Goal: Task Accomplishment & Management: Manage account settings

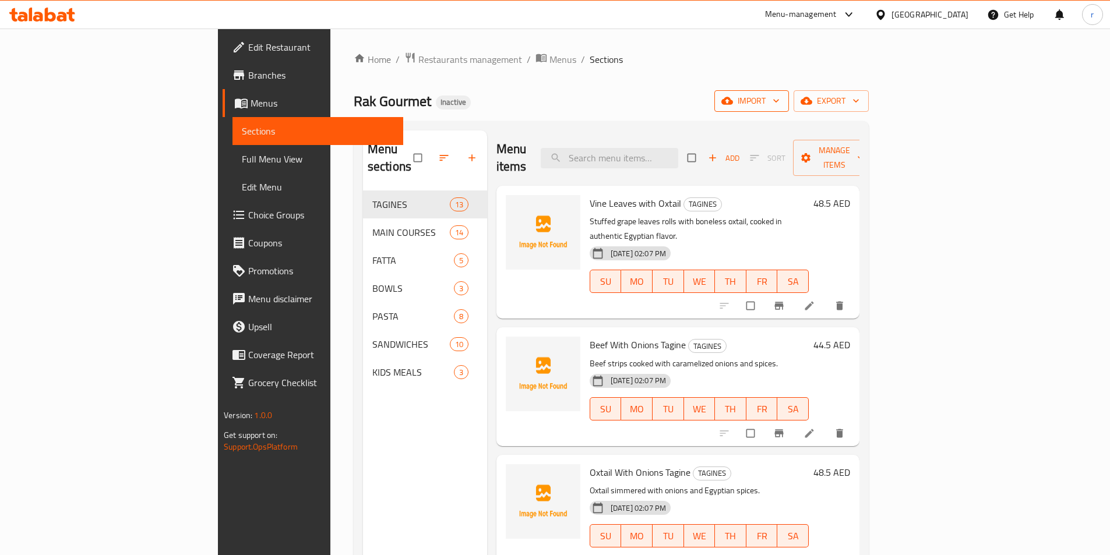
click at [789, 110] on button "import" at bounding box center [751, 101] width 75 height 22
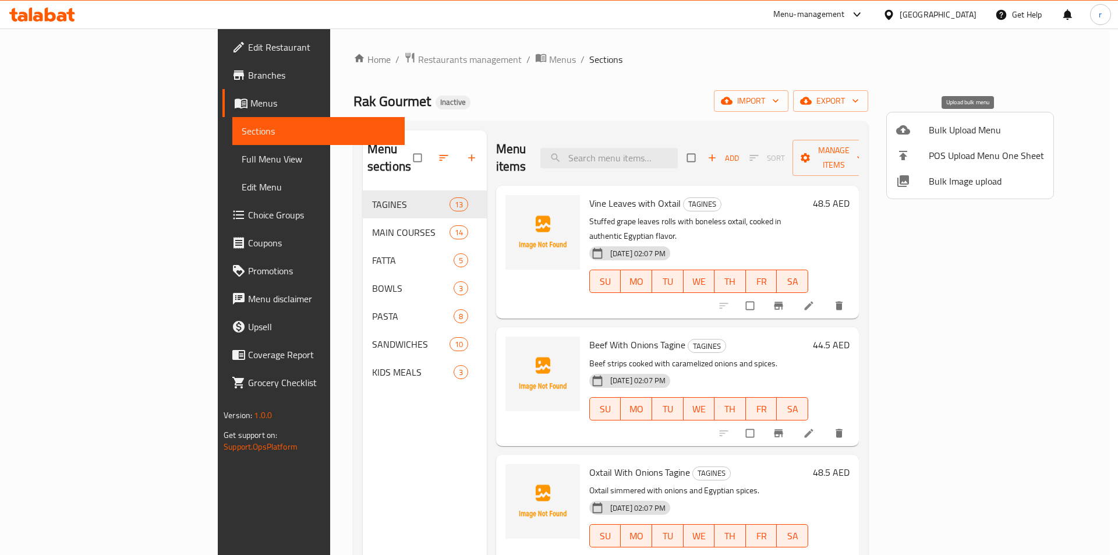
click at [938, 140] on li "Bulk Upload Menu" at bounding box center [970, 130] width 167 height 26
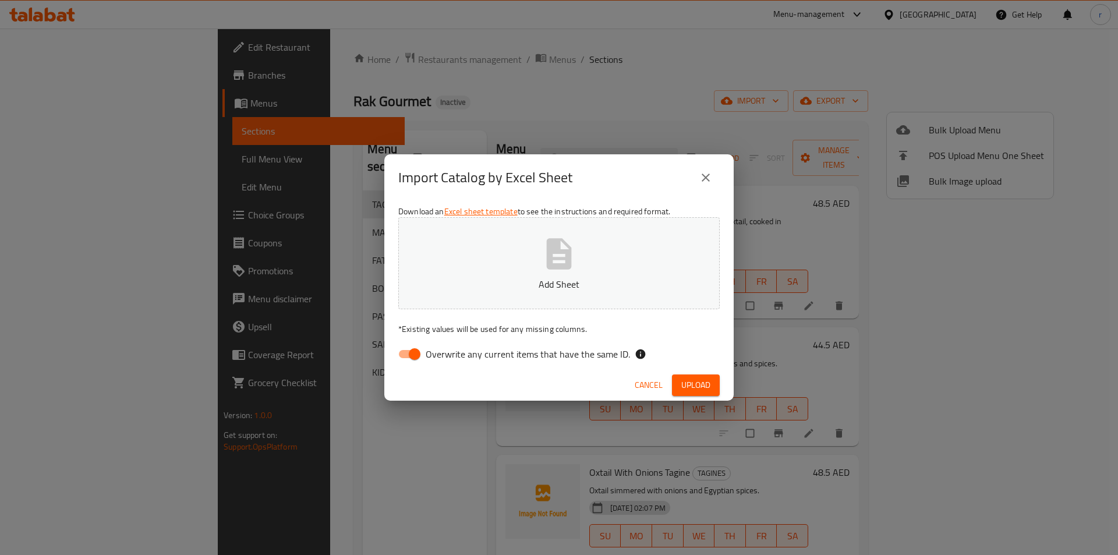
click at [426, 350] on span "Overwrite any current items that have the same ID." at bounding box center [528, 354] width 204 height 14
click at [426, 350] on input "Overwrite any current items that have the same ID." at bounding box center [415, 354] width 66 height 22
checkbox input "false"
click at [469, 291] on p "Add Sheet" at bounding box center [558, 284] width 285 height 14
click at [689, 387] on span "Upload" at bounding box center [695, 385] width 29 height 15
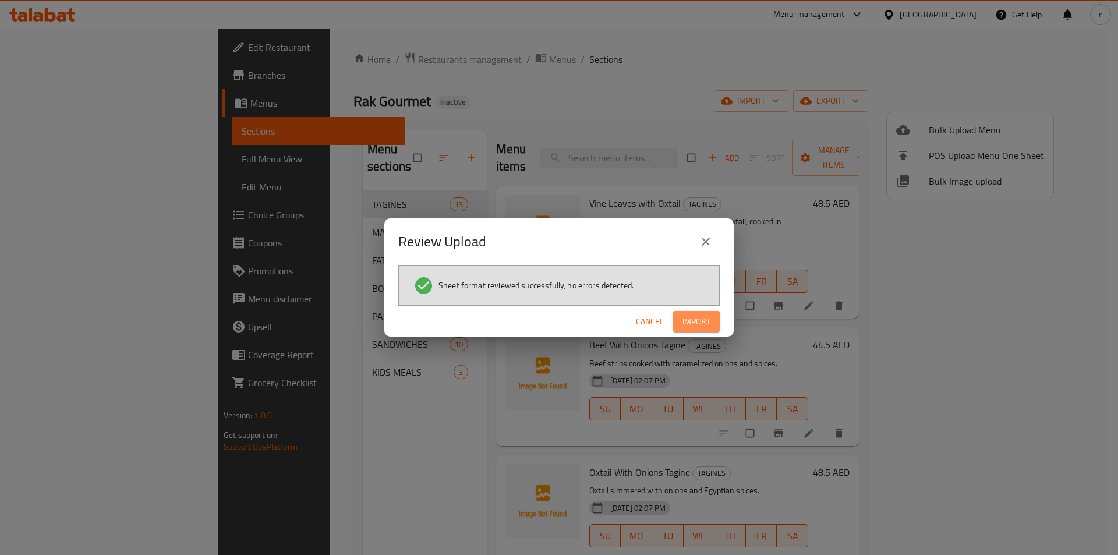
click at [700, 325] on span "Import" at bounding box center [697, 322] width 28 height 15
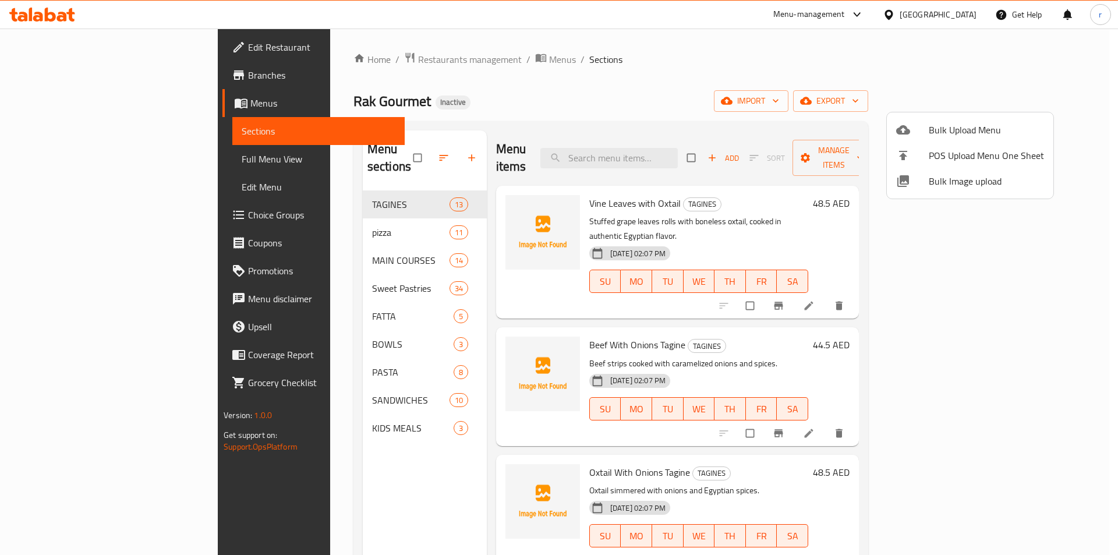
click at [310, 217] on div at bounding box center [559, 277] width 1118 height 555
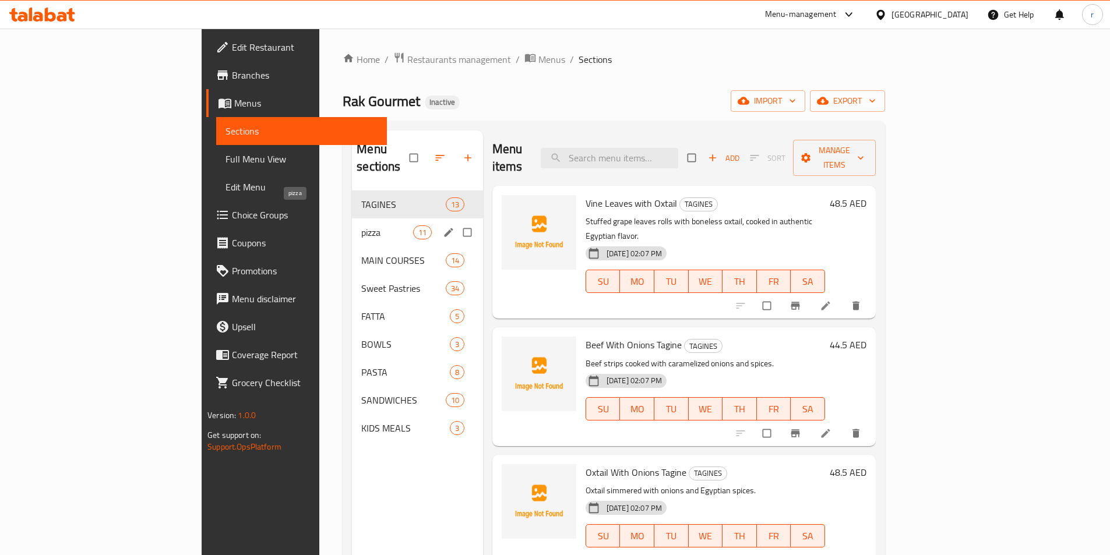
click at [361, 225] on span "pizza" at bounding box center [386, 232] width 51 height 14
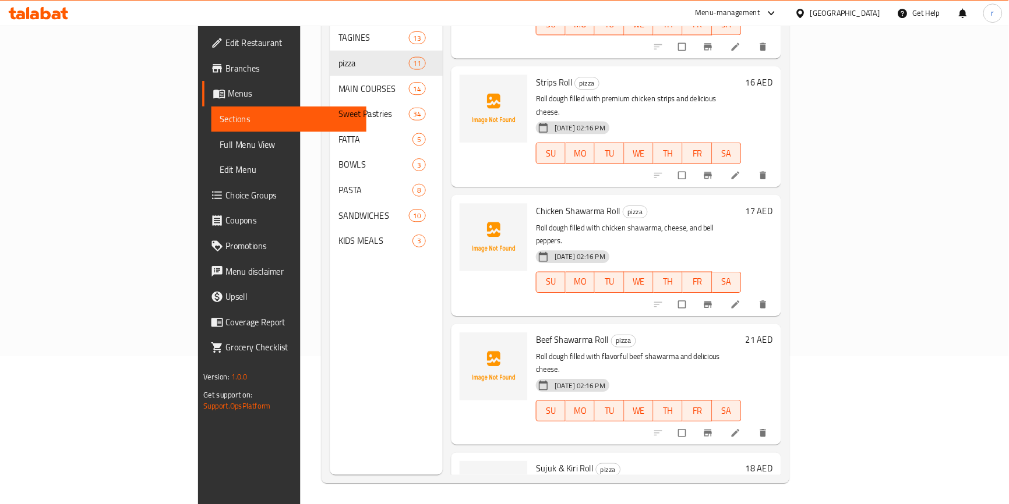
scroll to position [757, 0]
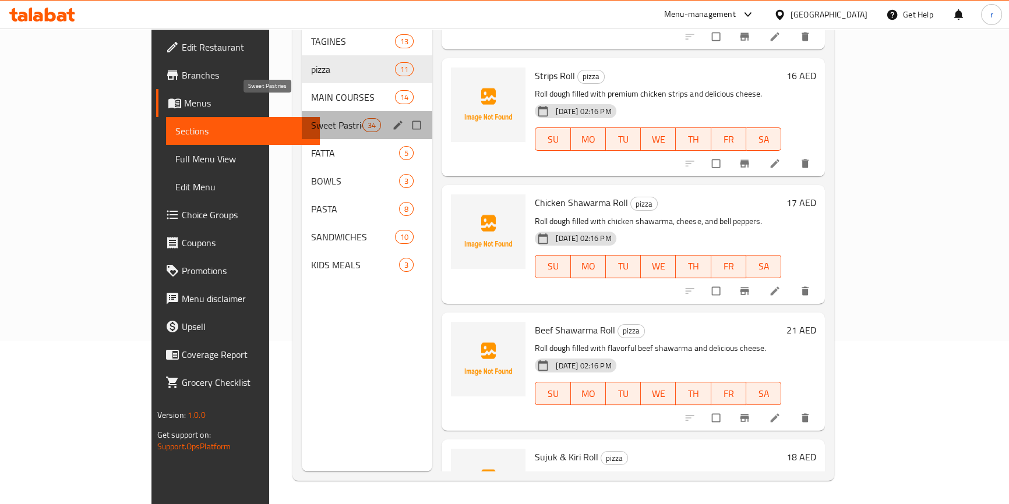
click at [311, 118] on span "Sweet Pastries" at bounding box center [336, 125] width 51 height 14
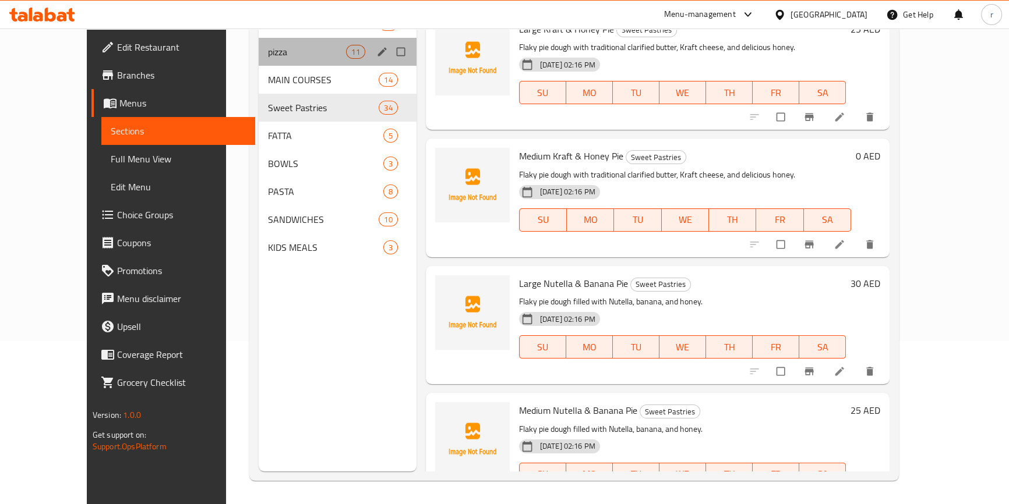
click at [259, 59] on div "pizza 11" at bounding box center [338, 52] width 158 height 28
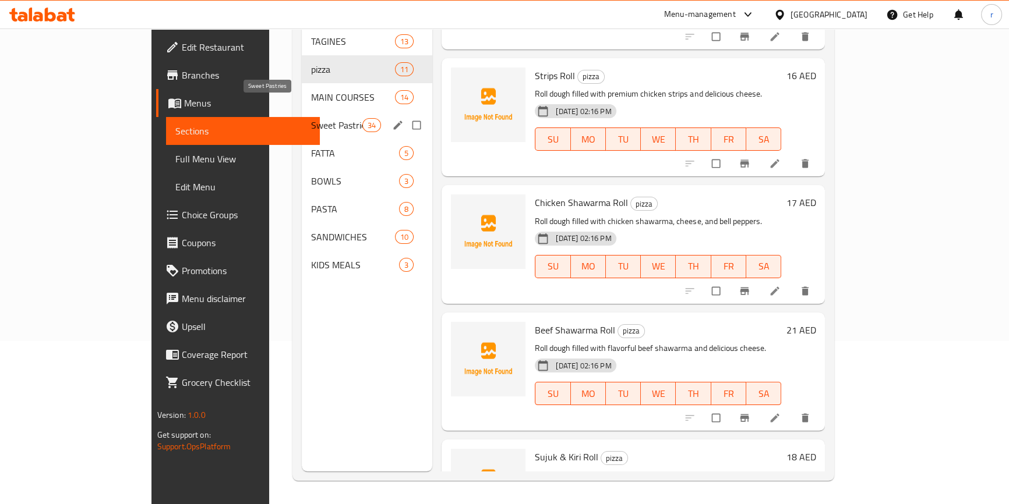
click at [311, 118] on span "Sweet Pastries" at bounding box center [336, 125] width 51 height 14
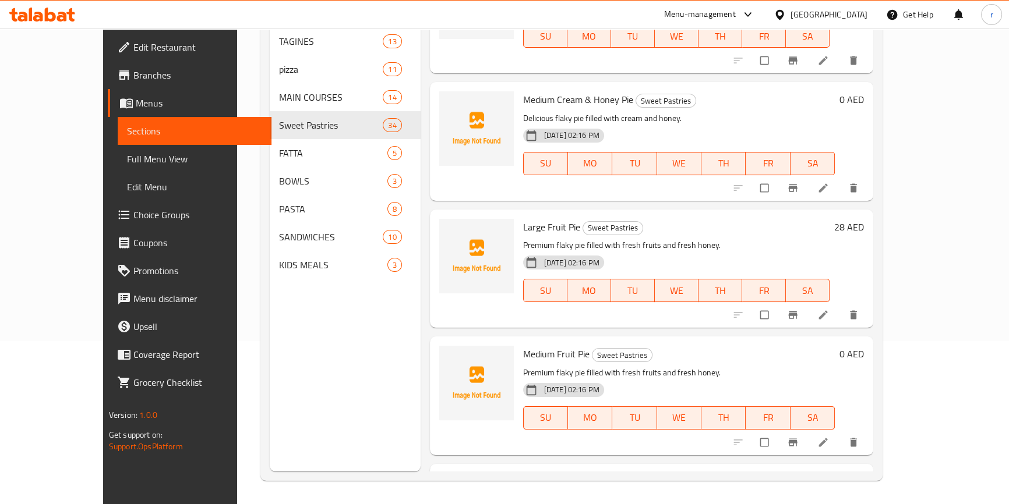
scroll to position [225, 0]
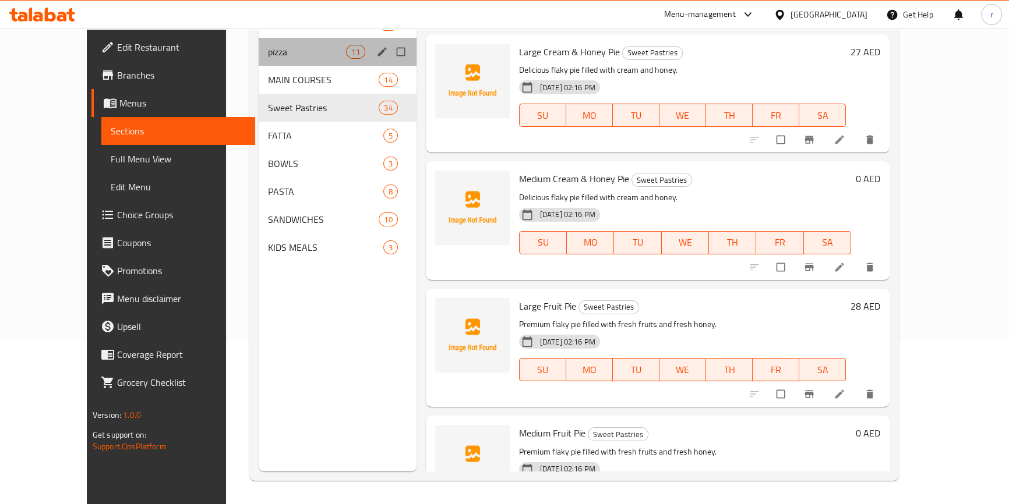
click at [259, 60] on div "pizza 11" at bounding box center [338, 52] width 158 height 28
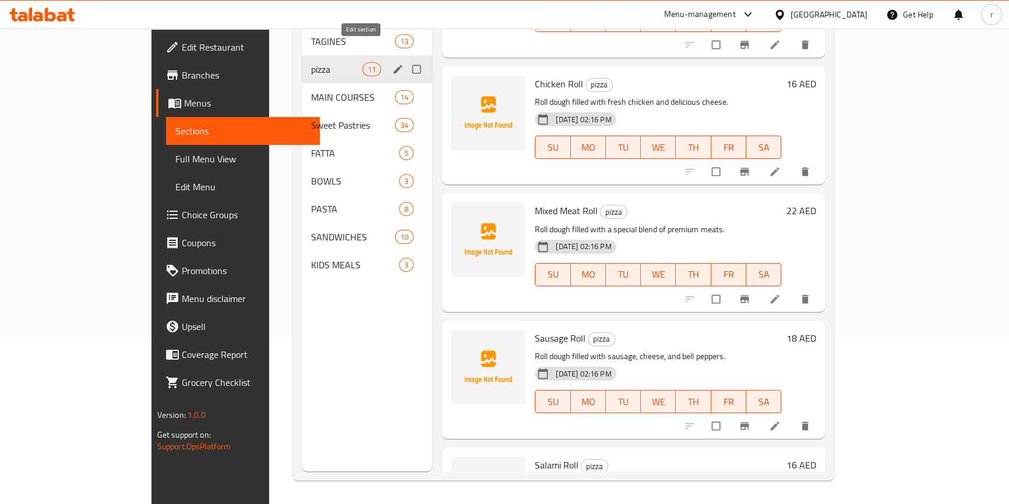
click at [392, 63] on icon "edit" at bounding box center [398, 69] width 12 height 12
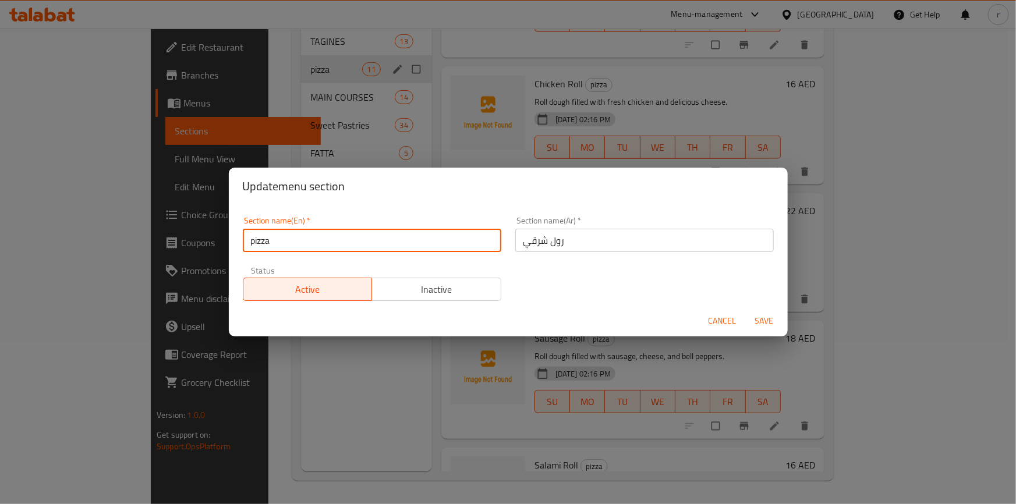
click at [361, 239] on input "pizza" at bounding box center [372, 240] width 259 height 23
type input "pizza rool sharay"
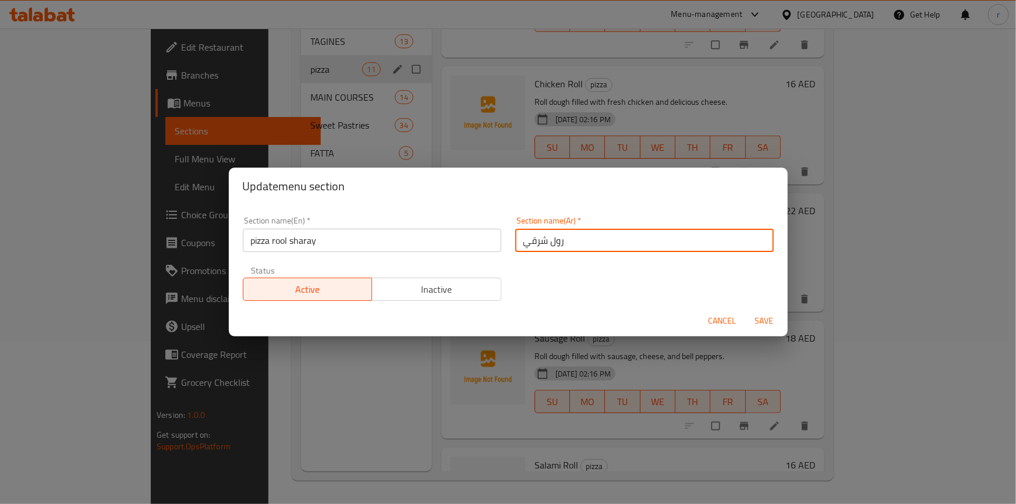
click at [576, 245] on input "رول شرقي" at bounding box center [644, 240] width 259 height 23
click at [583, 245] on input "رول شرقي" at bounding box center [644, 240] width 259 height 23
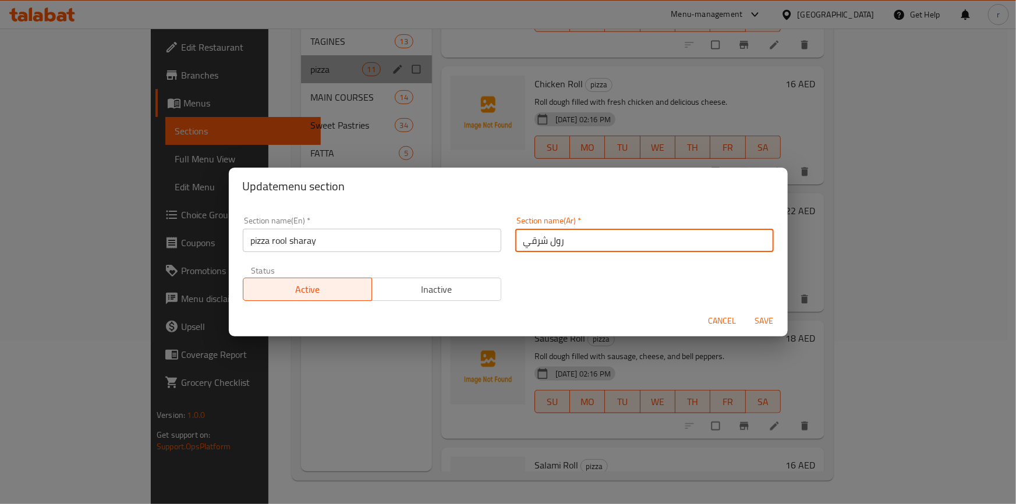
click at [583, 245] on input "رول شرقي" at bounding box center [644, 240] width 259 height 23
click at [570, 242] on input "رول شرقي" at bounding box center [644, 240] width 259 height 23
drag, startPoint x: 570, startPoint y: 242, endPoint x: 506, endPoint y: 249, distance: 65.0
click at [508, 249] on div "Section name(Ar)   * رول شرقي Section name(Ar) *" at bounding box center [644, 235] width 273 height 50
drag, startPoint x: 525, startPoint y: 239, endPoint x: 537, endPoint y: 241, distance: 11.8
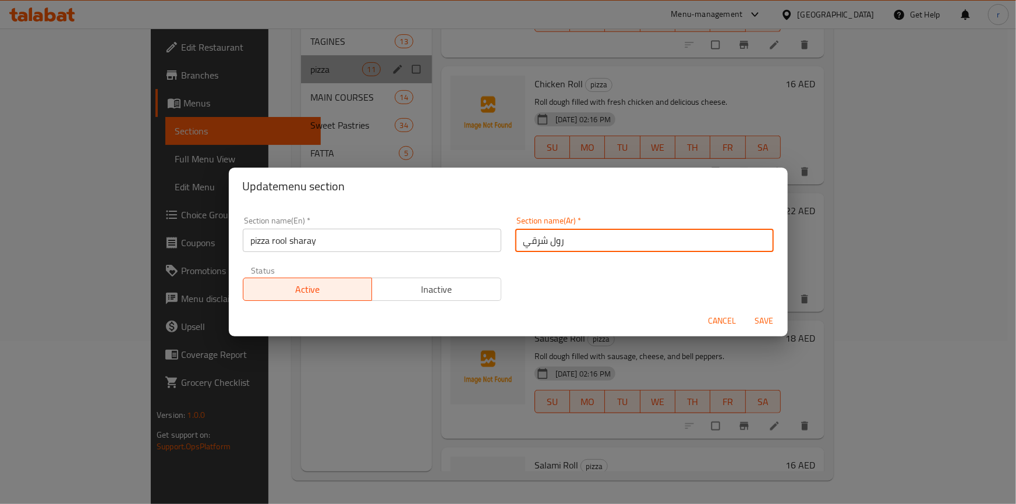
click at [525, 239] on input "رول شرقي" at bounding box center [644, 240] width 259 height 23
click at [595, 241] on input "رول شرقي" at bounding box center [644, 240] width 259 height 23
click at [599, 241] on input "رول شرقي" at bounding box center [644, 240] width 259 height 23
click at [668, 234] on input "رول شرقي" at bounding box center [644, 240] width 259 height 23
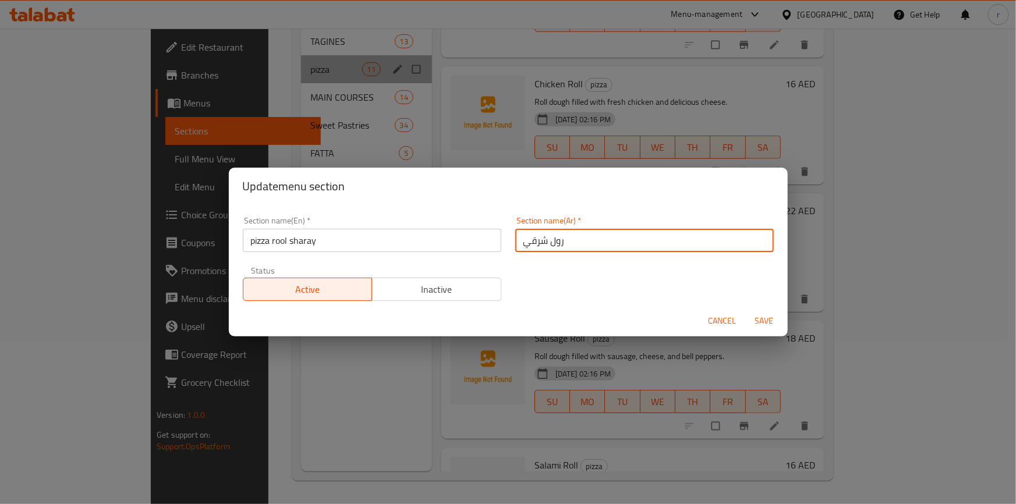
click at [517, 240] on input "رول شرقي" at bounding box center [644, 240] width 259 height 23
click at [586, 243] on input "بيتزا رول شرقي" at bounding box center [644, 240] width 259 height 23
type input "بيتزا رول شرقي"
click at [765, 321] on span "Save" at bounding box center [765, 321] width 28 height 15
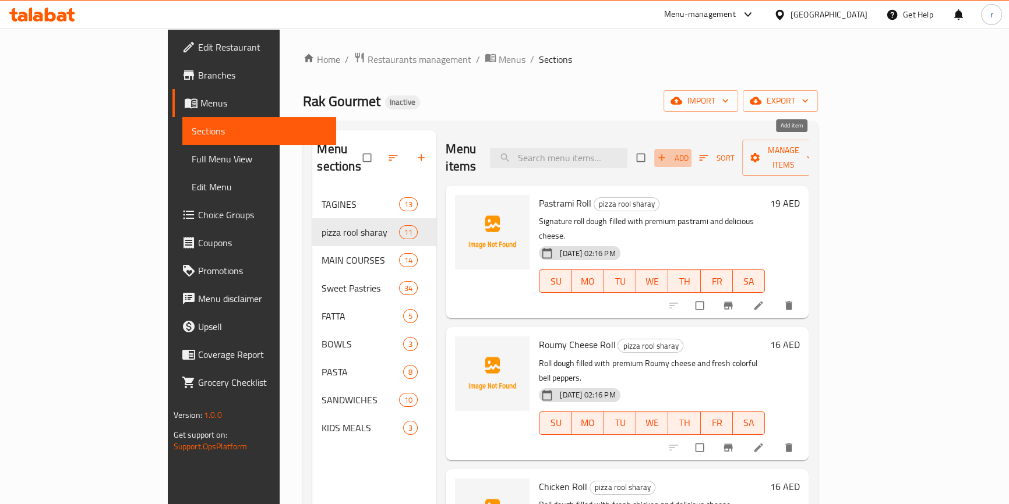
click at [667, 152] on icon "button" at bounding box center [662, 158] width 12 height 12
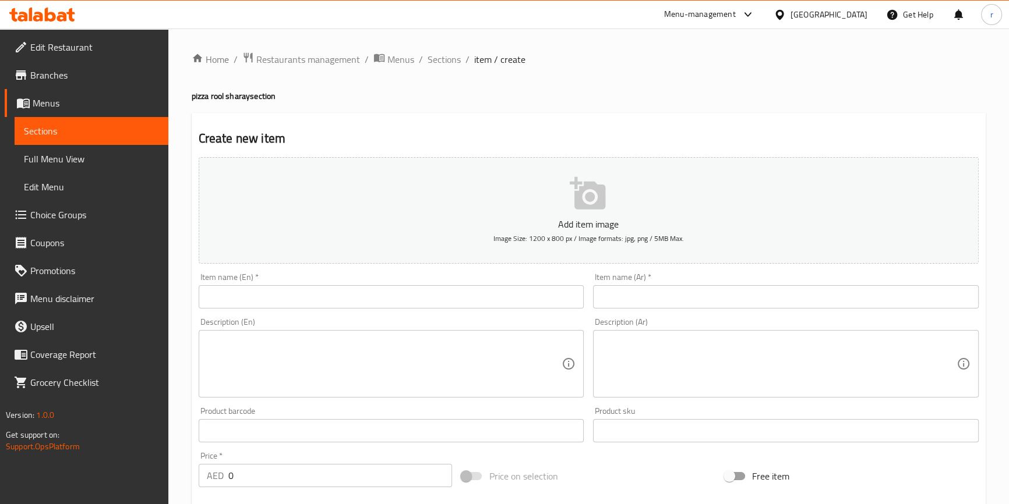
click at [337, 303] on input "text" at bounding box center [392, 296] width 386 height 23
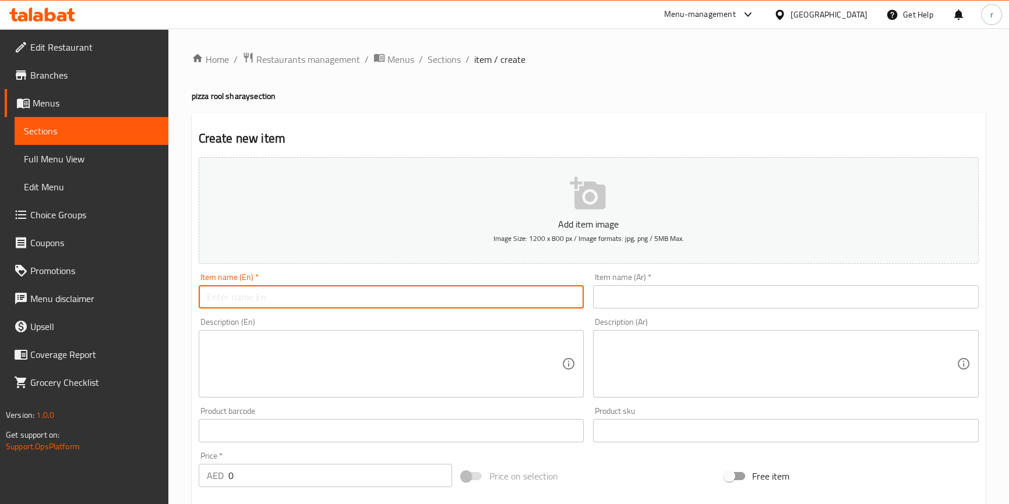
paste input "Mixed Cheese Roll"
type input "Mixed Cheese Roll"
click at [788, 298] on input "text" at bounding box center [786, 296] width 386 height 23
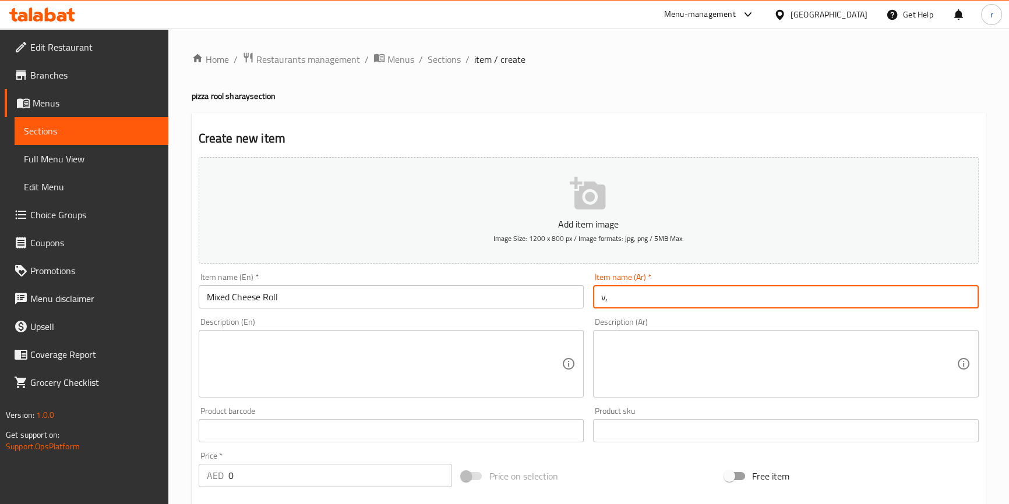
type input "v"
type input "رول جبن مشكل"
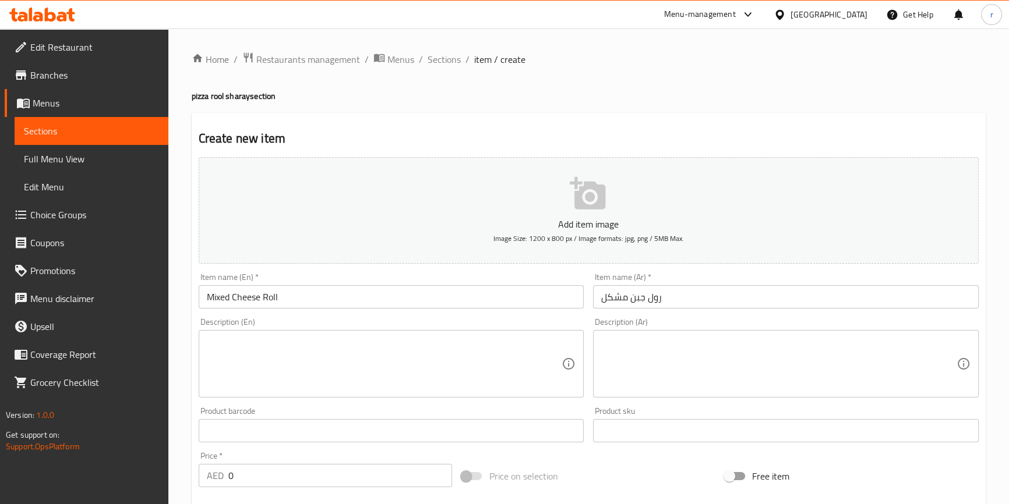
click at [386, 347] on textarea at bounding box center [384, 364] width 355 height 55
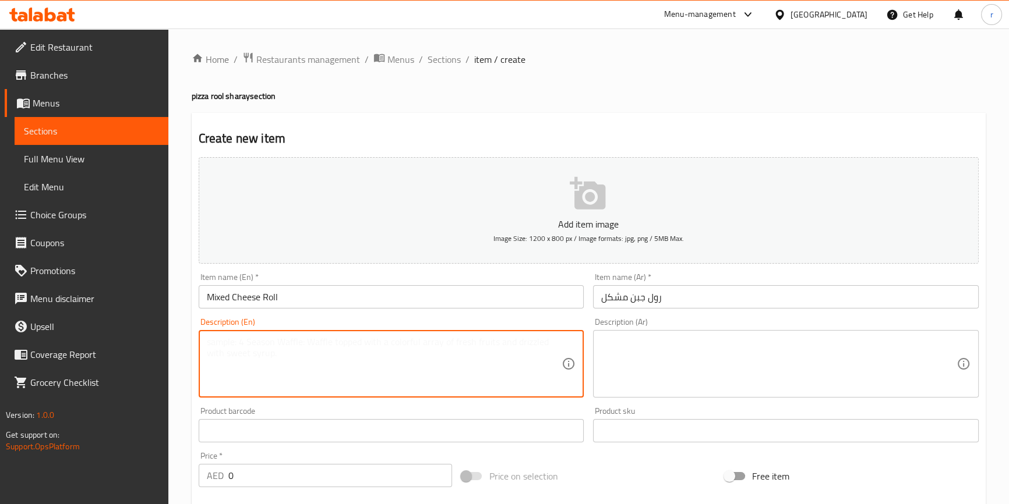
paste textarea "Premium roll dough filled with a blend of cheeses, vegetables, and special seas…"
type textarea "Premium roll dough filled with a blend of cheeses, vegetables, and special seas…"
click at [955, 340] on textarea at bounding box center [778, 364] width 355 height 55
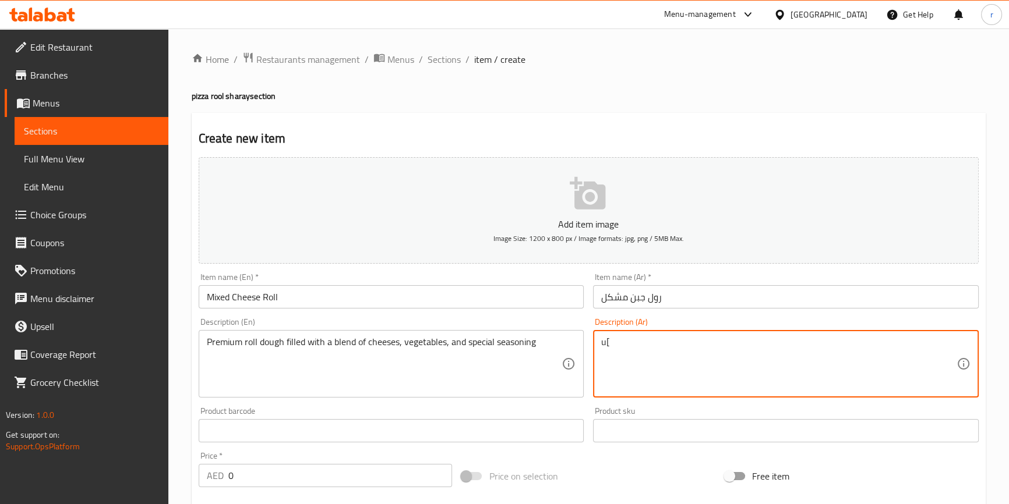
type textarea "u"
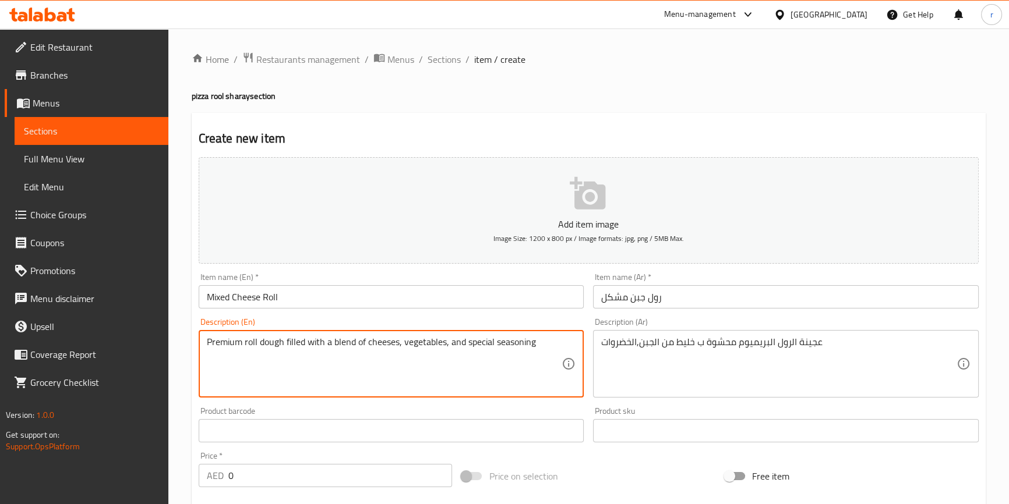
drag, startPoint x: 536, startPoint y: 344, endPoint x: 496, endPoint y: 345, distance: 40.2
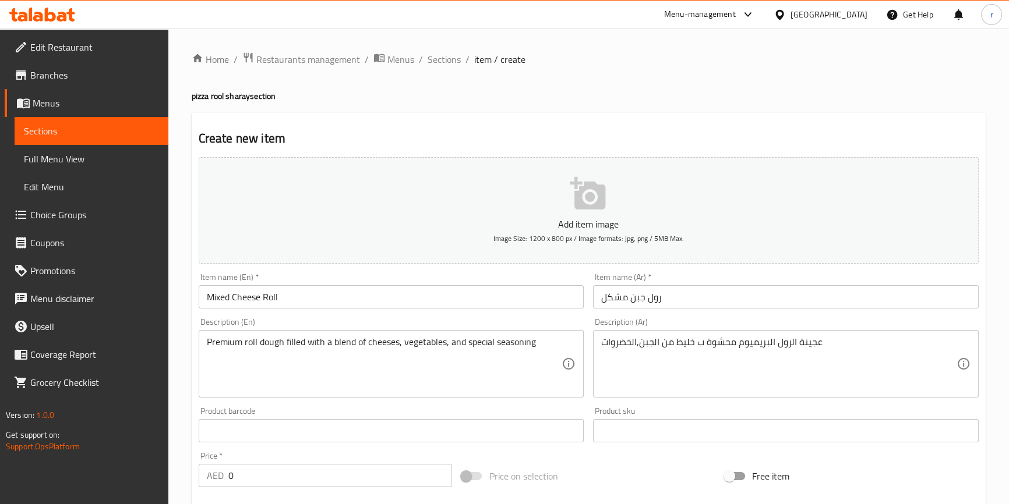
click at [597, 342] on div "عجينة الرول البريميوم محشوة ب خليط من الجبن,الخضروات Description (Ar)" at bounding box center [786, 364] width 386 height 68
click at [596, 342] on div "عجينة الرول البريميوم محشوة ب خليط من الجبن,الخضروات Description (Ar)" at bounding box center [786, 364] width 386 height 68
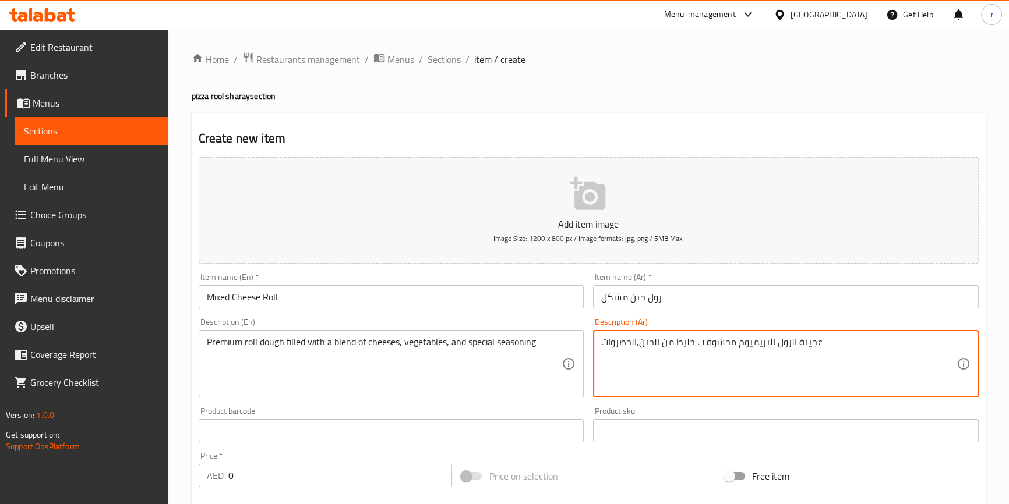
click at [597, 342] on div "عجينة الرول البريميوم محشوة ب خليط من الجبن,الخضروات Description (Ar)" at bounding box center [786, 364] width 386 height 68
click at [600, 342] on div "عجينة الرول البريميوم محشوة ب خليط من الجبن,الخضروات Description (Ar)" at bounding box center [786, 364] width 386 height 68
click at [829, 344] on textarea "عجينة الرول البريميوم محشوة ب خليط من الجبن,الخضروات" at bounding box center [778, 364] width 355 height 55
type textarea "عجينة الرول البريميوم محشوة ب خليط من الجبن,الخضروات والخلطة الخاصة"
click at [700, 289] on input "رول جبن مشكل" at bounding box center [786, 296] width 386 height 23
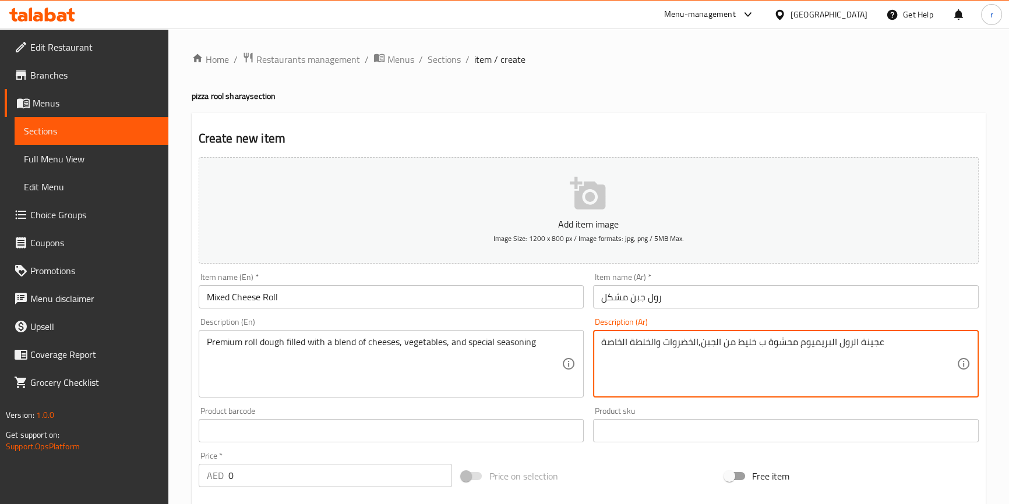
drag, startPoint x: 772, startPoint y: 342, endPoint x: 765, endPoint y: 344, distance: 6.8
click at [765, 344] on textarea "عجينة الرول البريميوم محشوة ب خليط من الجبن,الخضروات والخلطة الخاصة" at bounding box center [778, 364] width 355 height 55
click at [769, 365] on textarea "عجينة الرول البريميوم محشوة ب خليط من الجبن,الخضروات والخلطة الخاصة" at bounding box center [778, 364] width 355 height 55
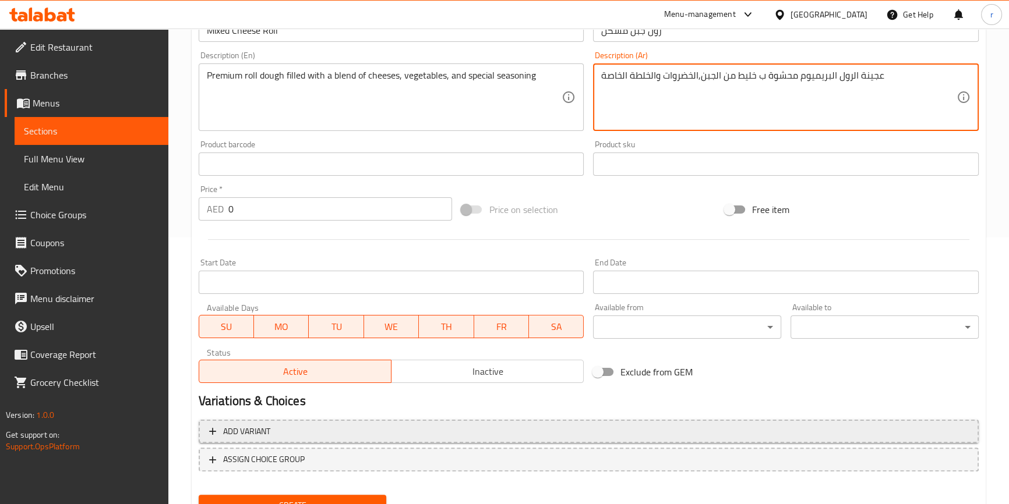
scroll to position [317, 0]
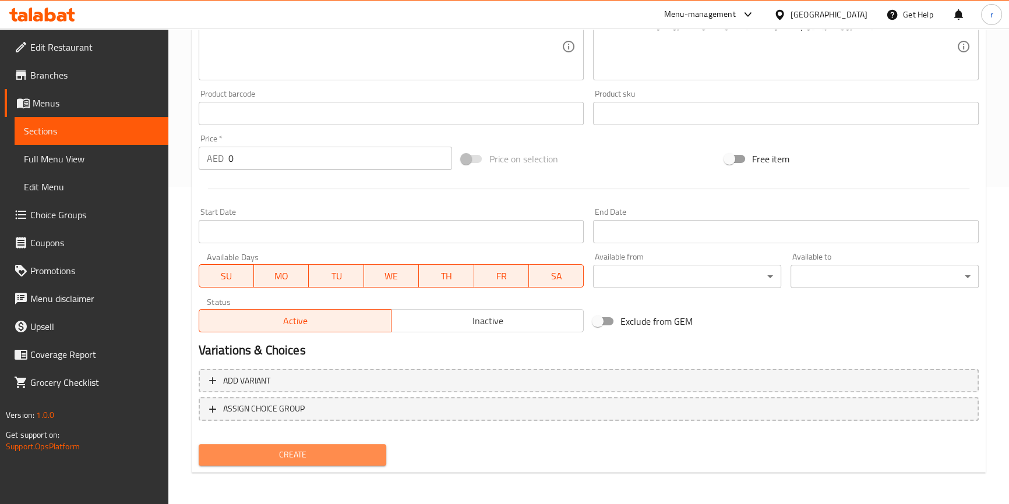
click at [351, 456] on span "Create" at bounding box center [292, 455] width 169 height 15
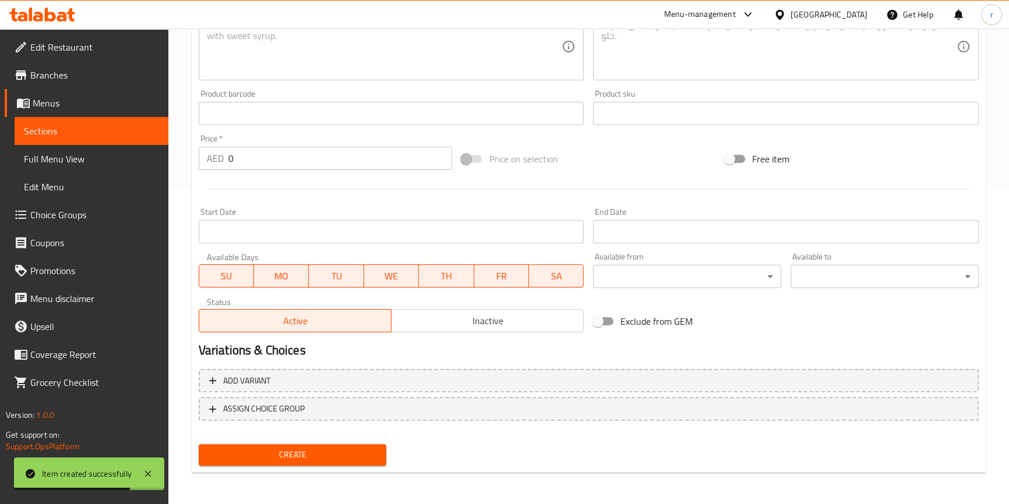
scroll to position [105, 0]
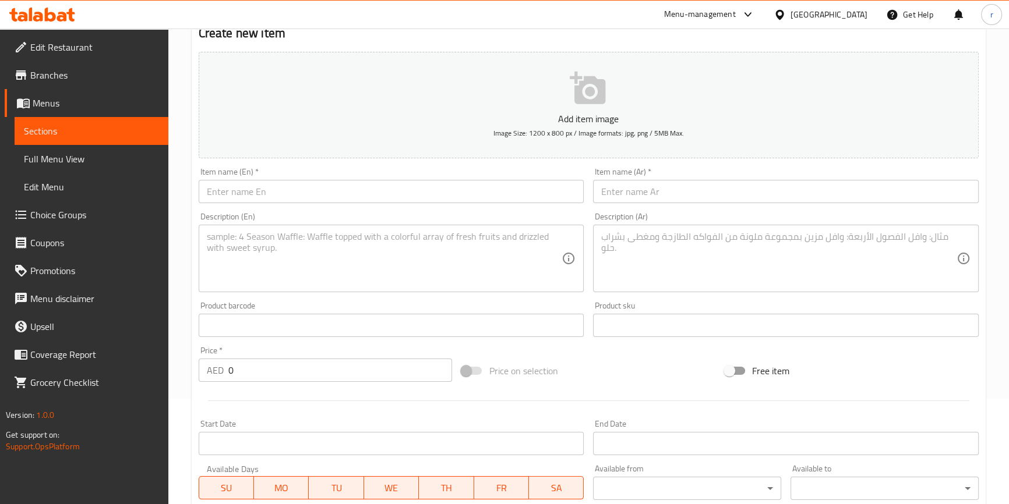
click at [114, 133] on span "Sections" at bounding box center [91, 131] width 135 height 14
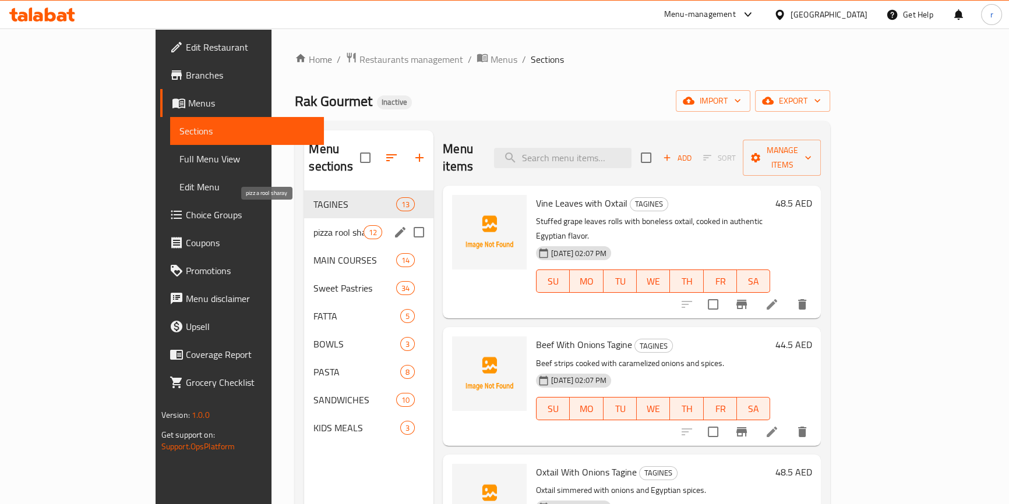
click at [313, 225] on span "pizza rool sharay" at bounding box center [338, 232] width 50 height 14
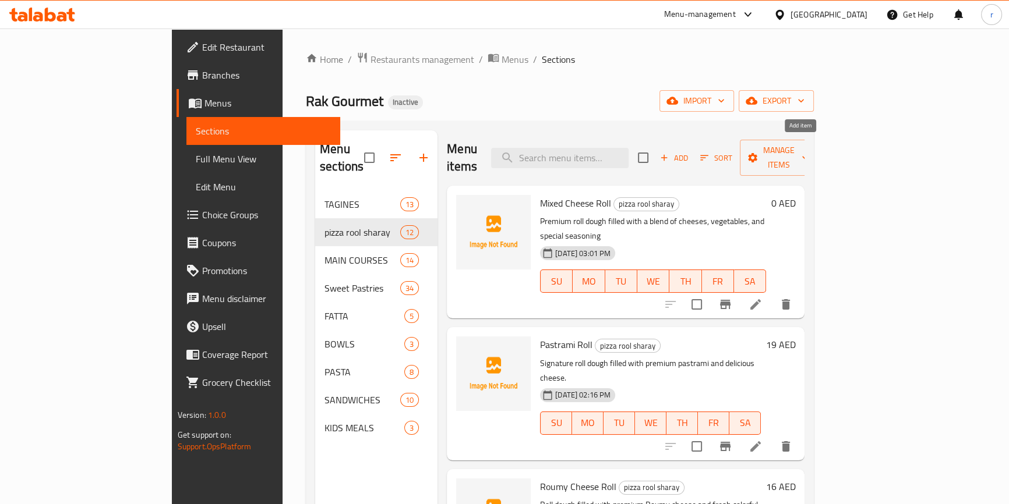
click at [669, 153] on icon "button" at bounding box center [664, 158] width 10 height 10
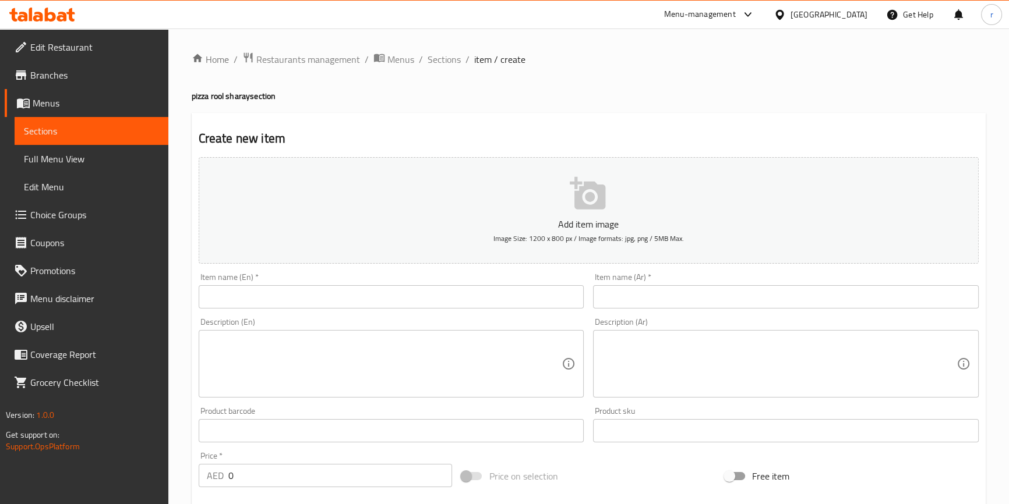
click at [345, 291] on input "text" at bounding box center [392, 296] width 386 height 23
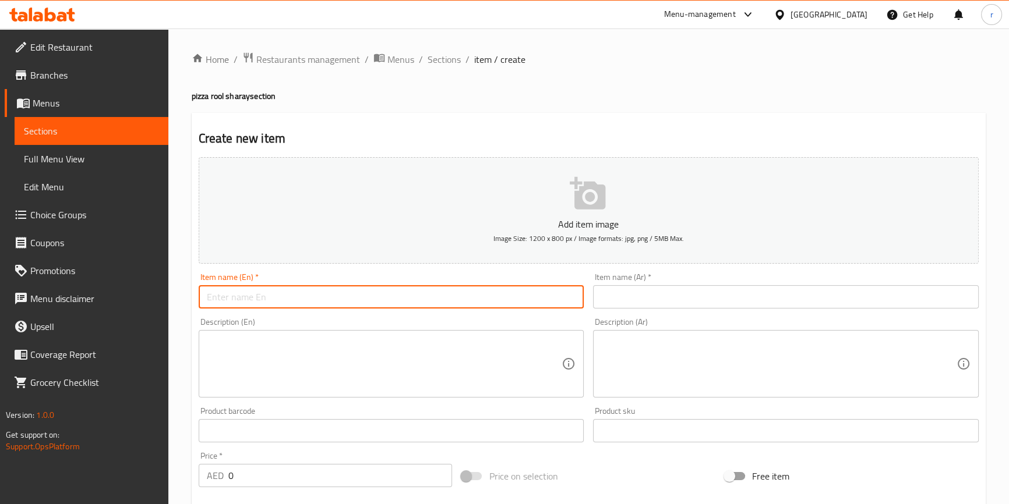
paste input "Minced Meat Roll"
type input "Minced Meat Roll"
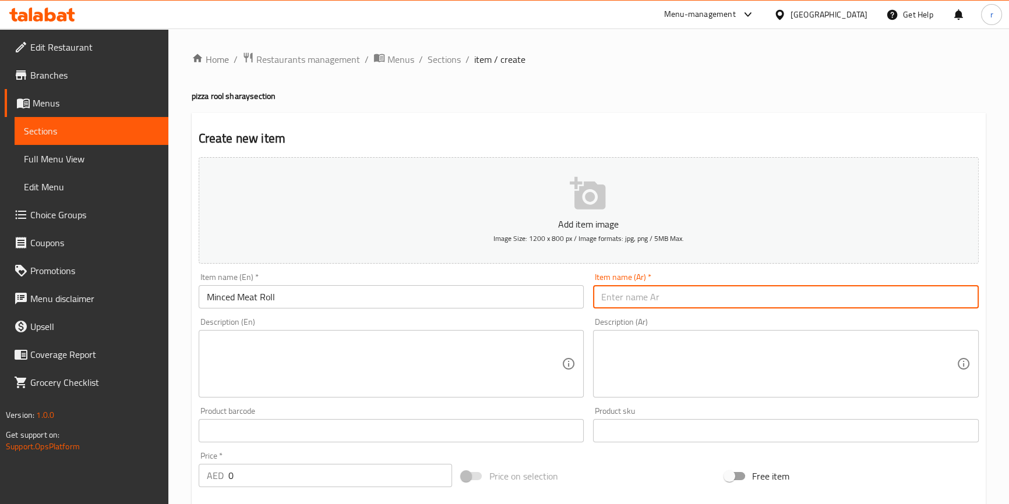
click at [720, 292] on input "text" at bounding box center [786, 296] width 386 height 23
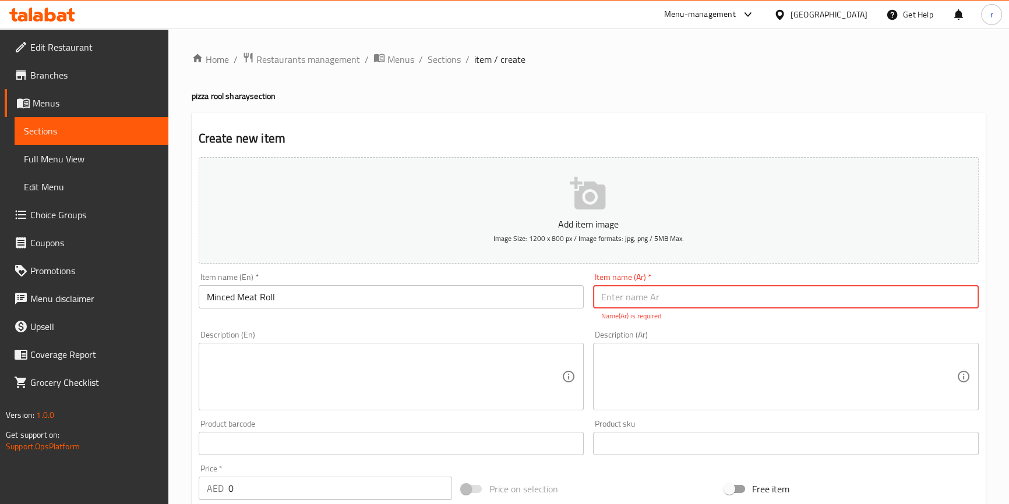
click at [726, 295] on input "text" at bounding box center [786, 296] width 386 height 23
paste input "رول لحم مفروم"
type input "رول لحم مفروم"
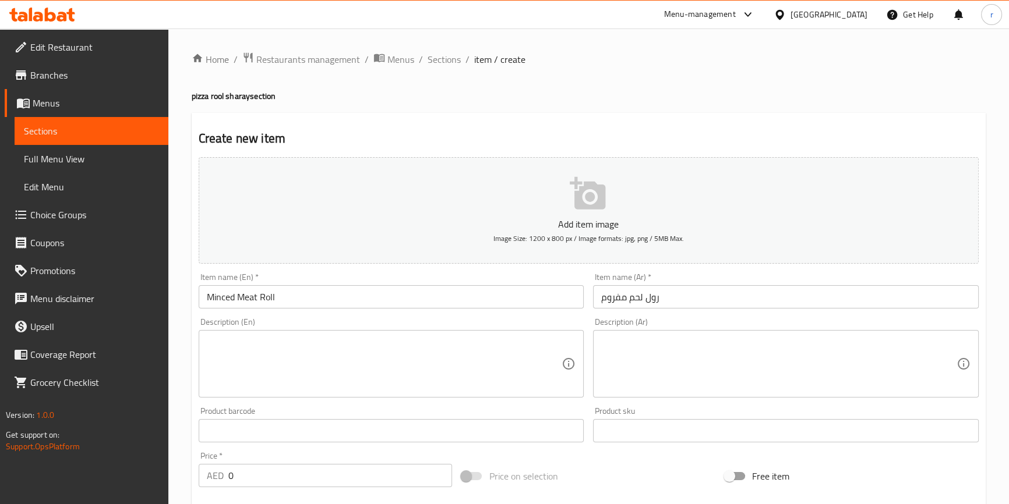
click at [385, 359] on textarea at bounding box center [384, 364] width 355 height 55
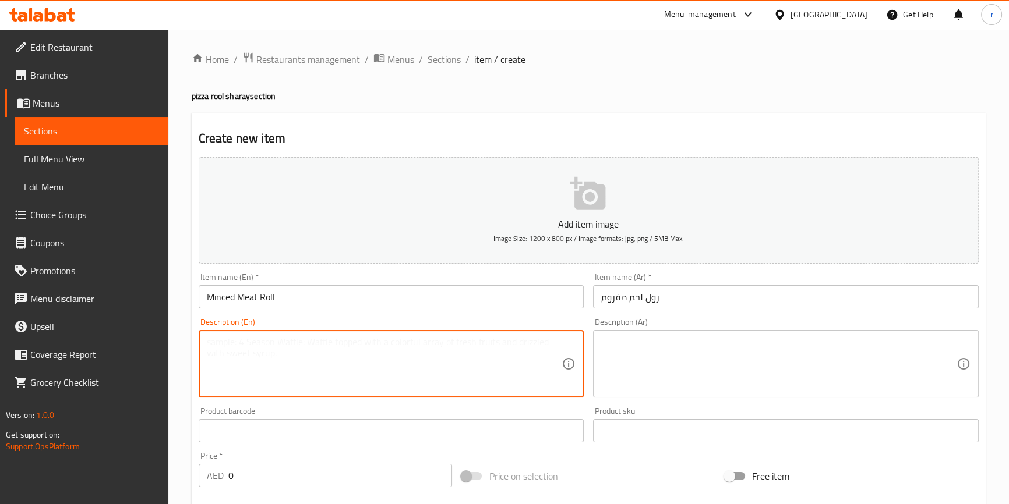
paste textarea "Signature roll dough filled with flavorful minced meat."
type textarea "Signature roll dough filled with flavorful minced meat."
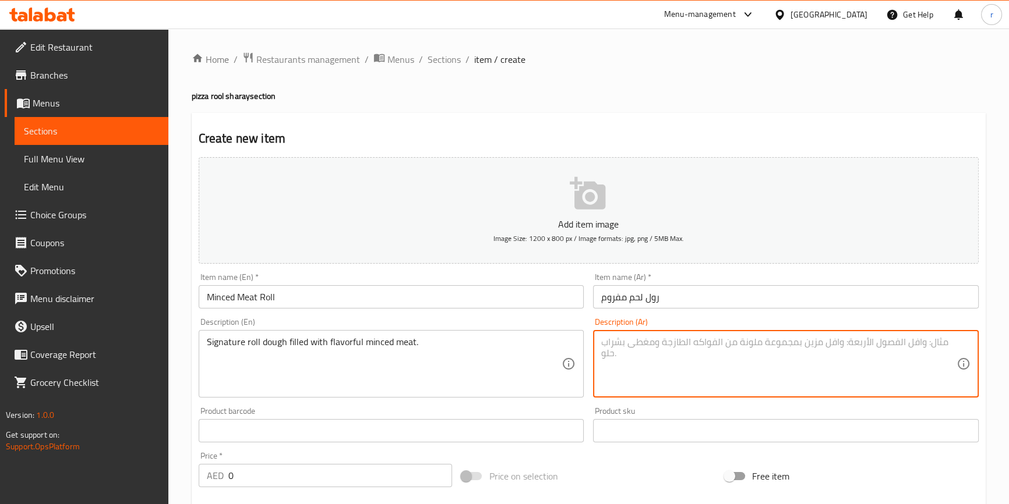
click at [908, 349] on textarea at bounding box center [778, 364] width 355 height 55
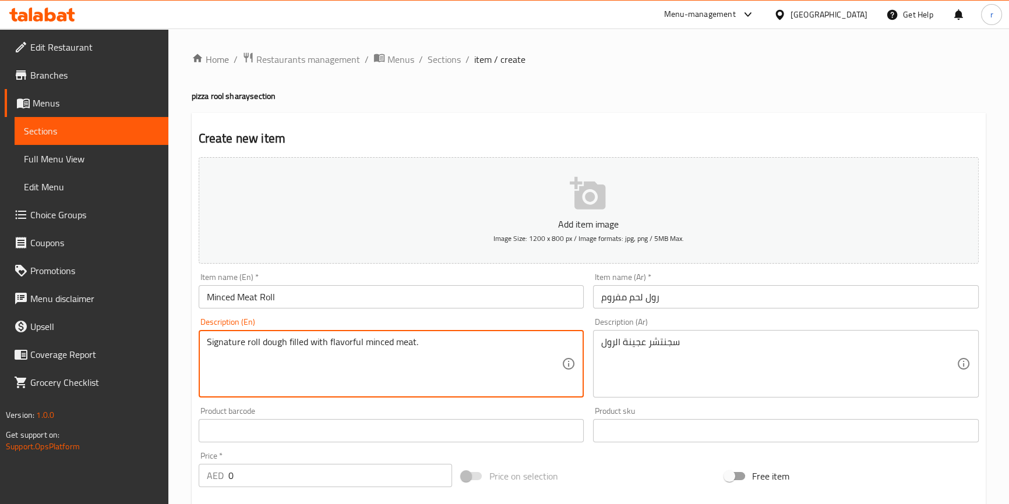
click at [443, 342] on textarea "Signature roll dough filled with flavorful minced meat." at bounding box center [384, 364] width 355 height 55
drag, startPoint x: 443, startPoint y: 342, endPoint x: 382, endPoint y: 347, distance: 61.3
click at [382, 347] on textarea "Signature roll dough filled with flavorful minced meat." at bounding box center [384, 364] width 355 height 55
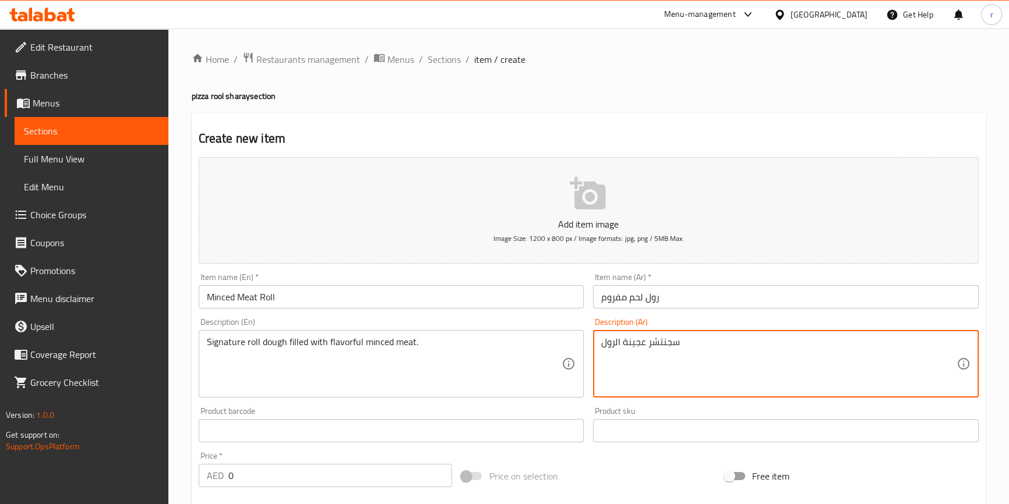
drag, startPoint x: 723, startPoint y: 348, endPoint x: 577, endPoint y: 347, distance: 145.6
click at [577, 347] on div "Add item image Image Size: 1200 x 800 px / Image formats: jpg, png / 5MB Max. I…" at bounding box center [588, 404] width 789 height 502
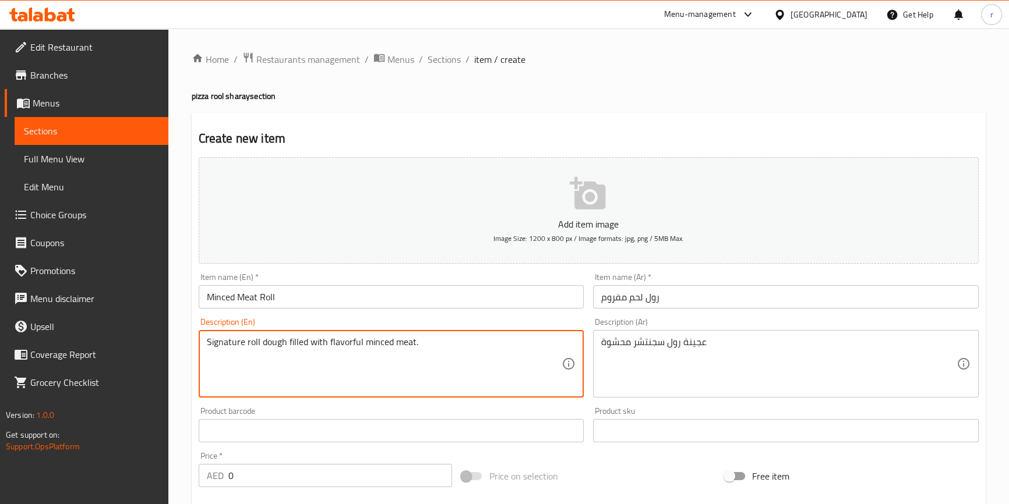
drag, startPoint x: 326, startPoint y: 341, endPoint x: 453, endPoint y: 354, distance: 127.6
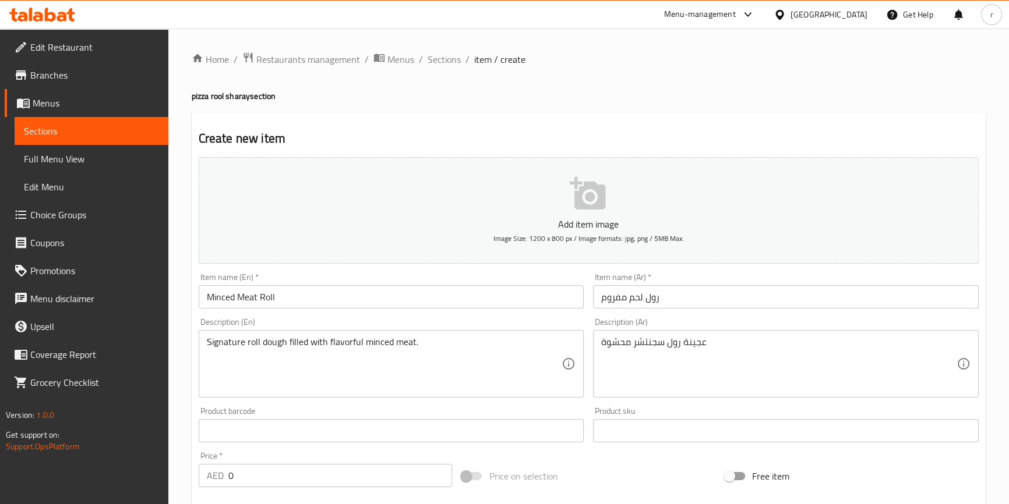
click at [596, 344] on div "عجينة رول سجنتشر محشوة Description (Ar)" at bounding box center [786, 364] width 386 height 68
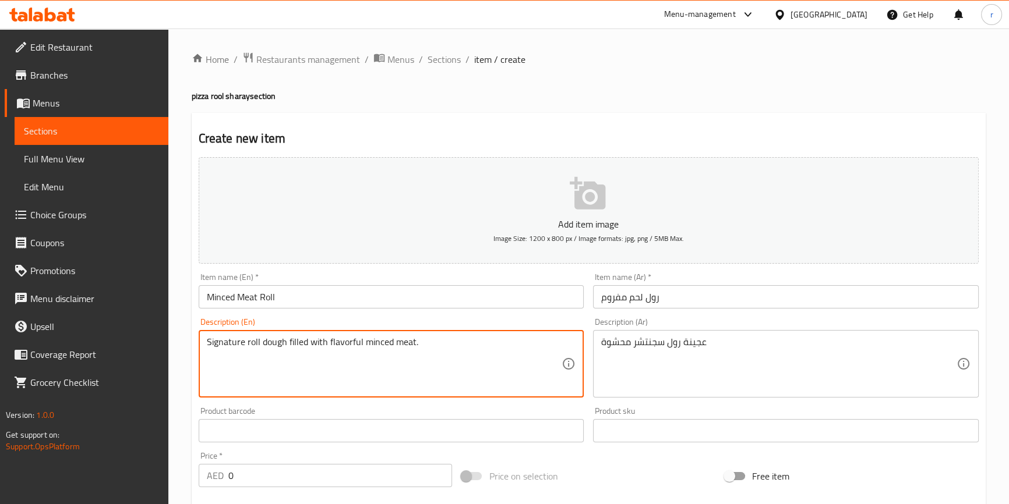
click at [349, 337] on textarea "Signature roll dough filled with flavorful minced meat." at bounding box center [384, 364] width 355 height 55
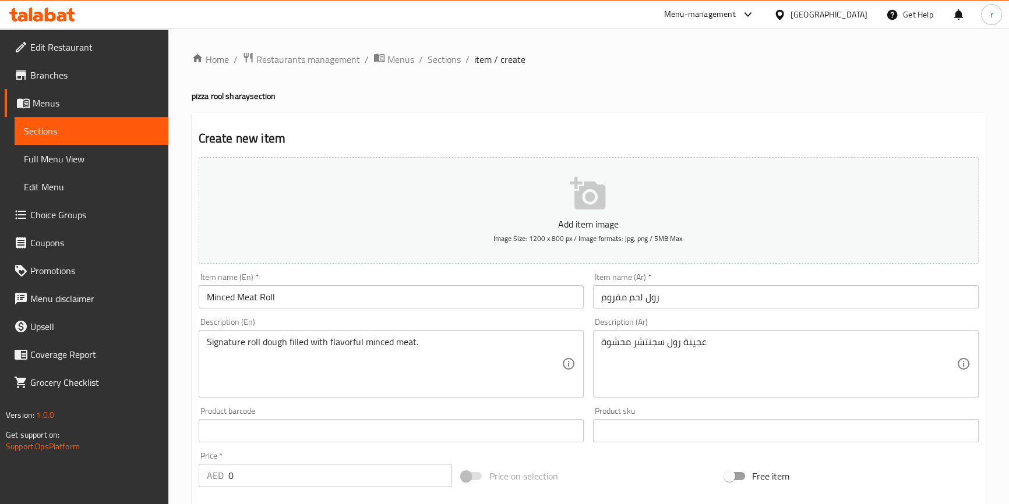
click at [599, 346] on div "عجينة رول سجنتشر محشوة Description (Ar)" at bounding box center [786, 364] width 386 height 68
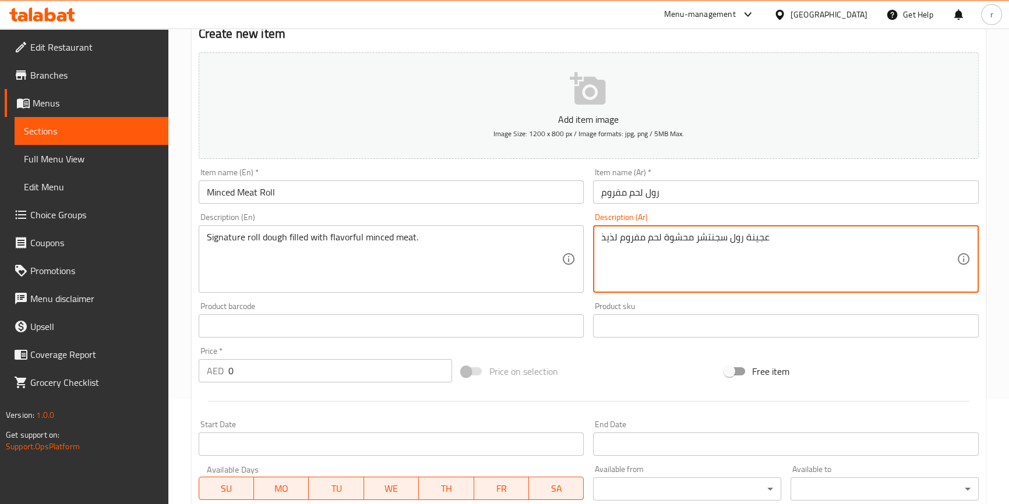
scroll to position [105, 0]
type textarea "عجينة رول سجنتشر محشوة لحم مفروم لذيذ"
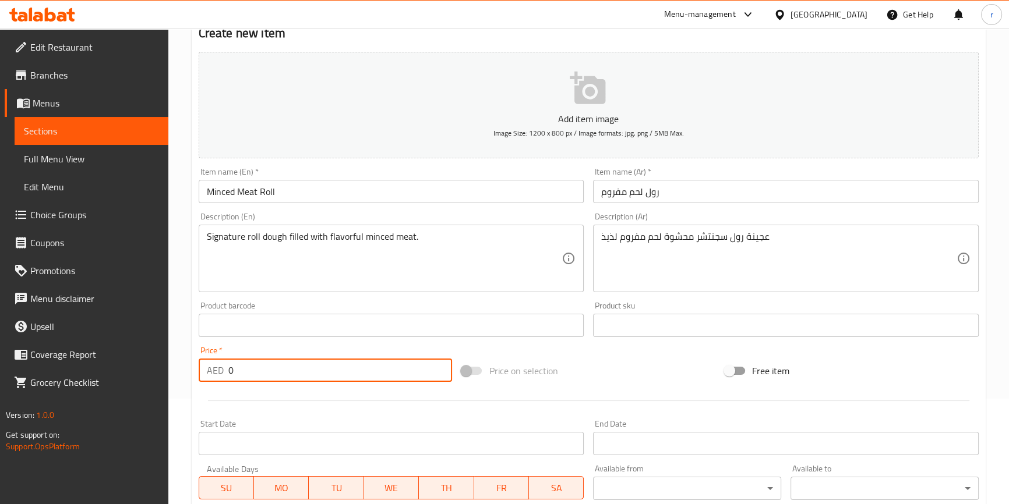
drag, startPoint x: 282, startPoint y: 376, endPoint x: 217, endPoint y: 371, distance: 64.8
click at [217, 371] on div "AED 0 Price *" at bounding box center [326, 370] width 254 height 23
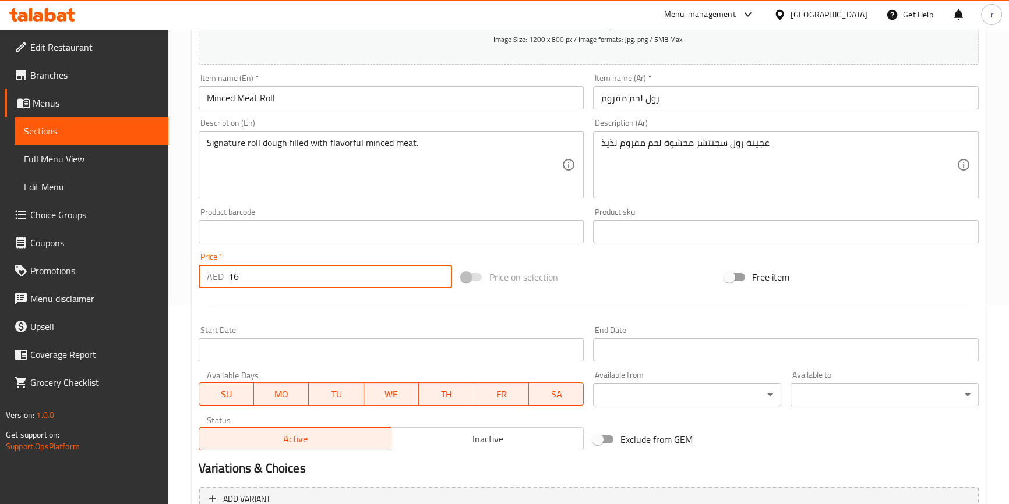
scroll to position [317, 0]
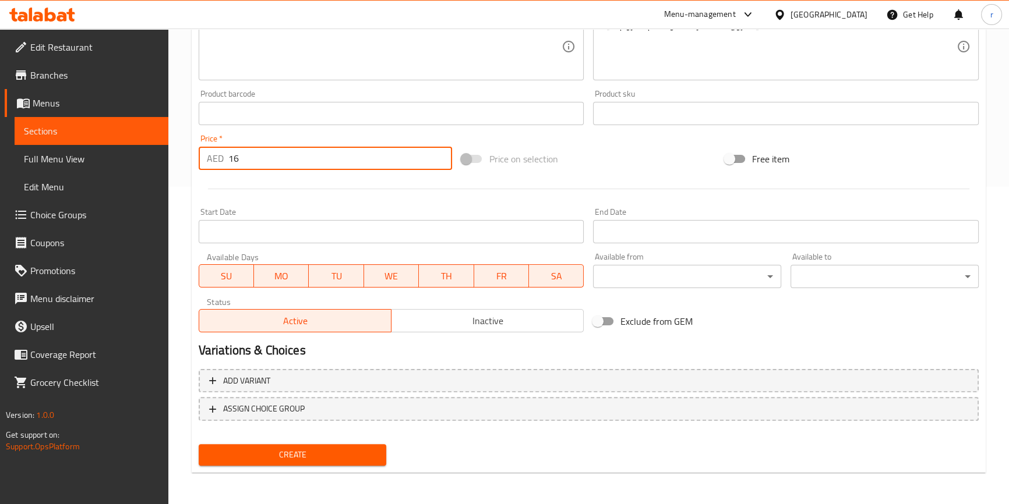
type input "16"
click at [308, 448] on span "Create" at bounding box center [292, 455] width 169 height 15
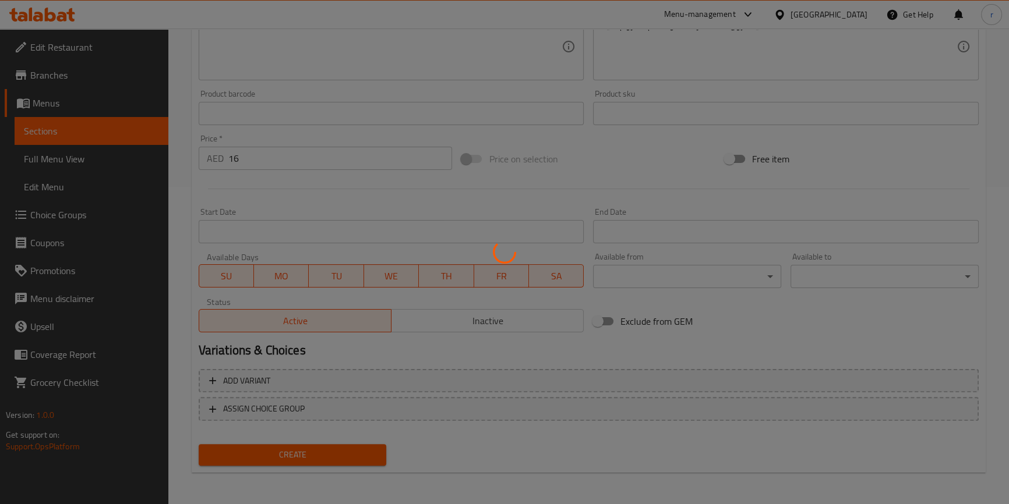
type input "0"
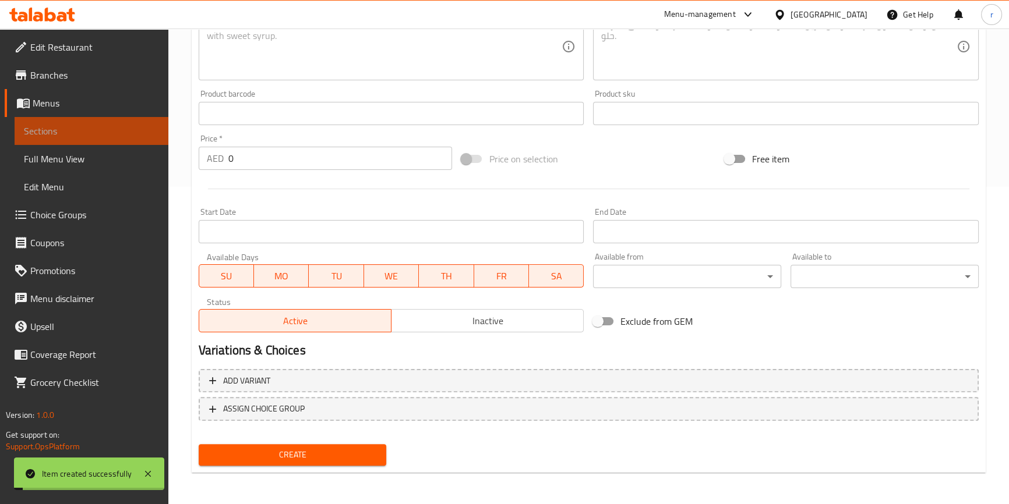
click at [80, 134] on span "Sections" at bounding box center [91, 131] width 135 height 14
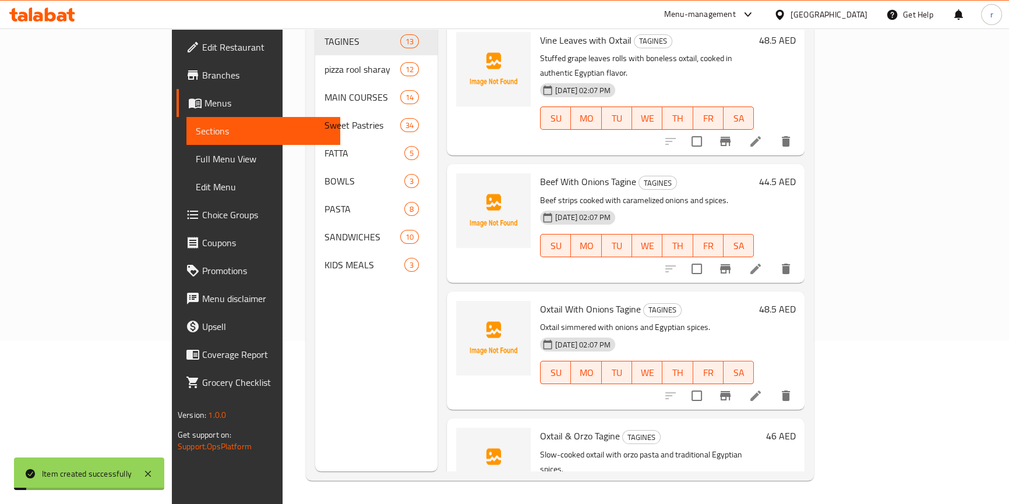
scroll to position [163, 0]
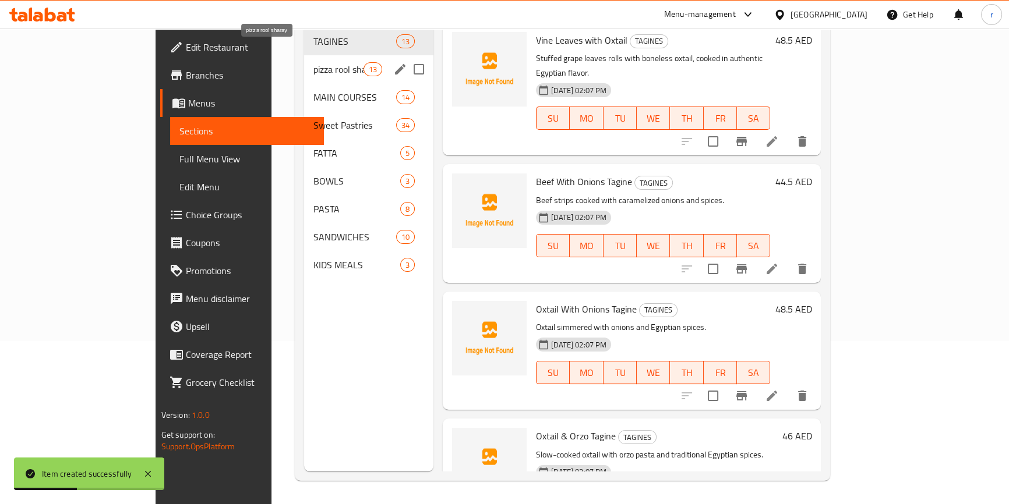
click at [313, 62] on span "pizza rool sharay" at bounding box center [338, 69] width 50 height 14
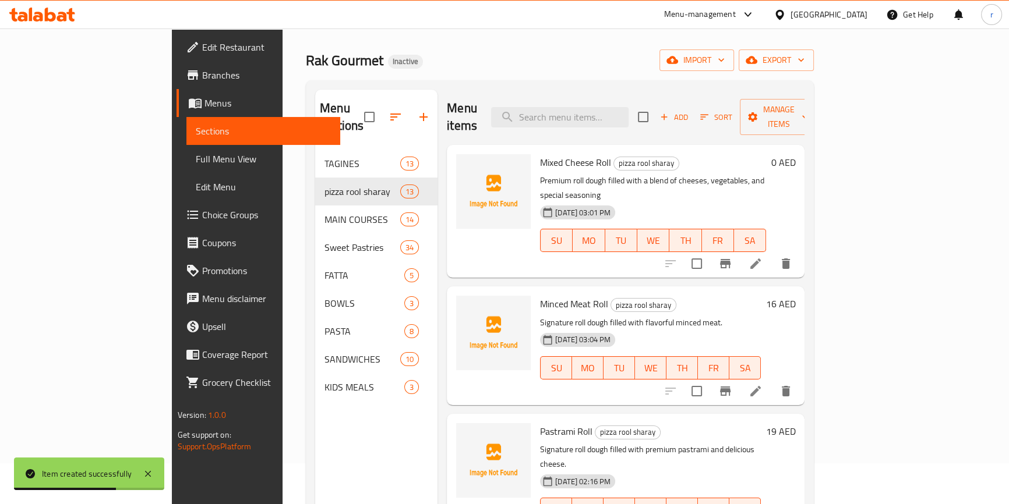
scroll to position [58, 0]
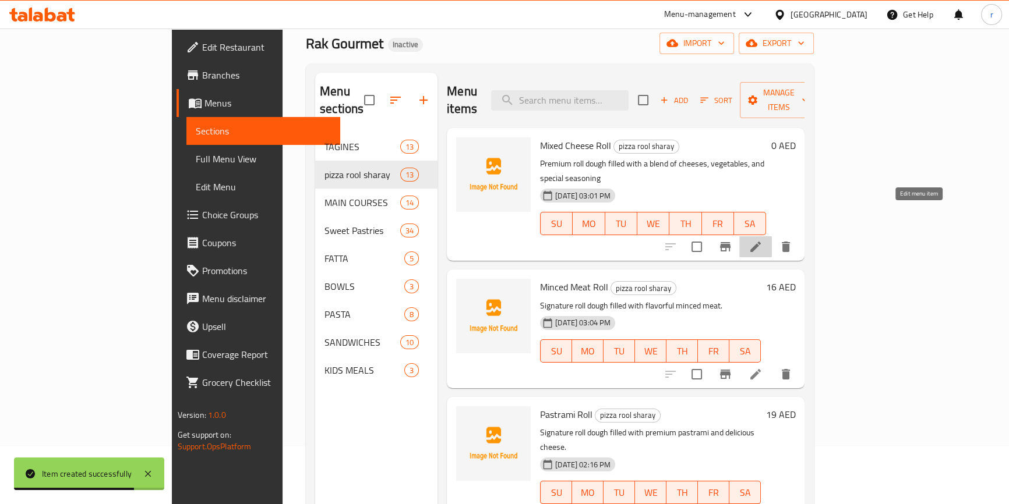
click at [762, 240] on icon at bounding box center [755, 247] width 14 height 14
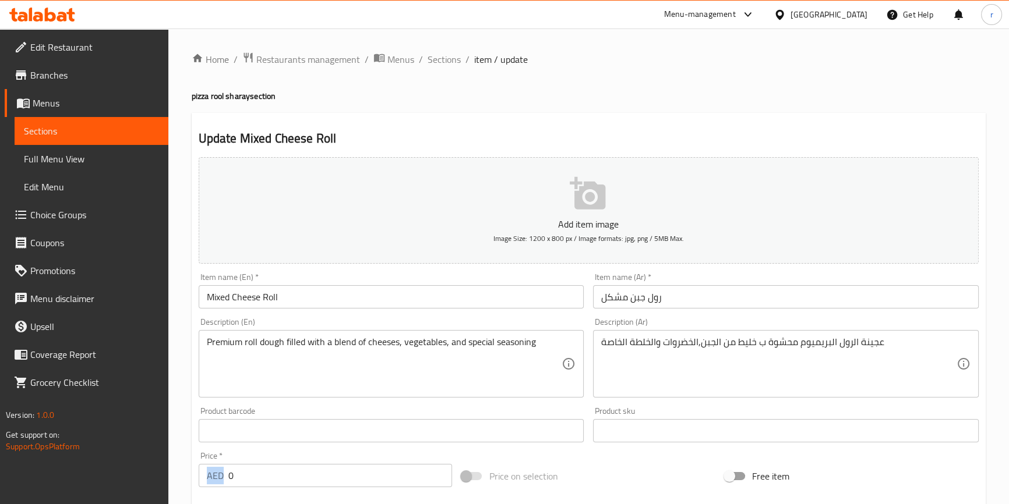
drag, startPoint x: 224, startPoint y: 475, endPoint x: 248, endPoint y: 474, distance: 23.9
click at [248, 474] on div "AED 0 Price *" at bounding box center [326, 475] width 254 height 23
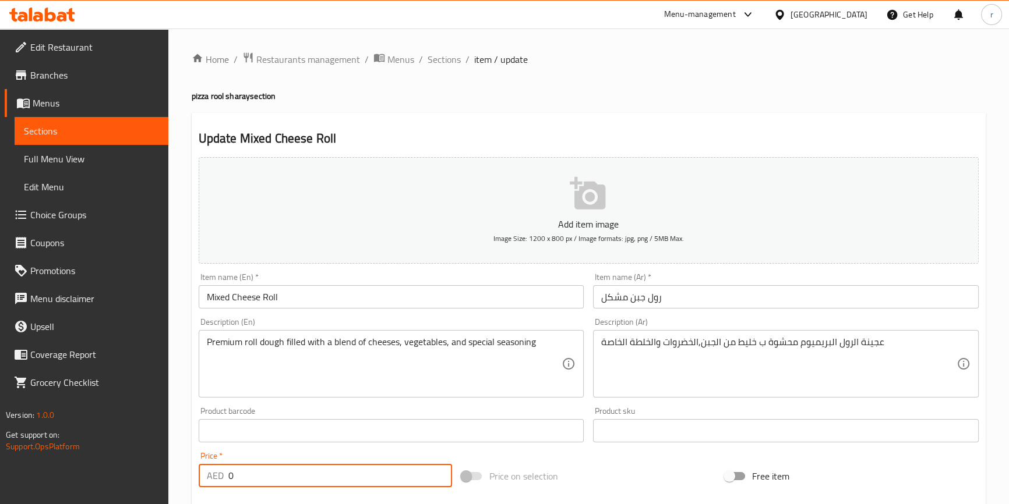
drag, startPoint x: 248, startPoint y: 474, endPoint x: 218, endPoint y: 477, distance: 29.9
click at [218, 477] on div "AED 0 Price *" at bounding box center [326, 475] width 254 height 23
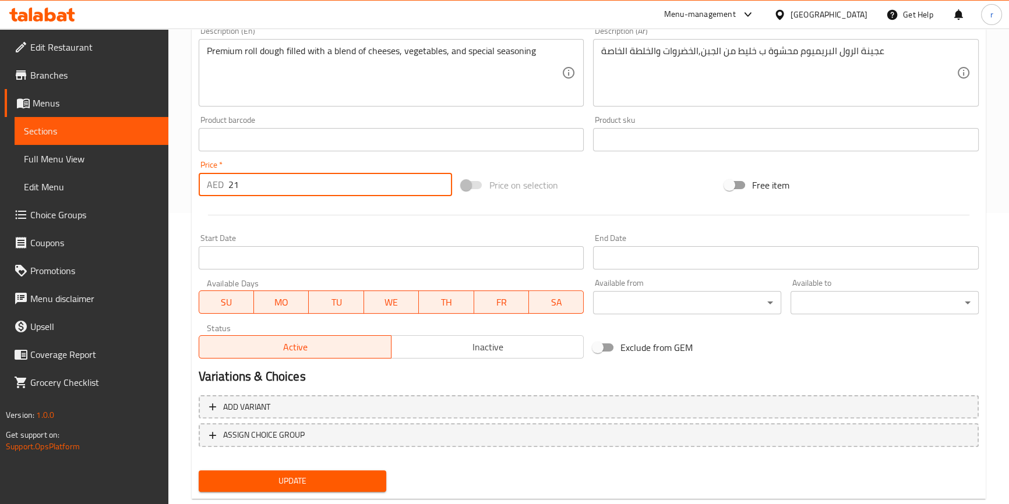
scroll to position [317, 0]
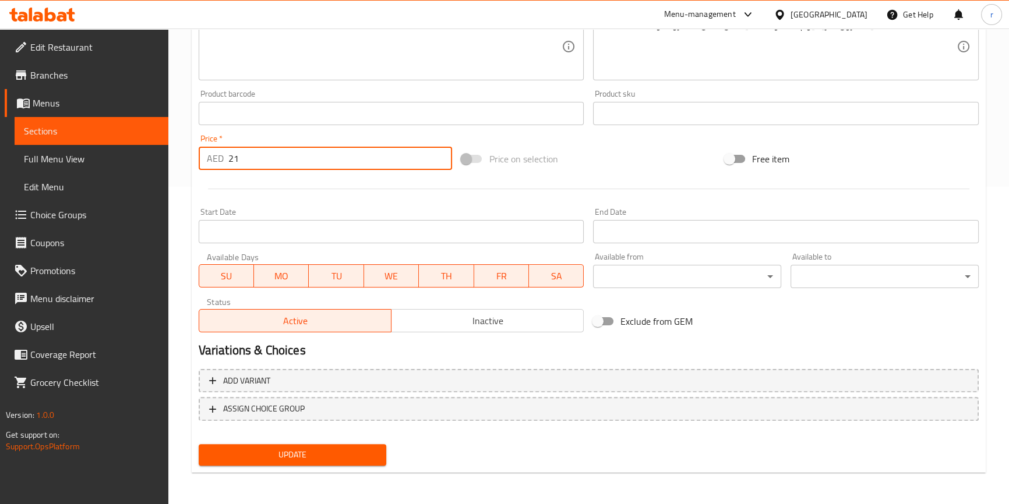
type input "21"
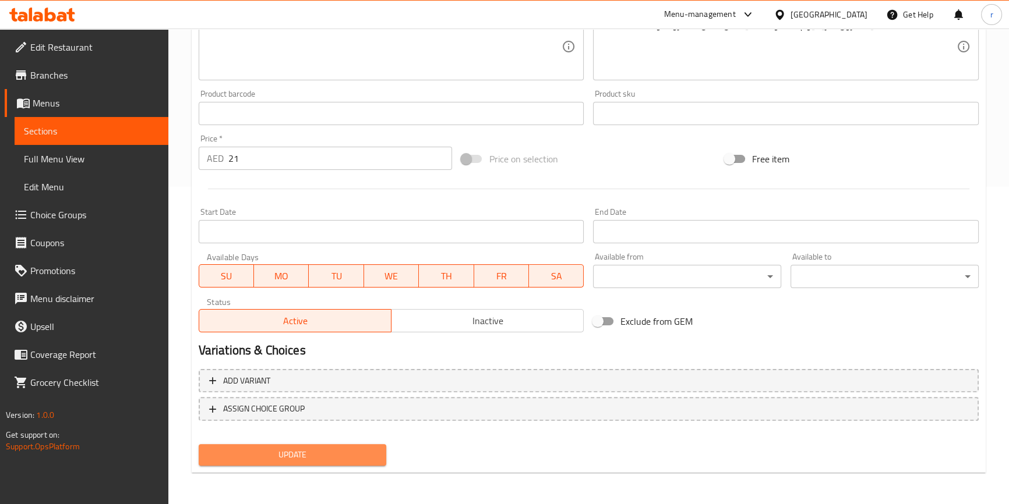
click at [337, 460] on span "Update" at bounding box center [292, 455] width 169 height 15
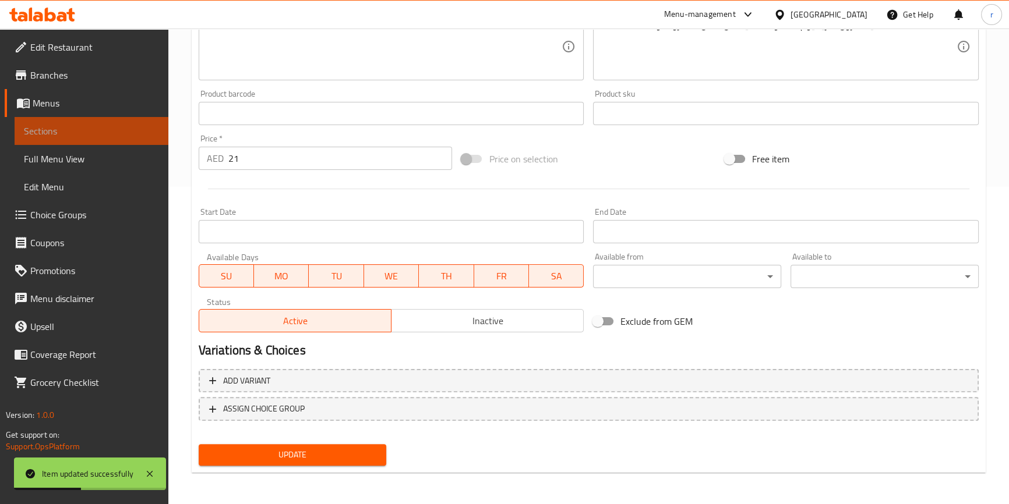
click at [97, 142] on link "Sections" at bounding box center [92, 131] width 154 height 28
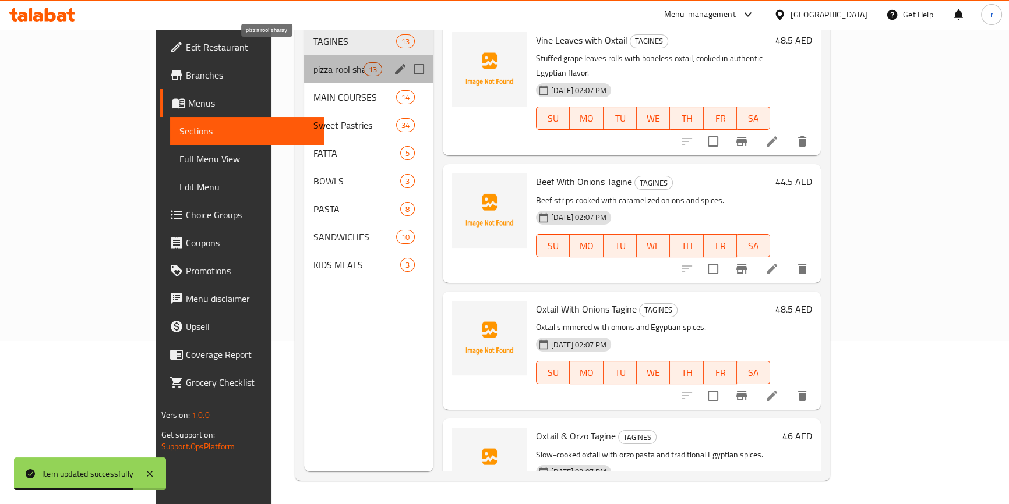
click at [313, 62] on span "pizza rool sharay" at bounding box center [338, 69] width 50 height 14
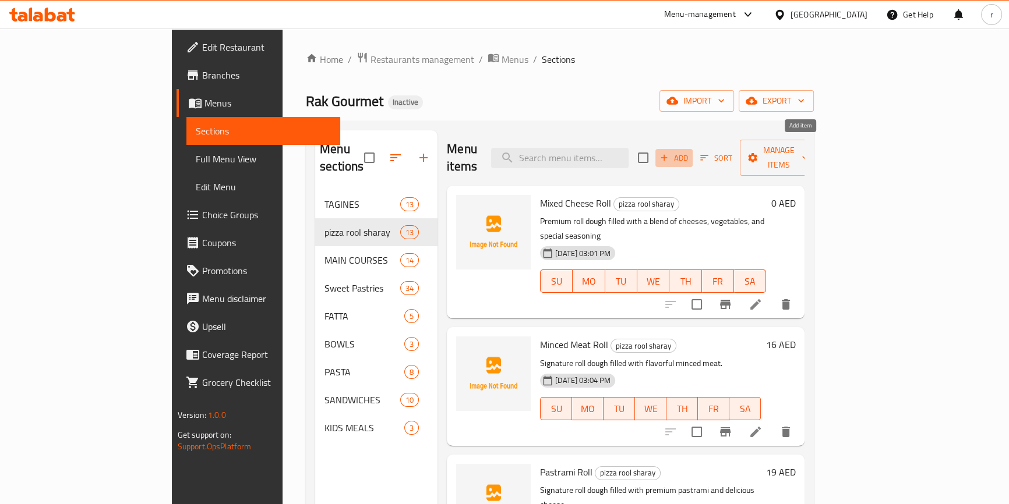
click at [690, 154] on span "Add" at bounding box center [673, 157] width 31 height 13
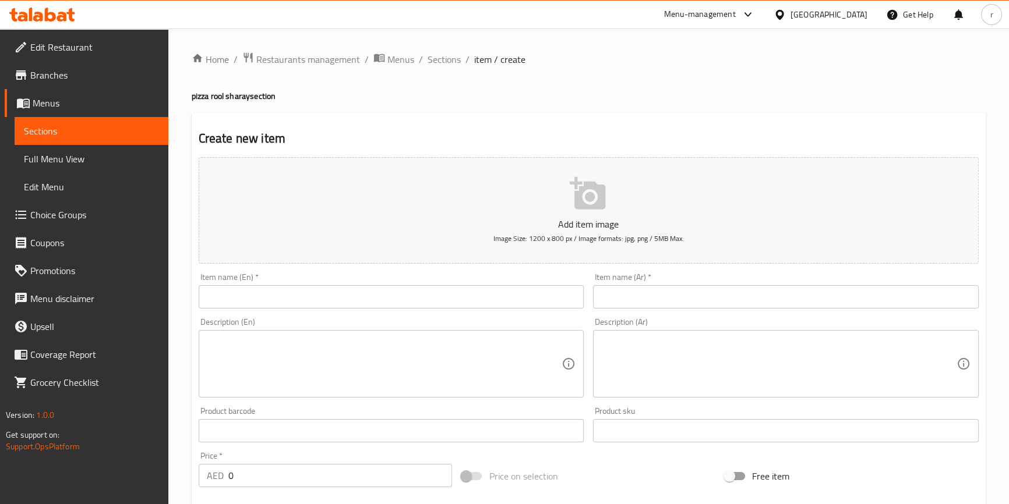
click at [338, 292] on input "text" at bounding box center [392, 296] width 386 height 23
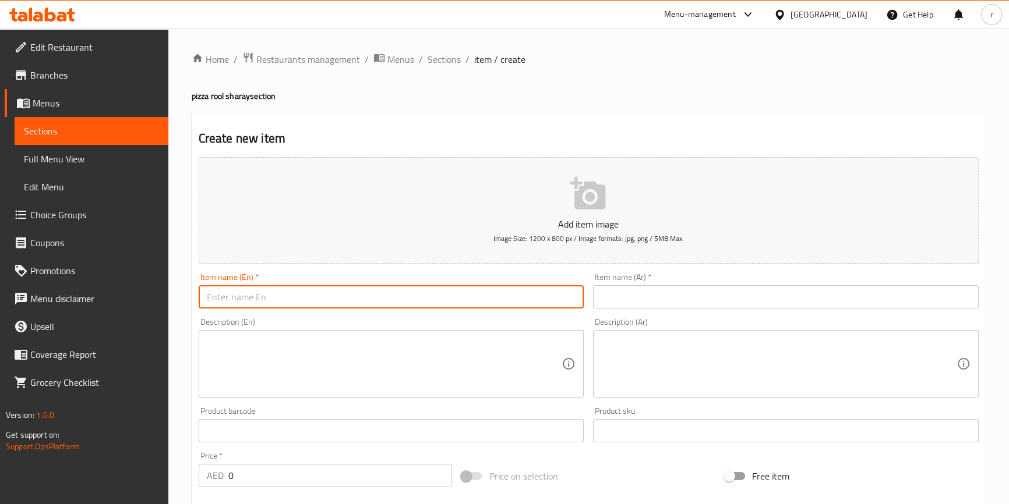
paste input "Sujuk Roll"
type input "Sujuk Roll"
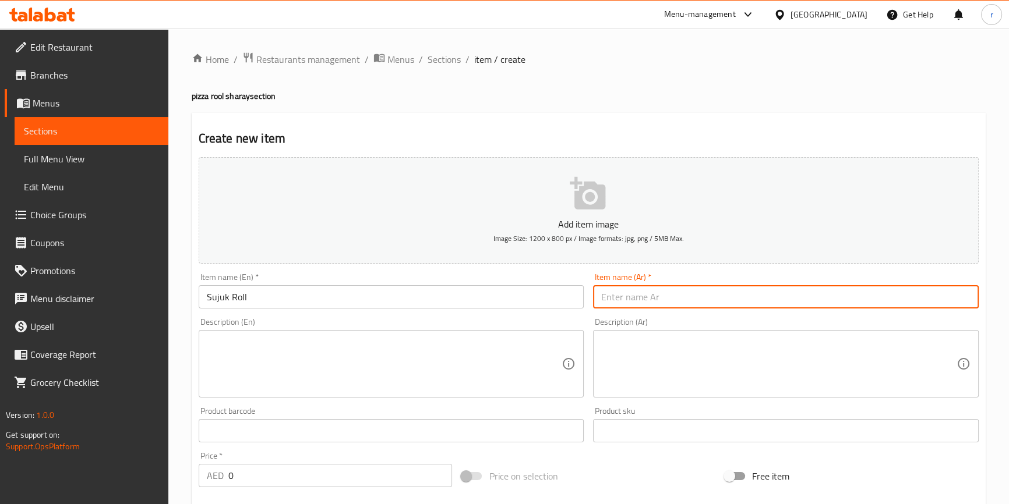
click at [627, 301] on input "text" at bounding box center [786, 296] width 386 height 23
type input "v"
type input "رول سجق"
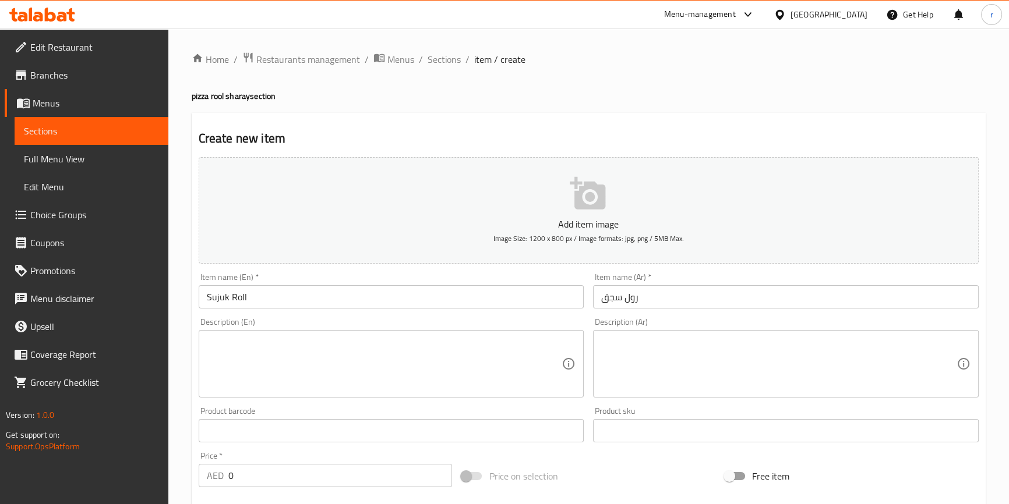
drag, startPoint x: 487, startPoint y: 343, endPoint x: 482, endPoint y: 348, distance: 7.0
click at [487, 343] on textarea at bounding box center [384, 364] width 355 height 55
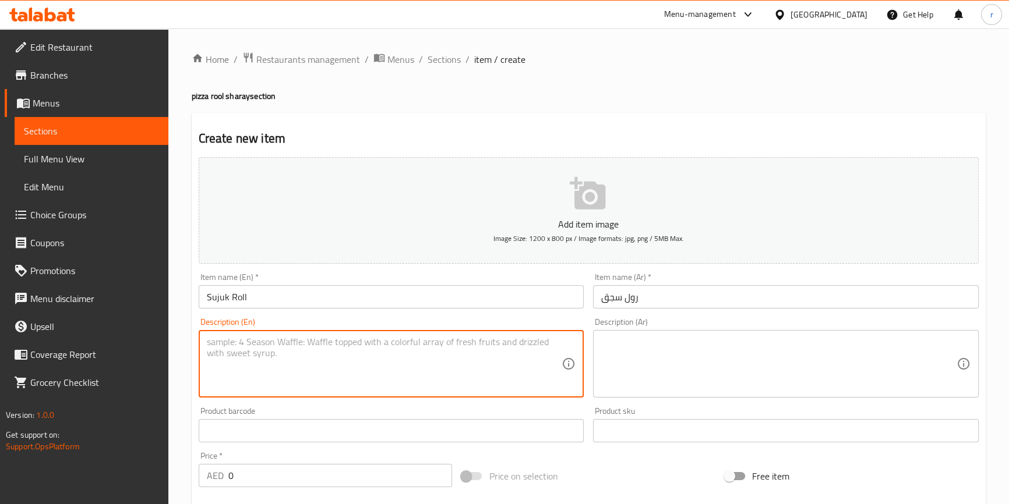
click at [482, 348] on textarea at bounding box center [384, 364] width 355 height 55
paste textarea "Signature roll dough with special seasoning, fresh sujuk, and delicious cheese"
type textarea "Signature roll dough with special seasoning, fresh sujuk, and delicious cheese"
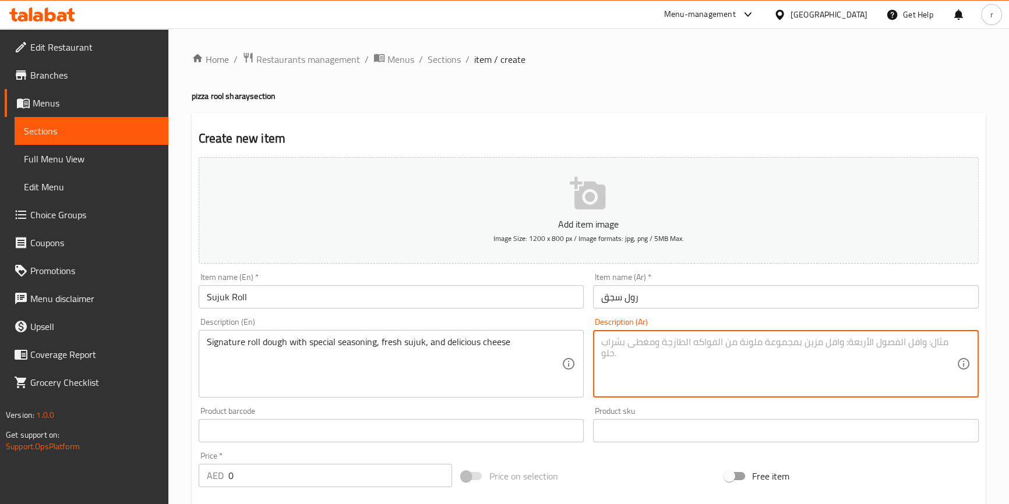
click at [664, 345] on textarea at bounding box center [778, 364] width 355 height 55
click at [927, 350] on textarea at bounding box center [778, 364] width 355 height 55
type textarea "u"
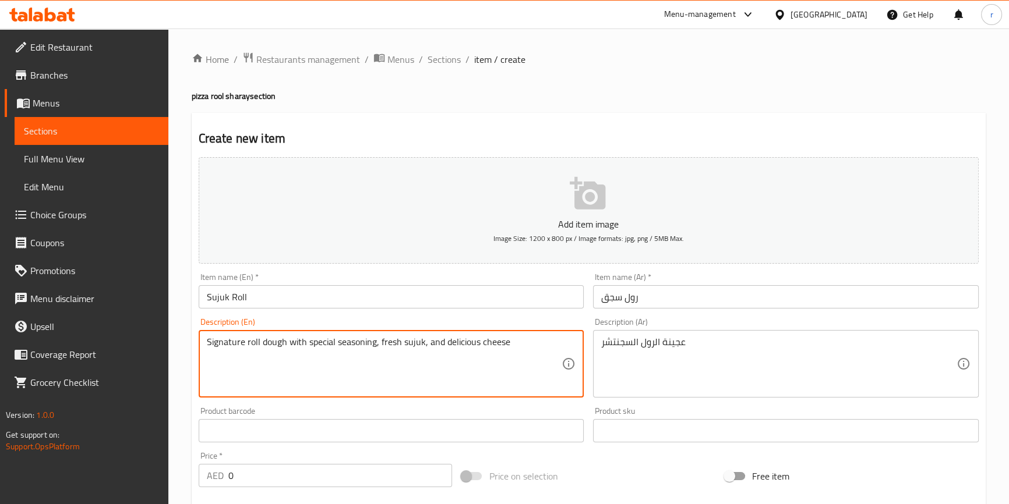
drag, startPoint x: 285, startPoint y: 341, endPoint x: 550, endPoint y: 344, distance: 265.6
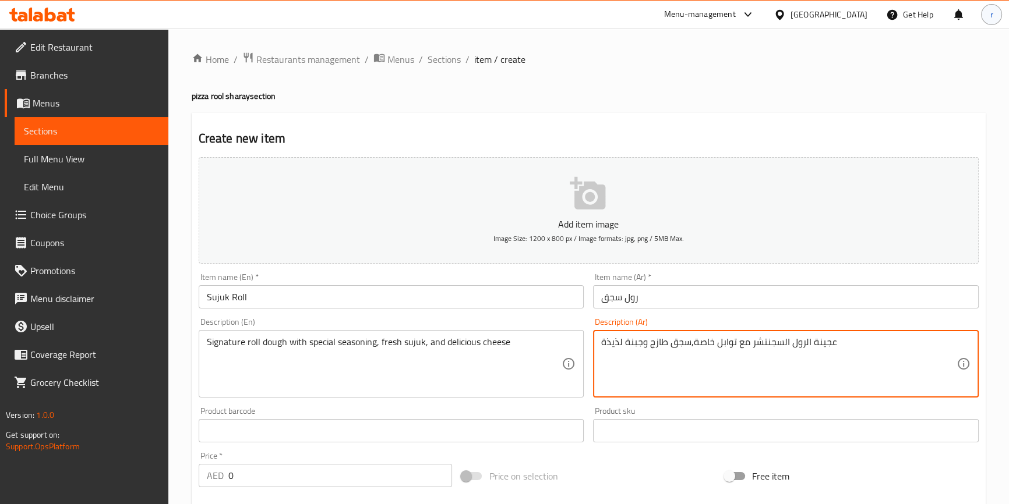
type textarea "عجينة الرول السجنتشر مع توابل خاصة,سجق طازج وجبنة لذيذة"
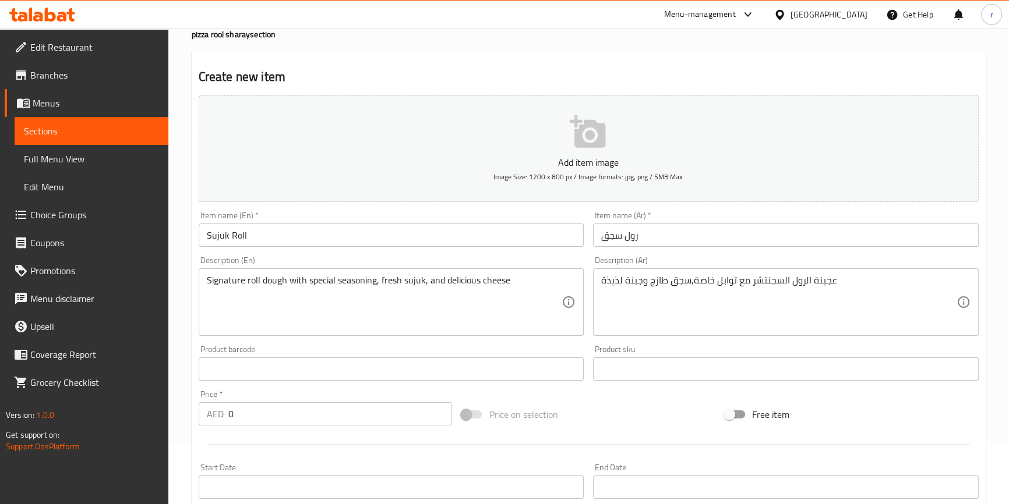
scroll to position [158, 0]
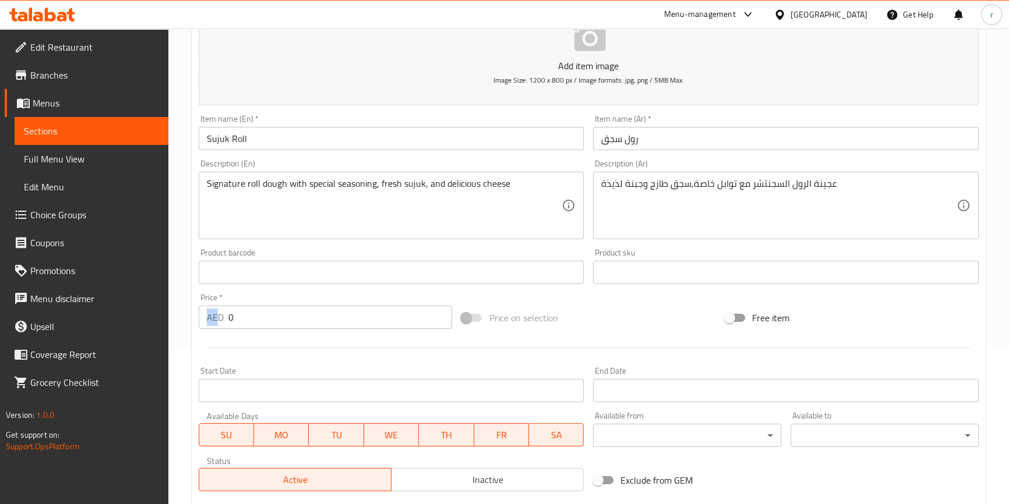
drag, startPoint x: 218, startPoint y: 320, endPoint x: 249, endPoint y: 316, distance: 31.7
click at [249, 316] on div "AED 0 Price *" at bounding box center [326, 317] width 254 height 23
click at [248, 316] on input "0" at bounding box center [340, 317] width 224 height 23
drag, startPoint x: 227, startPoint y: 315, endPoint x: 266, endPoint y: 323, distance: 40.4
click at [267, 322] on div "AED 0 Price *" at bounding box center [326, 317] width 254 height 23
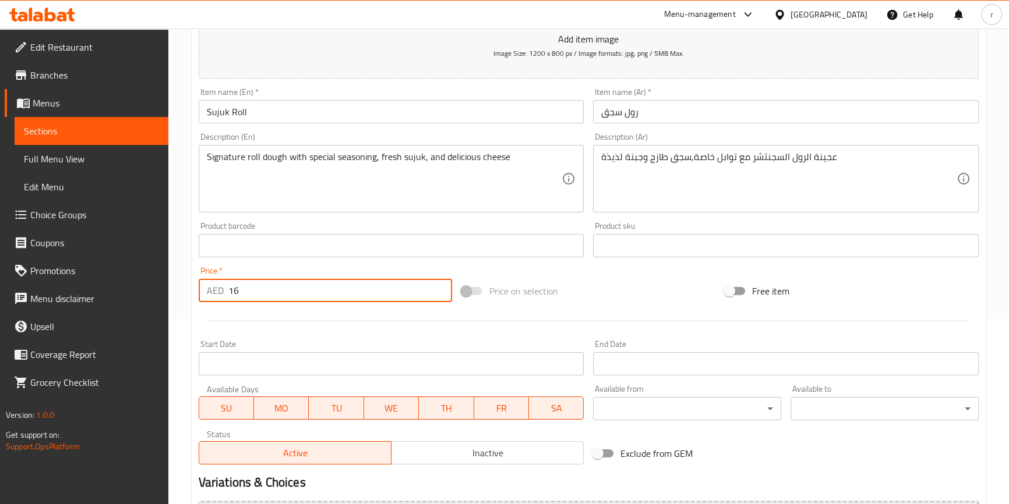
scroll to position [317, 0]
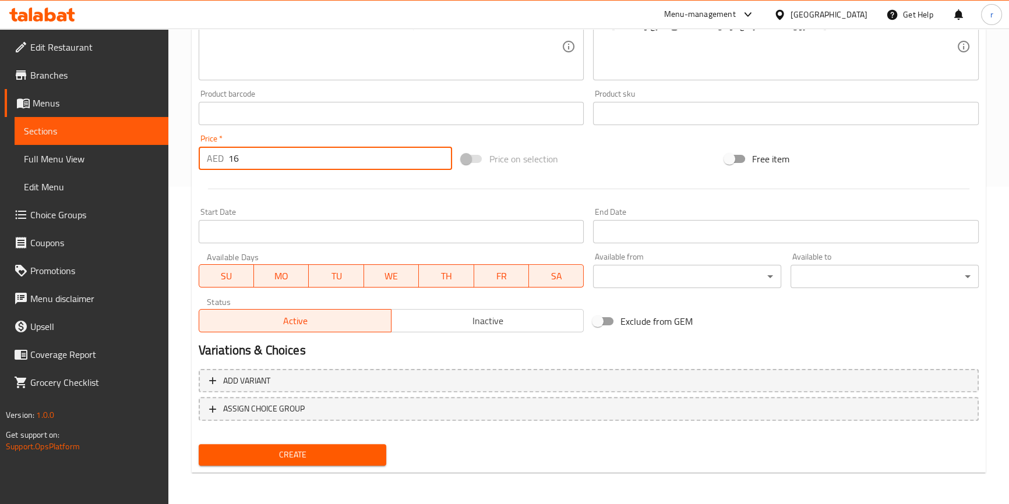
type input "16"
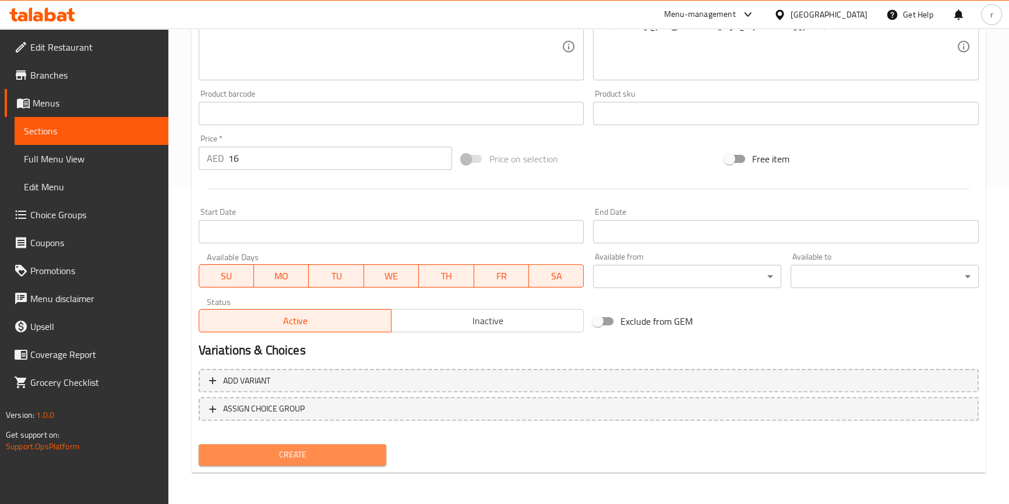
click at [322, 452] on span "Create" at bounding box center [292, 455] width 169 height 15
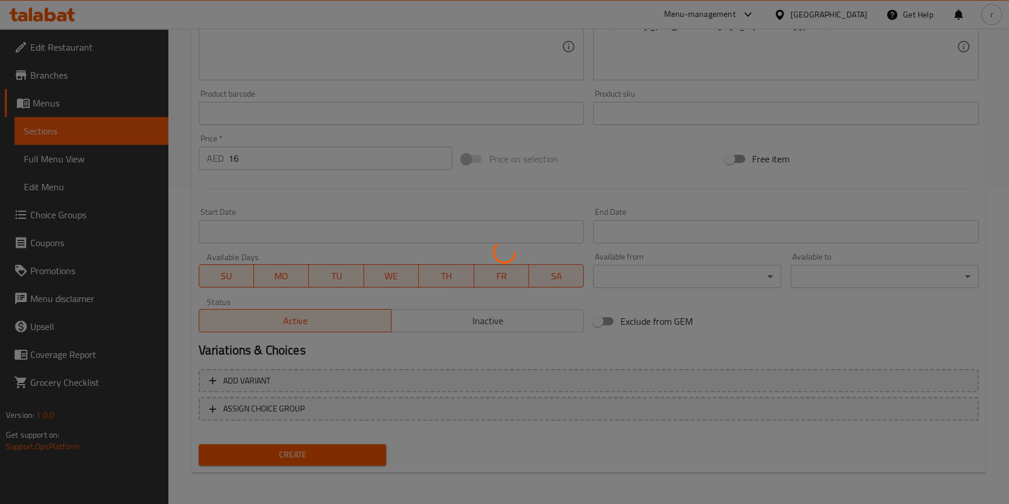
type input "0"
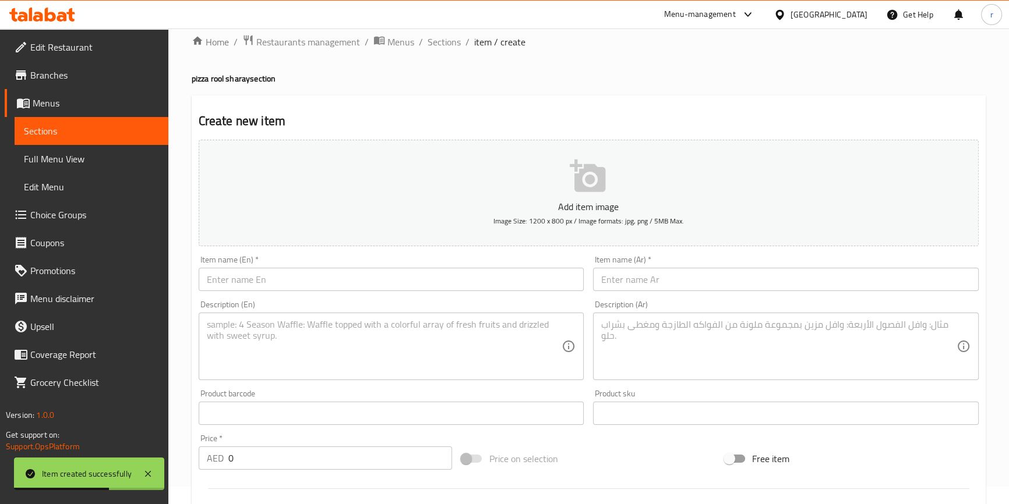
scroll to position [0, 0]
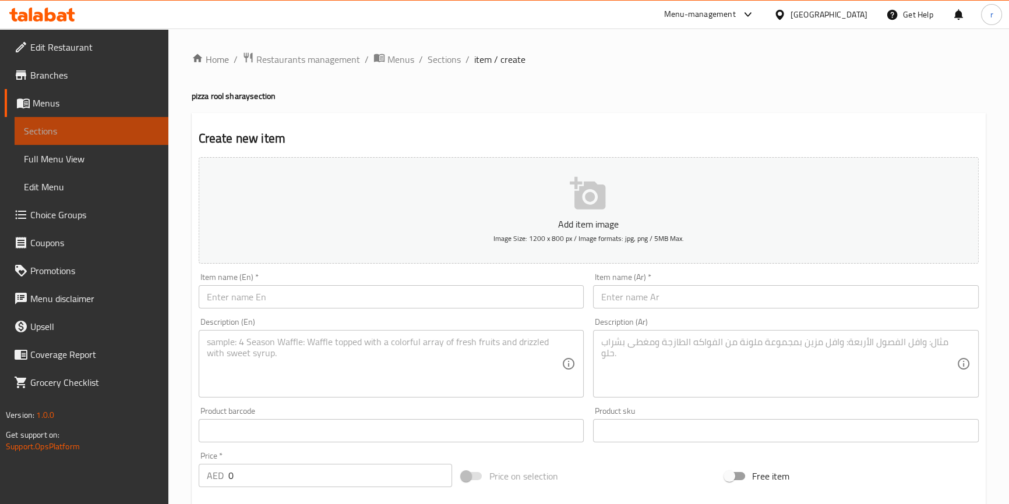
click at [114, 137] on span "Sections" at bounding box center [91, 131] width 135 height 14
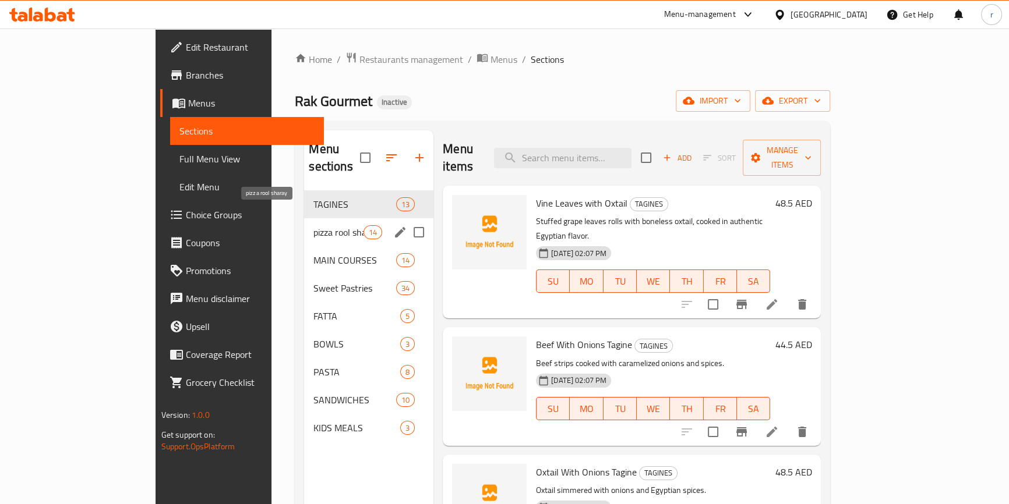
click at [313, 225] on span "pizza rool sharay" at bounding box center [338, 232] width 50 height 14
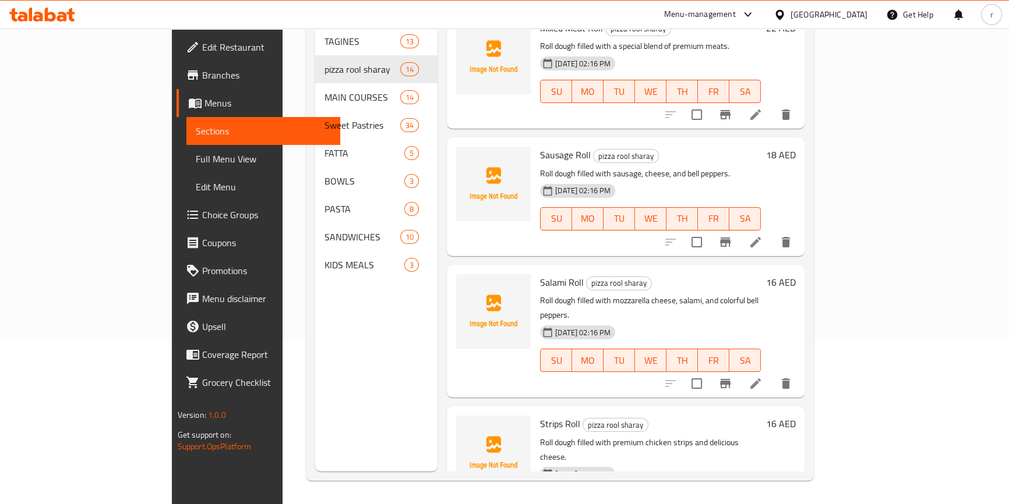
scroll to position [829, 0]
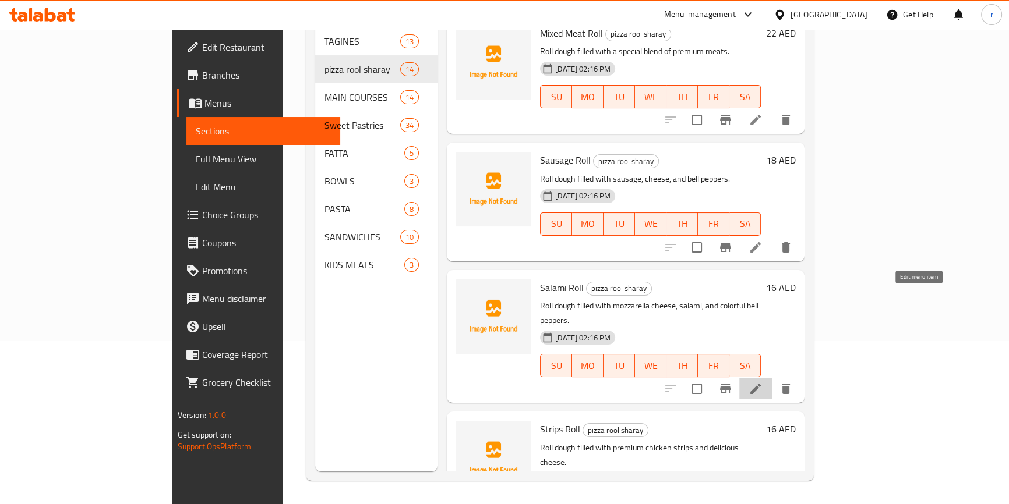
click at [762, 382] on icon at bounding box center [755, 389] width 14 height 14
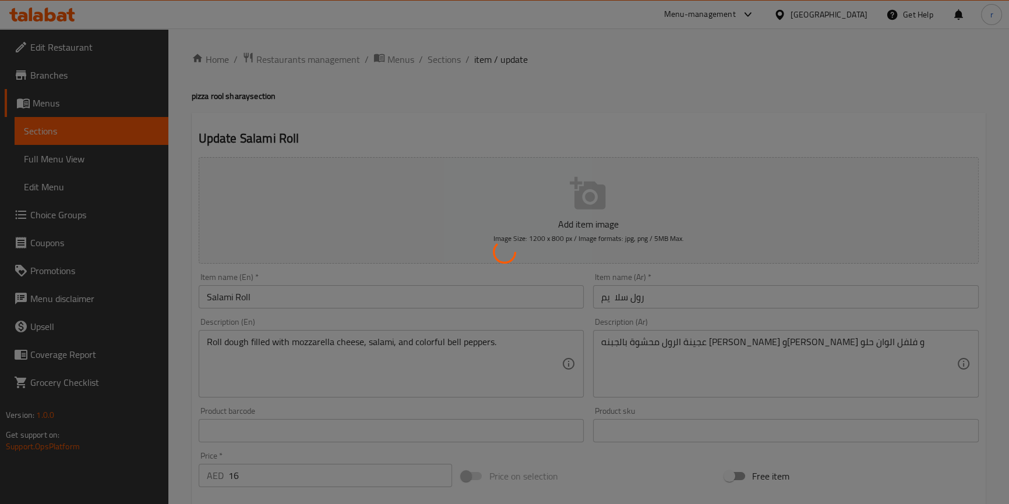
click at [610, 296] on div at bounding box center [504, 252] width 1009 height 504
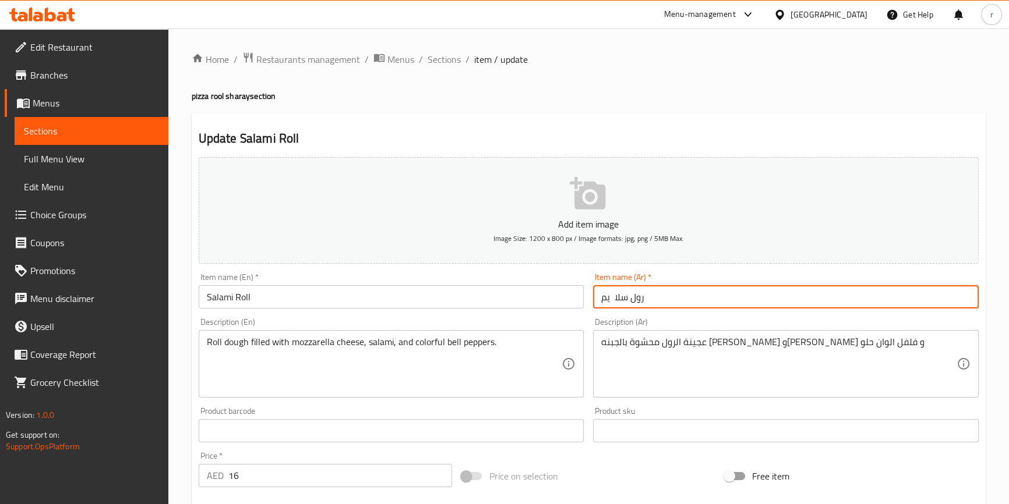
drag, startPoint x: 612, startPoint y: 299, endPoint x: 617, endPoint y: 298, distance: 5.9
click at [617, 298] on input "رول سلا يم" at bounding box center [786, 296] width 386 height 23
click at [673, 301] on input "رول سلا يم" at bounding box center [786, 296] width 386 height 23
drag, startPoint x: 608, startPoint y: 297, endPoint x: 614, endPoint y: 299, distance: 6.6
click at [614, 299] on input "رول سلا يم" at bounding box center [786, 296] width 386 height 23
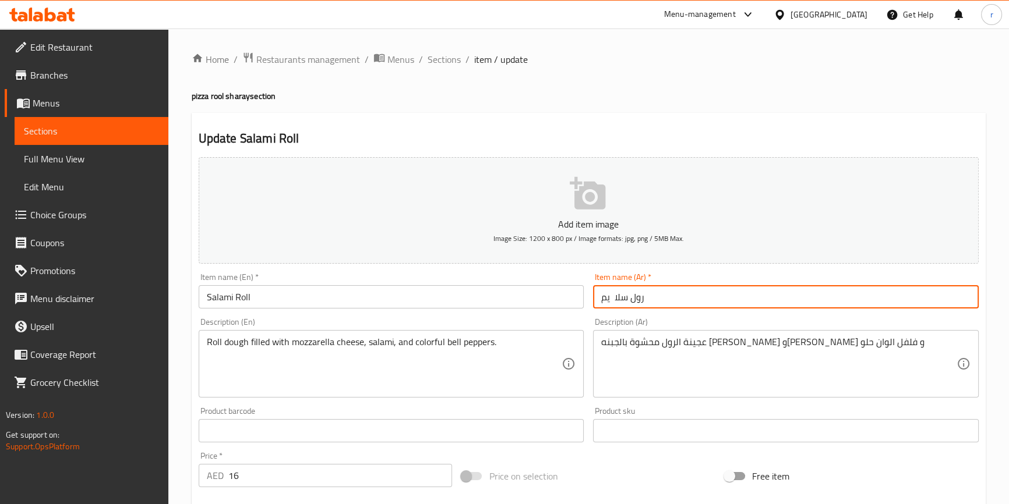
click at [614, 299] on input "رول سلا يم" at bounding box center [786, 296] width 386 height 23
click at [613, 300] on input "رول سلا يم" at bounding box center [786, 296] width 386 height 23
click at [613, 302] on input "رول سلا يم" at bounding box center [786, 296] width 386 height 23
click at [666, 296] on input "رول سلاايم" at bounding box center [786, 296] width 386 height 23
drag, startPoint x: 628, startPoint y: 296, endPoint x: 587, endPoint y: 303, distance: 42.5
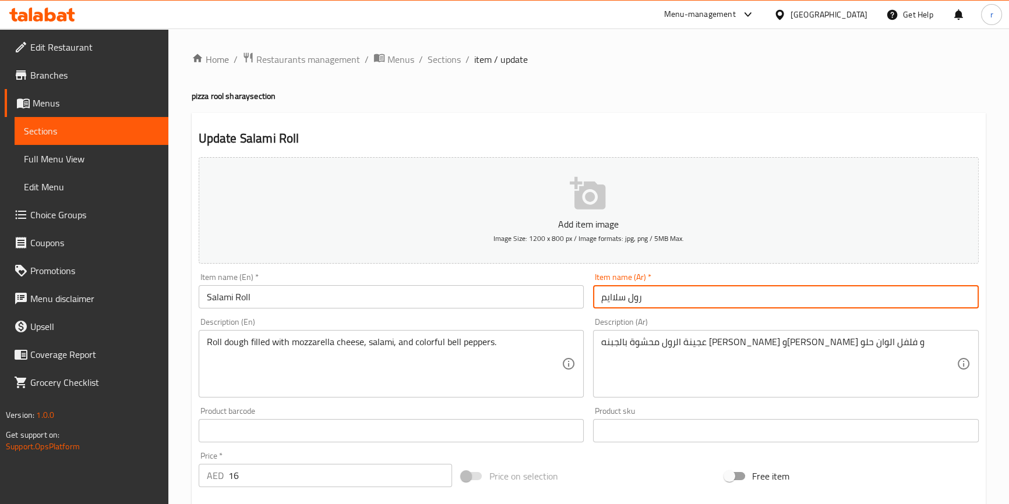
click at [587, 303] on div "Add item image Image Size: 1200 x 800 px / Image formats: jpg, png / 5MB Max. I…" at bounding box center [588, 404] width 789 height 502
click at [627, 299] on input "رولسلامي" at bounding box center [786, 296] width 386 height 23
click at [676, 290] on input "رول سلامي" at bounding box center [786, 296] width 386 height 23
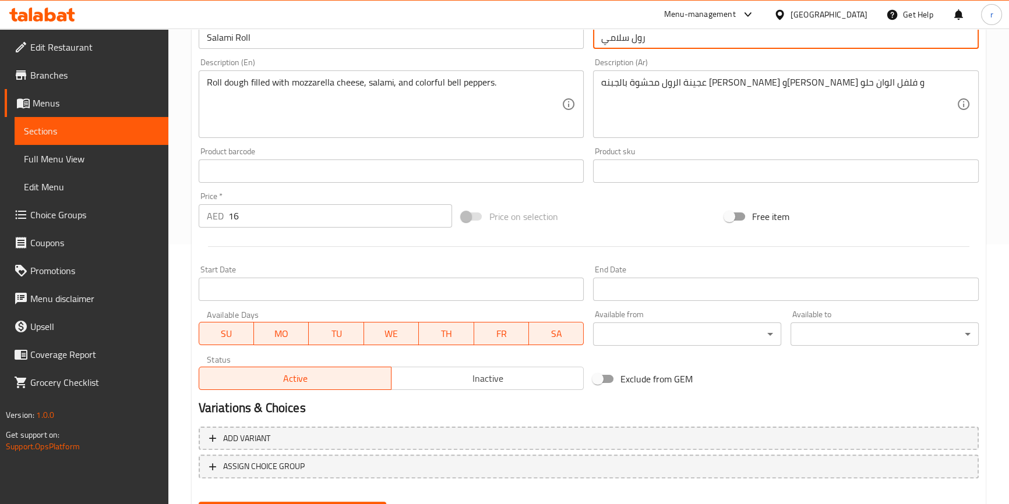
scroll to position [317, 0]
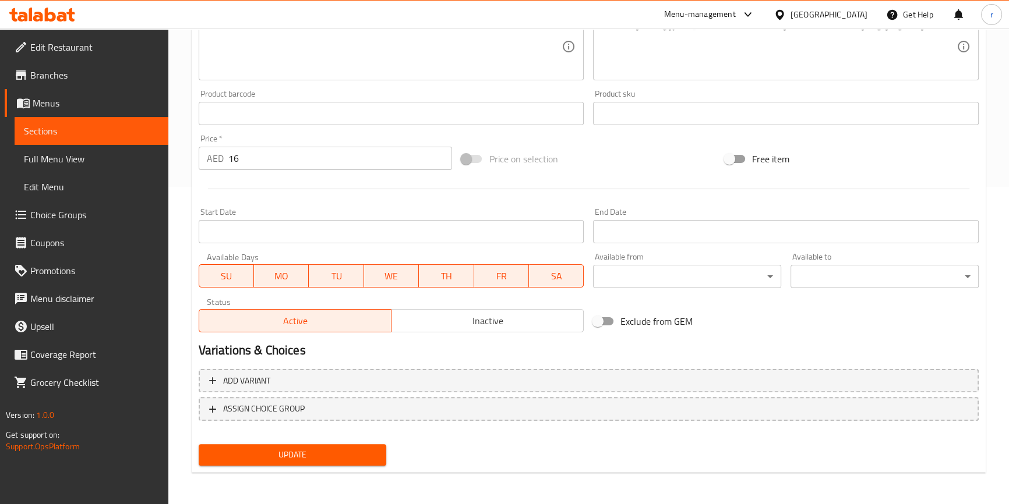
type input "رول سلامي"
click at [316, 451] on span "Update" at bounding box center [292, 455] width 169 height 15
click at [117, 139] on link "Sections" at bounding box center [92, 131] width 154 height 28
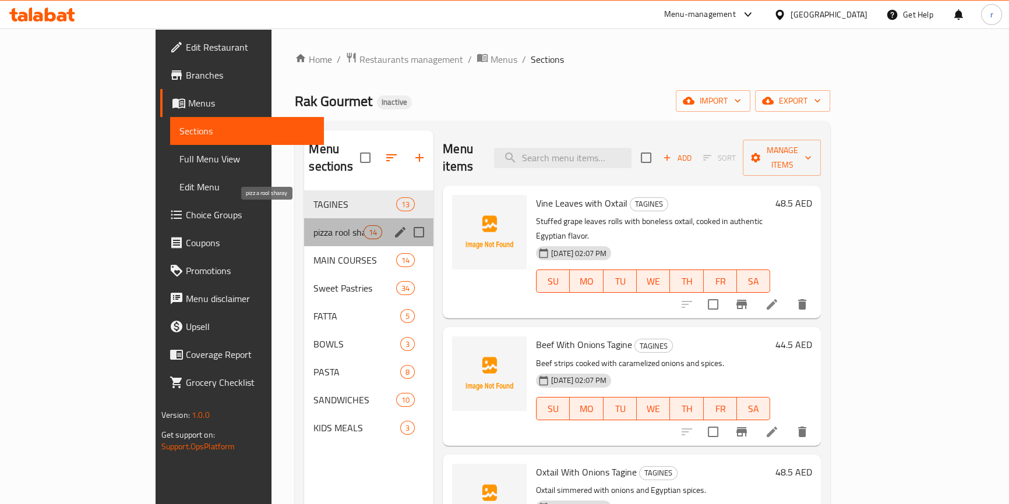
click at [313, 225] on span "pizza rool sharay" at bounding box center [338, 232] width 50 height 14
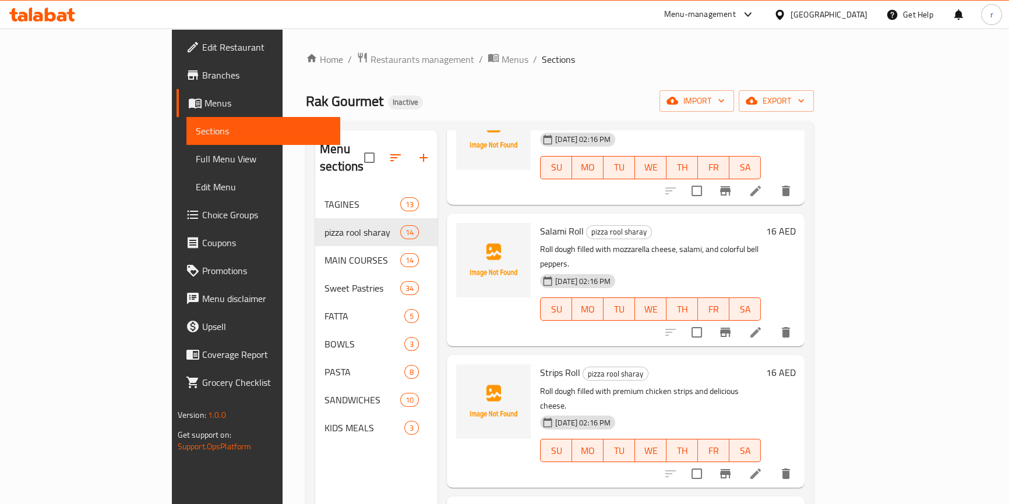
scroll to position [1059, 0]
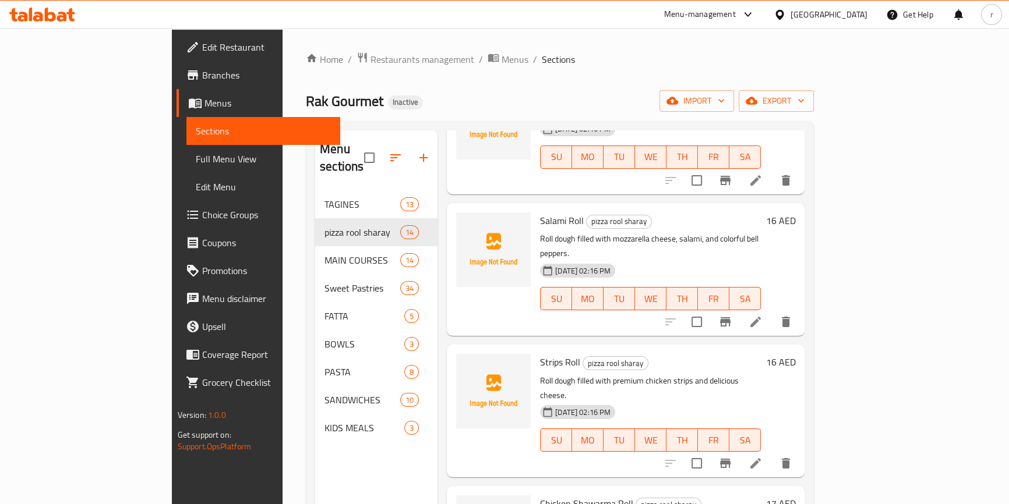
click at [761, 458] on icon at bounding box center [755, 463] width 10 height 10
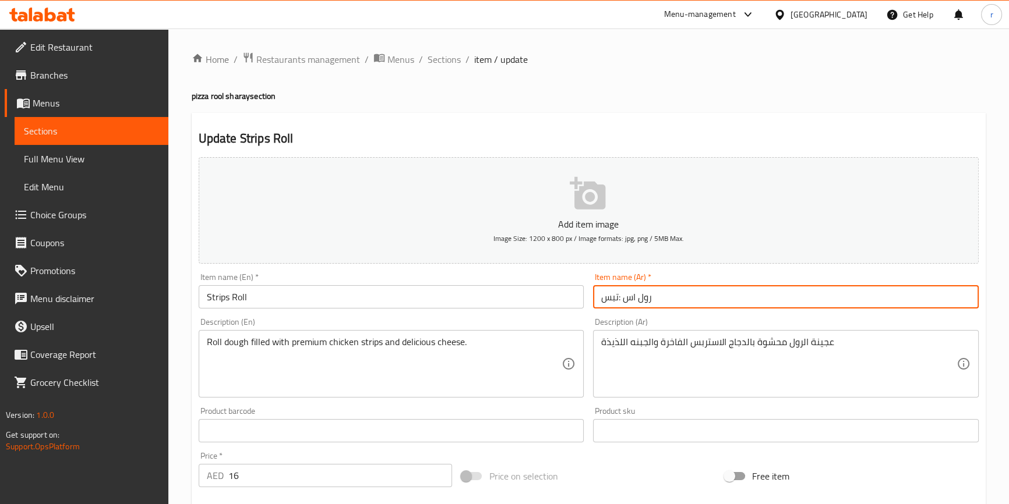
drag, startPoint x: 635, startPoint y: 296, endPoint x: 590, endPoint y: 296, distance: 45.4
click at [590, 296] on div "Item name (Ar)   * رول اس :تبس Item name (Ar) *" at bounding box center [785, 291] width 395 height 45
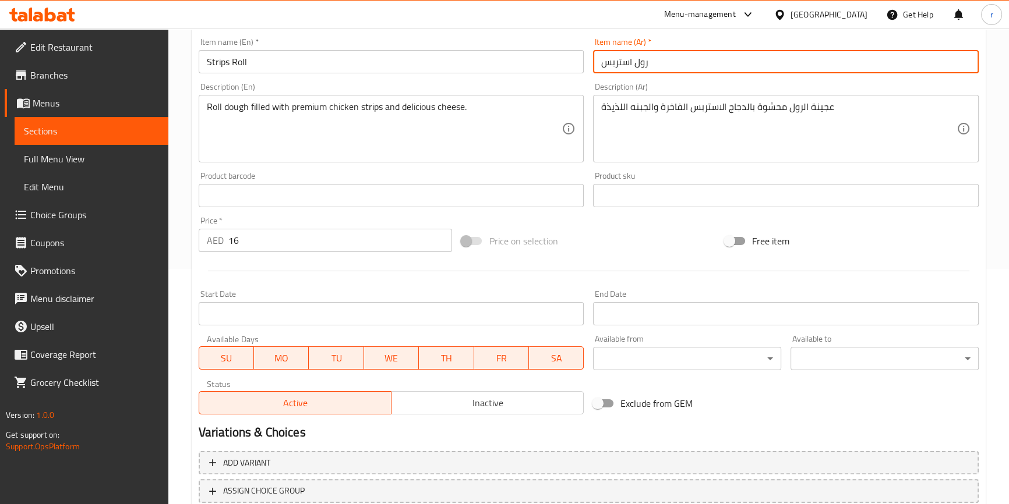
scroll to position [317, 0]
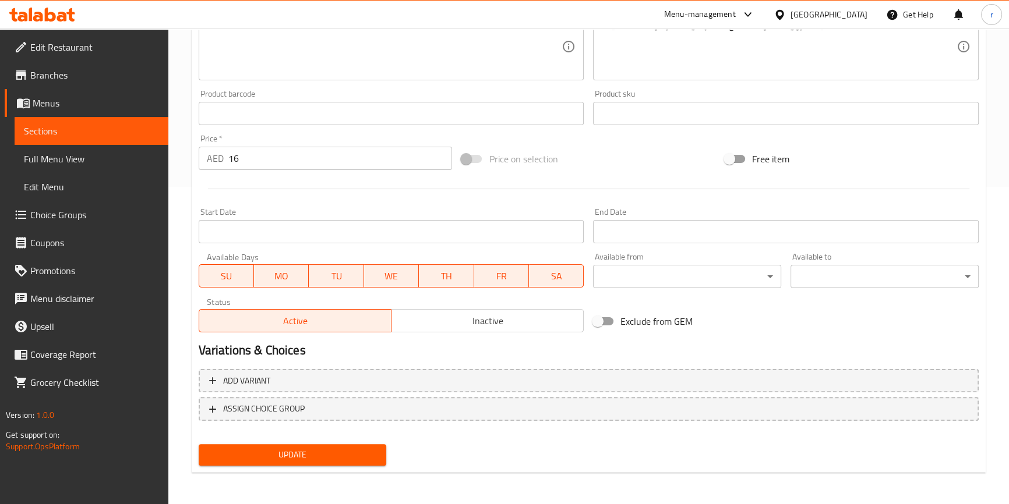
type input "رول استربس"
click at [355, 452] on span "Update" at bounding box center [292, 455] width 169 height 15
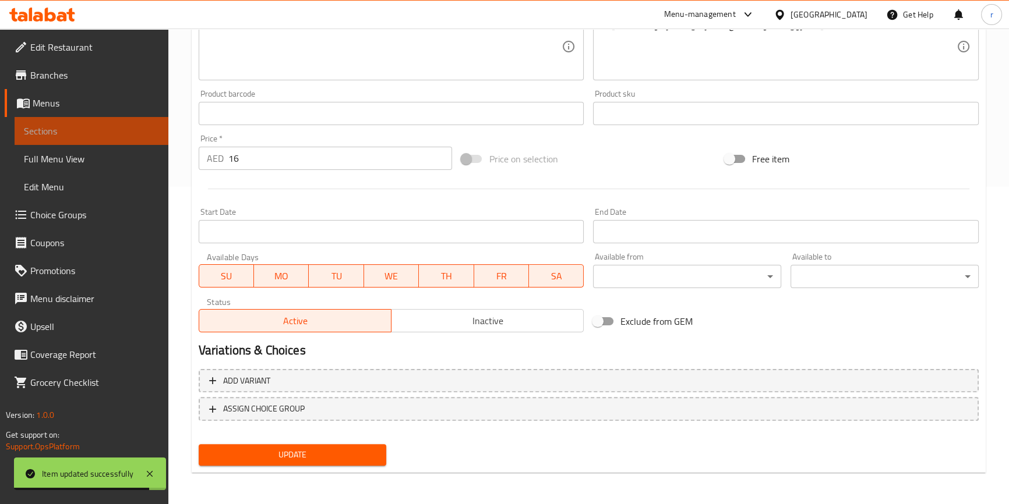
click at [63, 135] on span "Sections" at bounding box center [91, 131] width 135 height 14
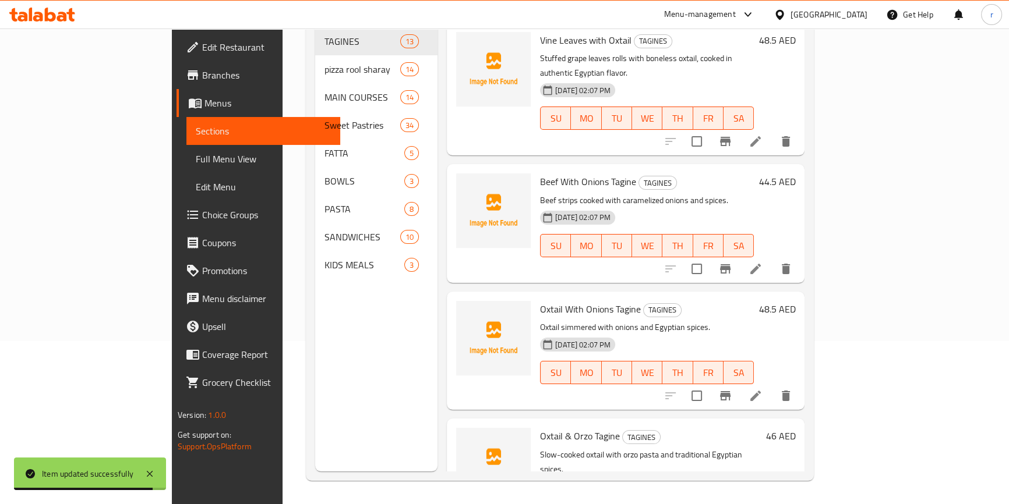
scroll to position [163, 0]
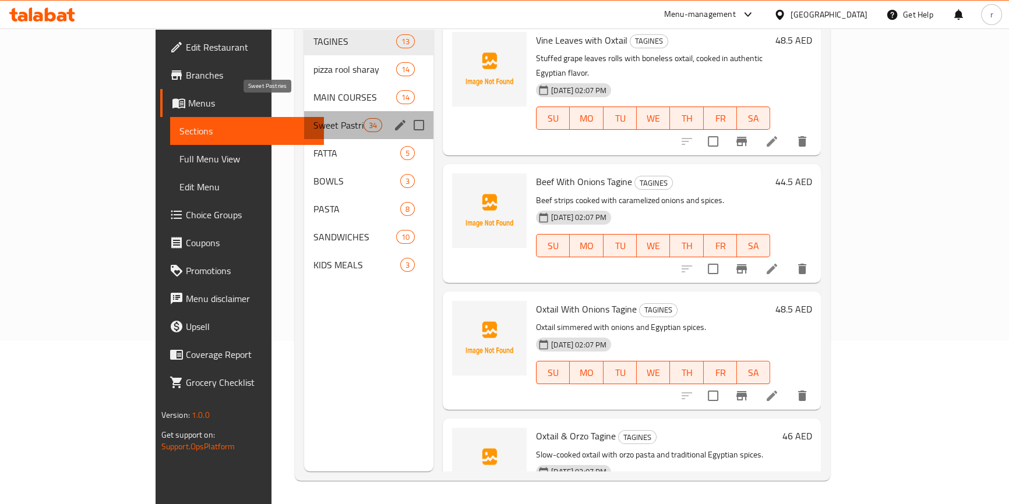
click at [313, 118] on span "Sweet Pastries" at bounding box center [338, 125] width 50 height 14
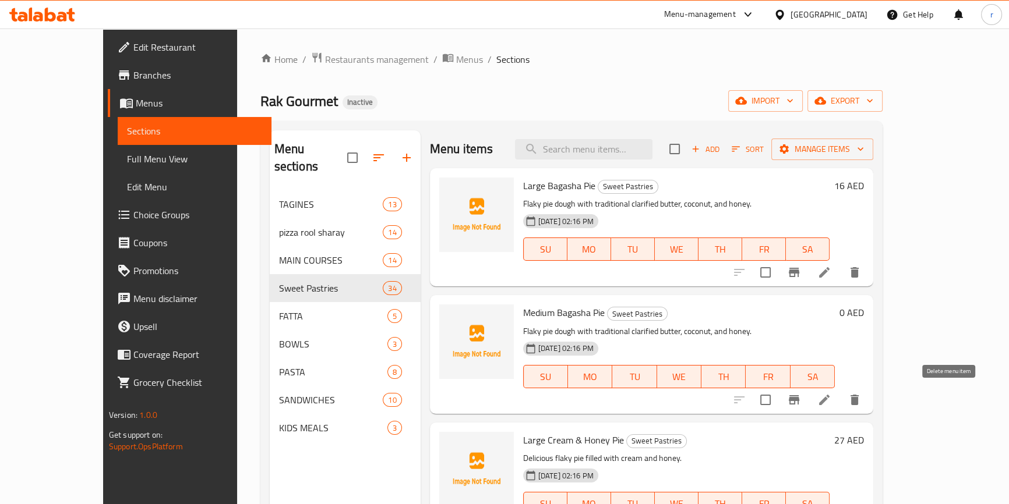
click at [859, 403] on icon "delete" at bounding box center [854, 400] width 8 height 10
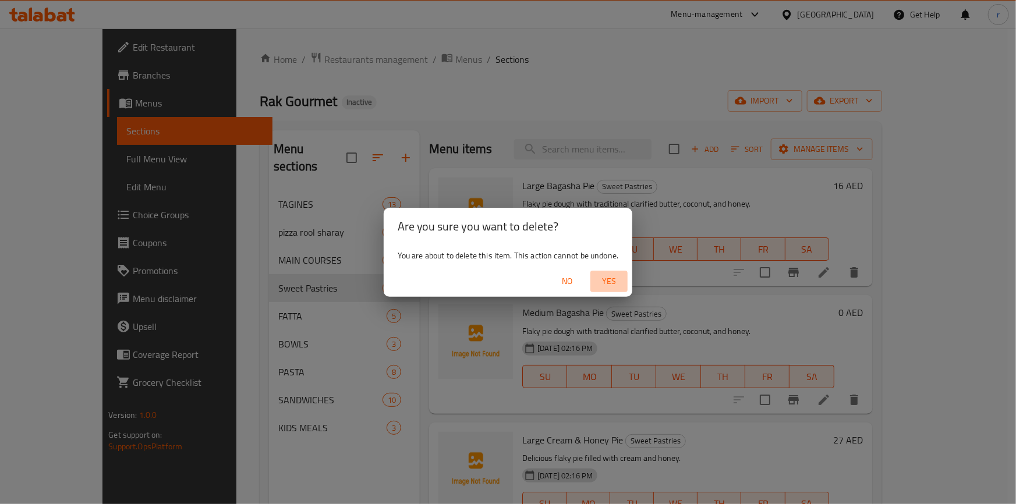
click at [610, 282] on span "Yes" at bounding box center [609, 281] width 28 height 15
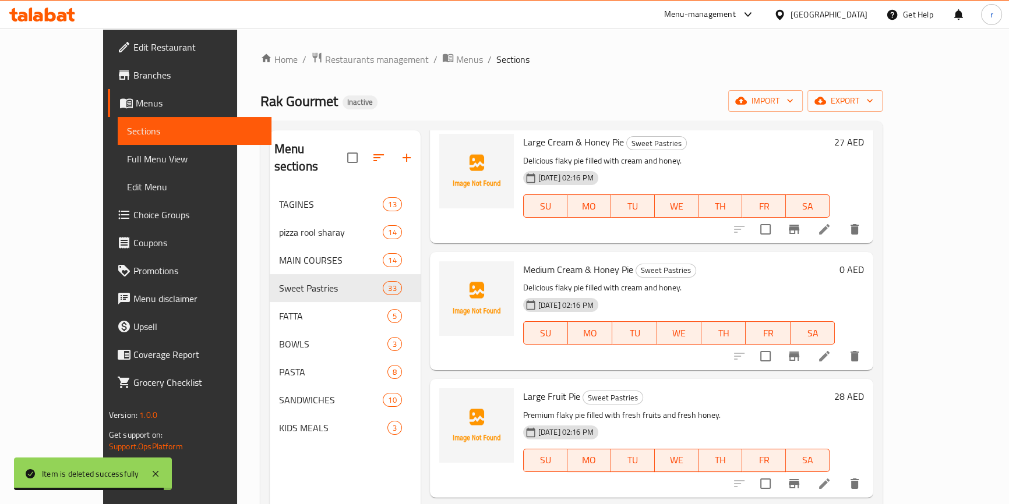
scroll to position [158, 0]
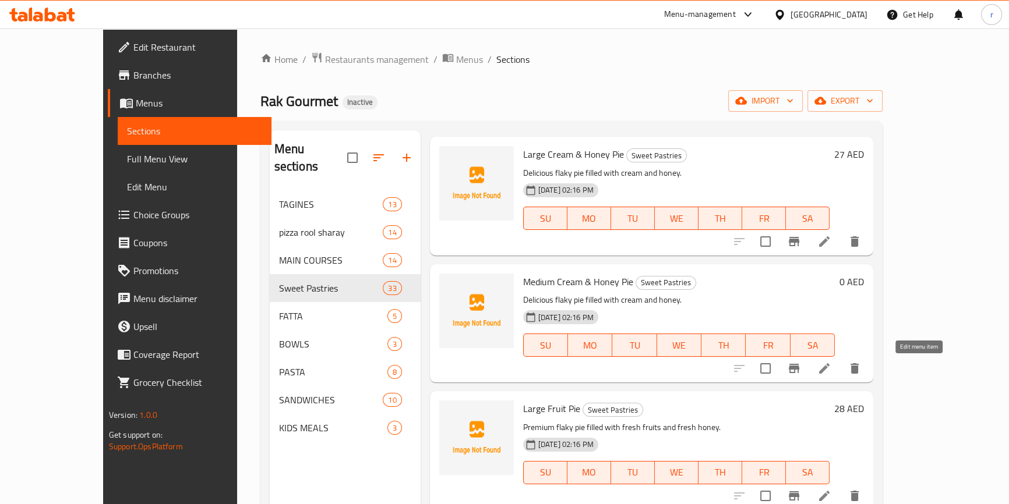
click at [831, 366] on icon at bounding box center [824, 369] width 14 height 14
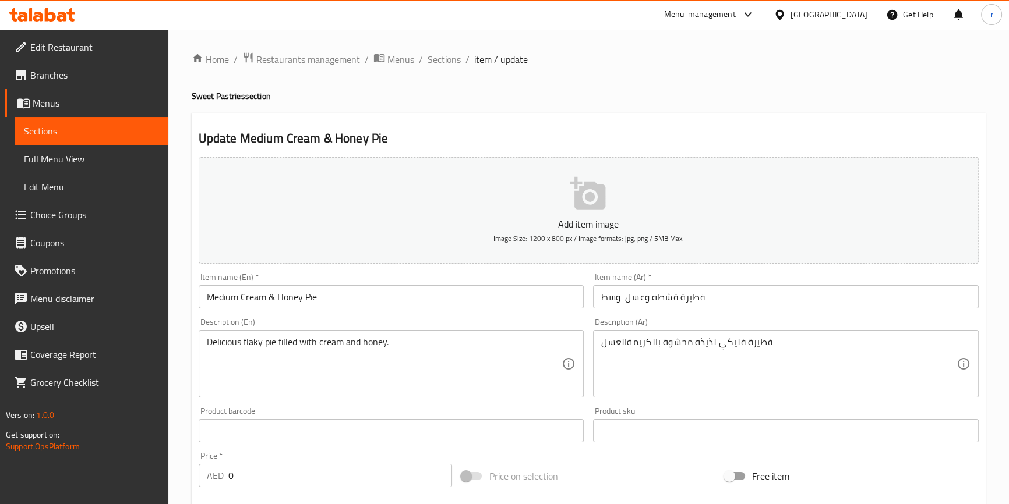
click at [63, 129] on span "Sections" at bounding box center [91, 131] width 135 height 14
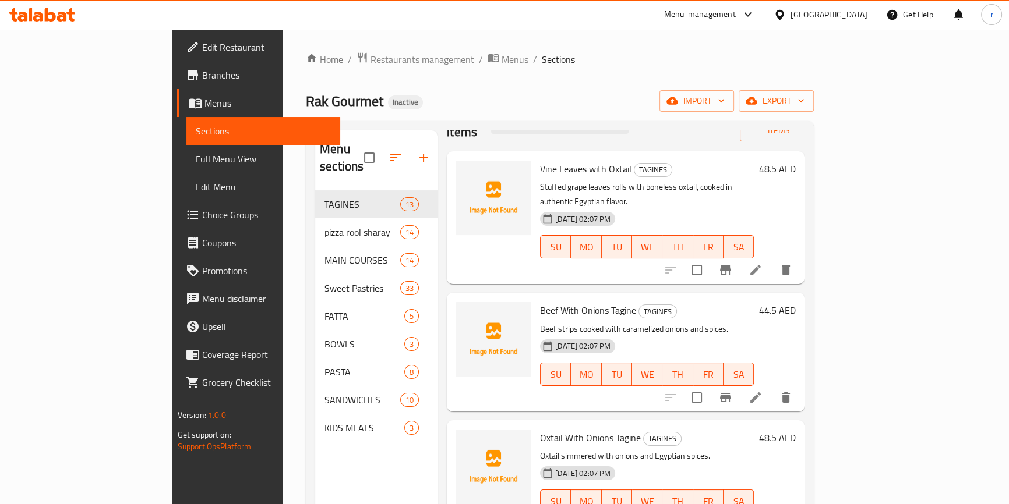
scroll to position [52, 0]
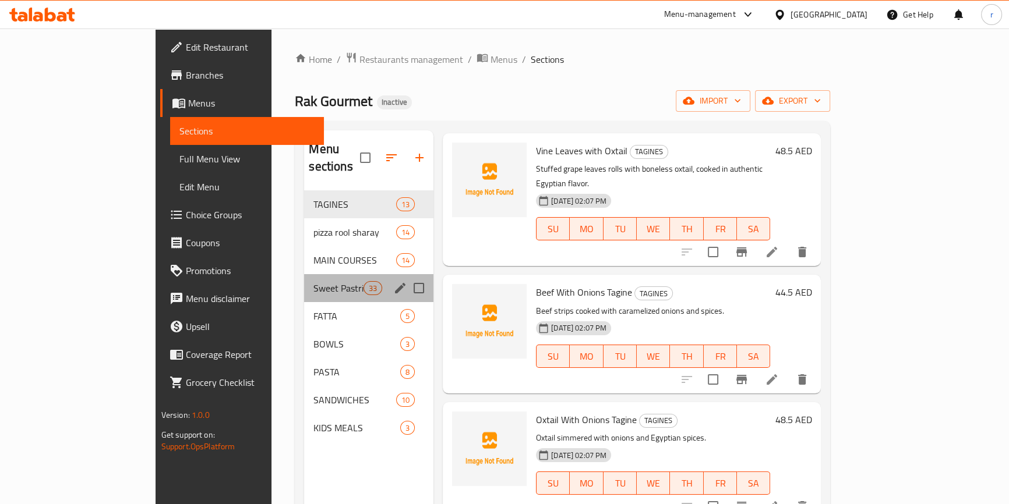
click at [304, 274] on div "Sweet Pastries 33" at bounding box center [368, 288] width 129 height 28
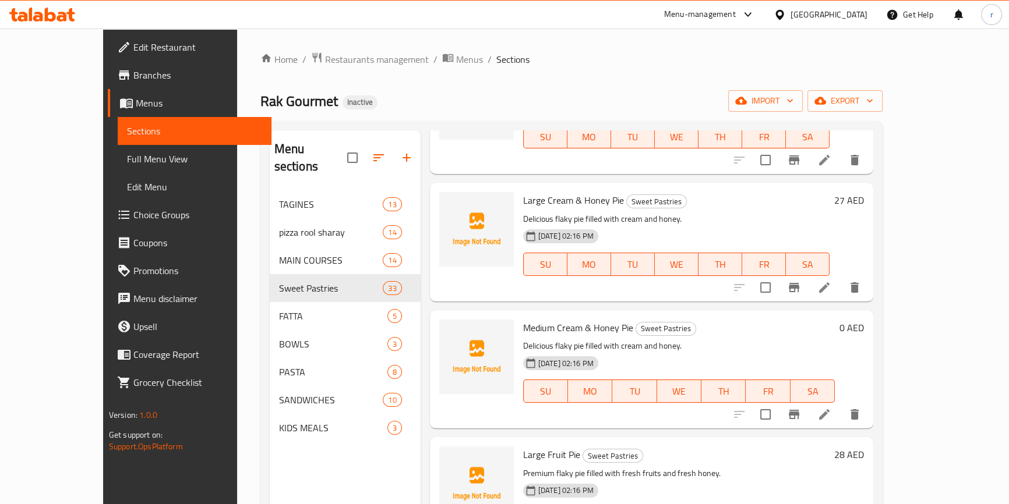
scroll to position [211, 0]
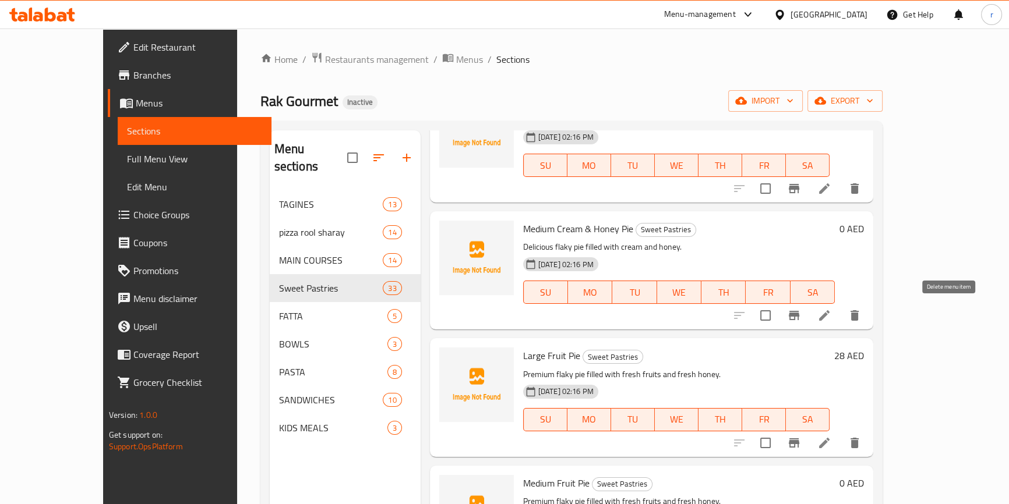
click at [861, 313] on icon "delete" at bounding box center [854, 316] width 14 height 14
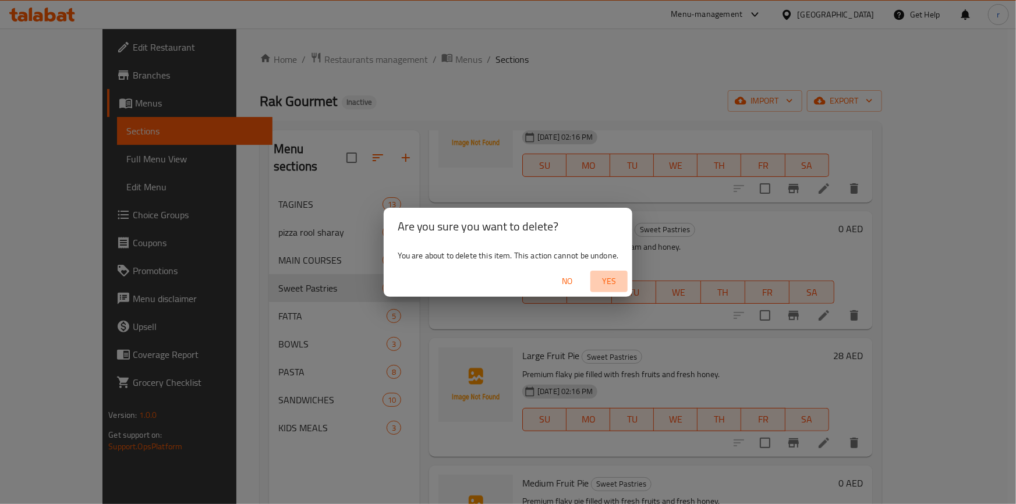
click at [613, 286] on span "Yes" at bounding box center [609, 281] width 28 height 15
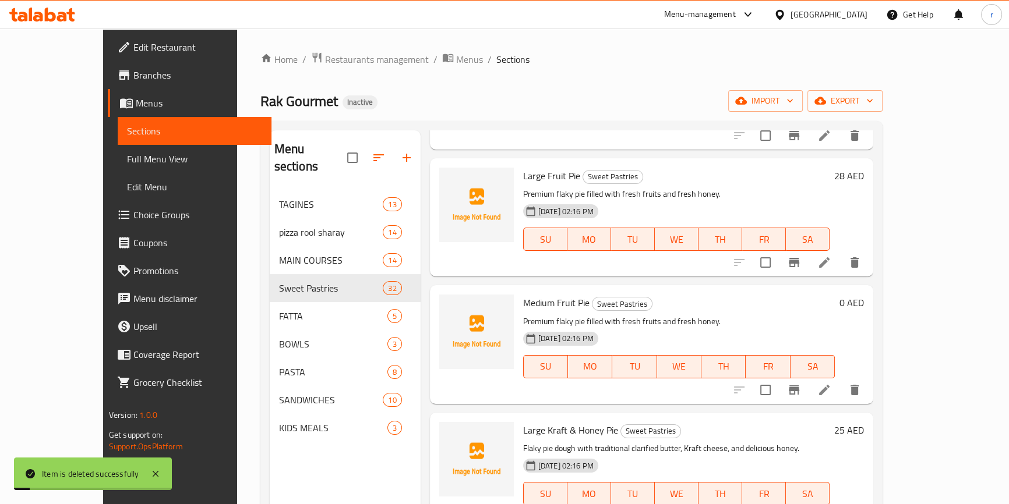
scroll to position [317, 0]
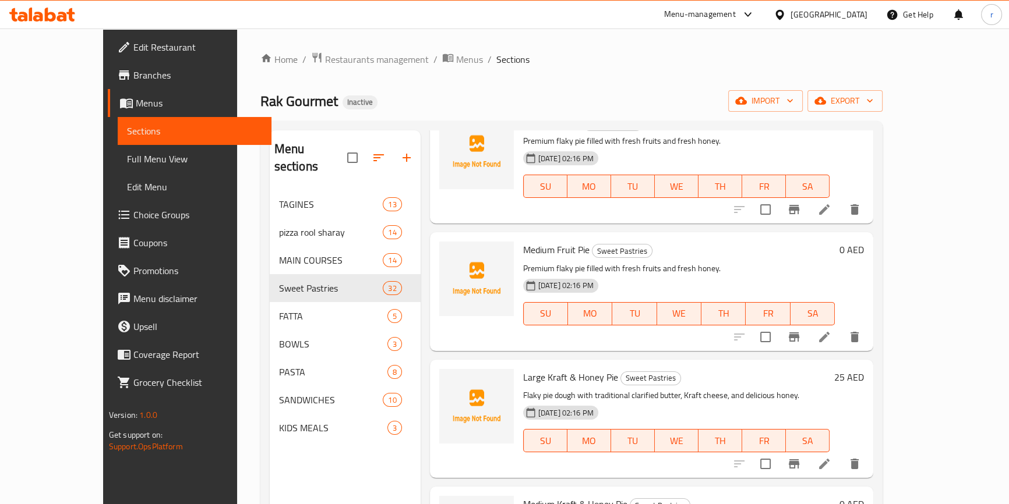
click at [861, 338] on icon "delete" at bounding box center [854, 337] width 14 height 14
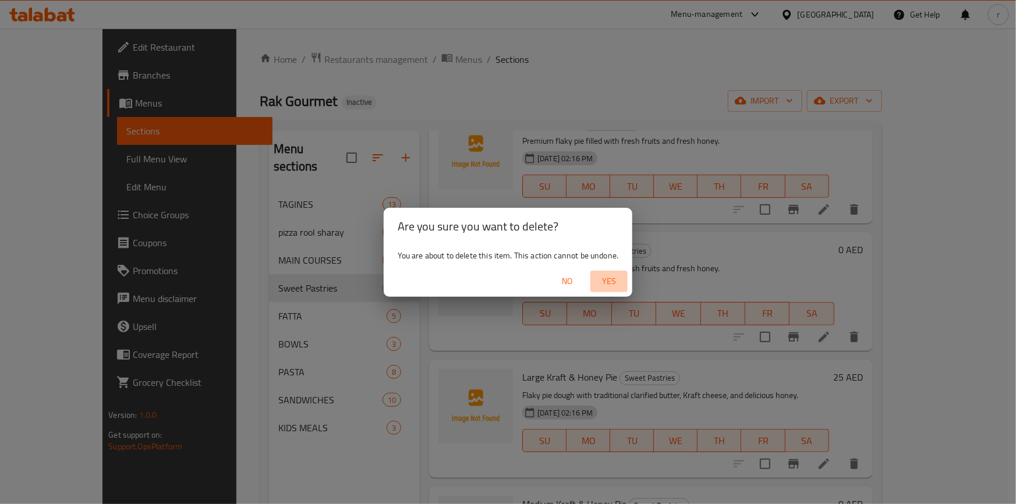
click at [606, 278] on span "Yes" at bounding box center [609, 281] width 28 height 15
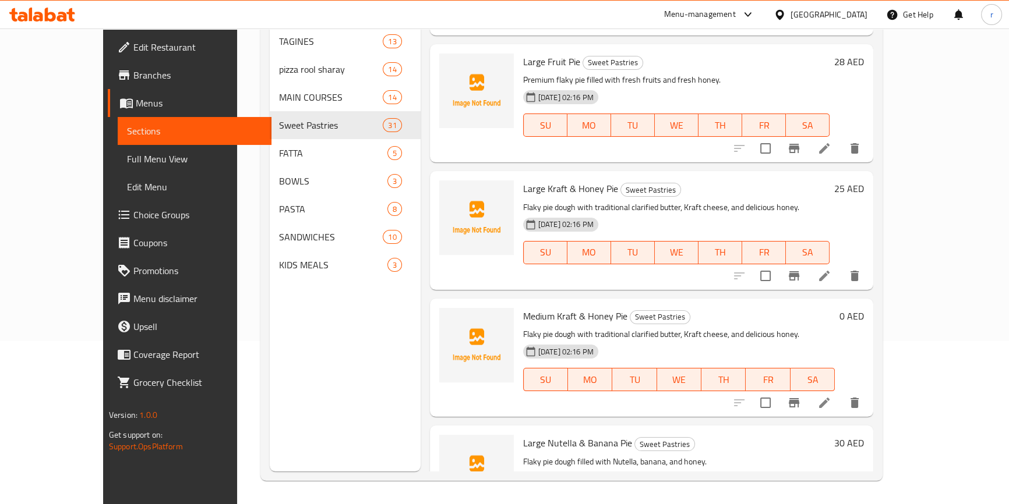
scroll to position [214, 0]
click at [859, 407] on icon "delete" at bounding box center [854, 404] width 8 height 10
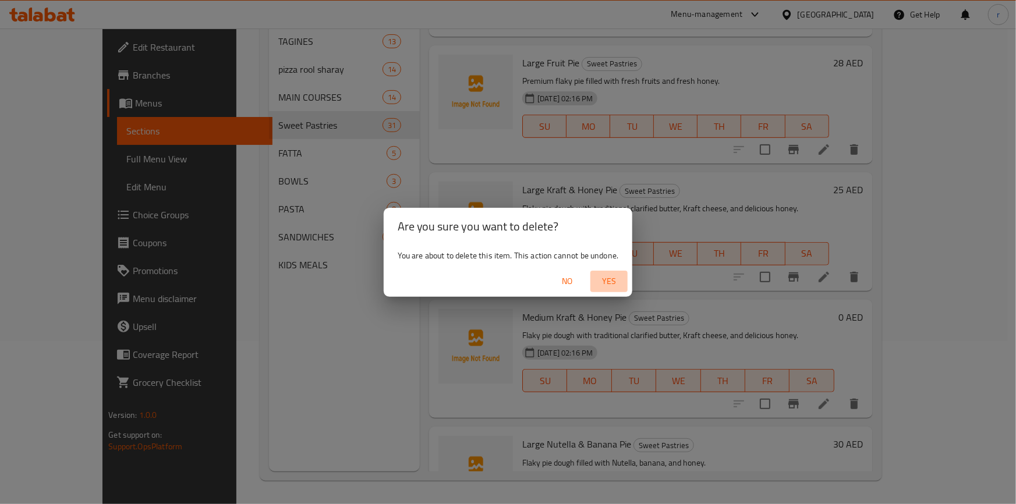
click at [617, 285] on span "Yes" at bounding box center [609, 281] width 28 height 15
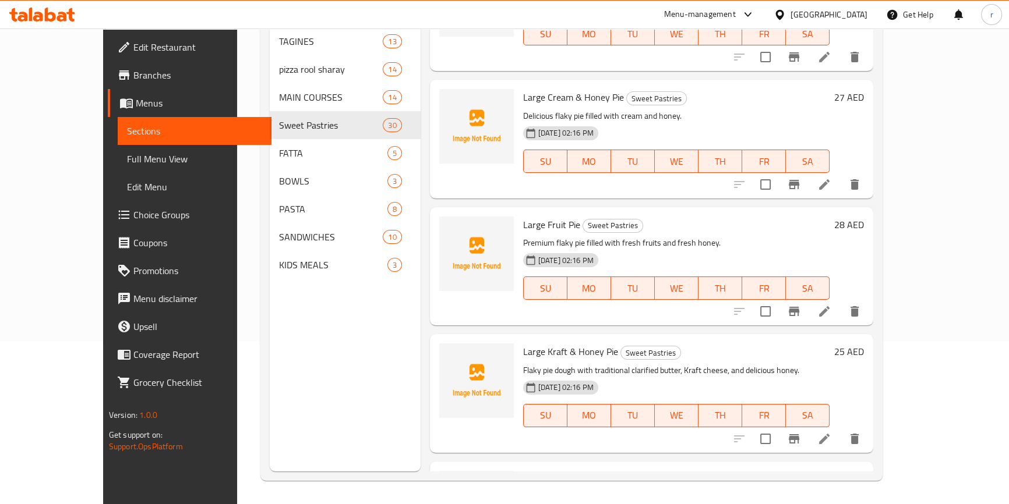
scroll to position [0, 0]
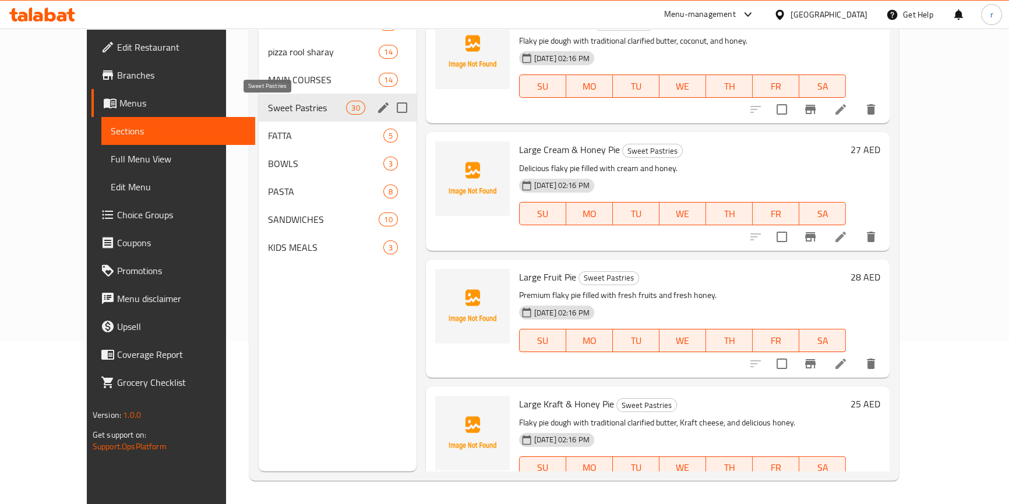
click at [285, 112] on span "Sweet Pastries" at bounding box center [307, 108] width 79 height 14
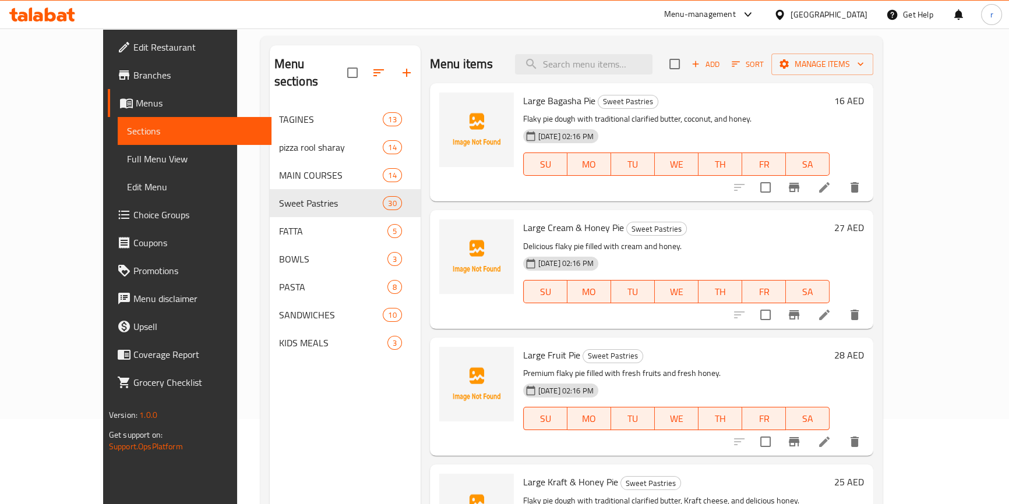
scroll to position [5, 0]
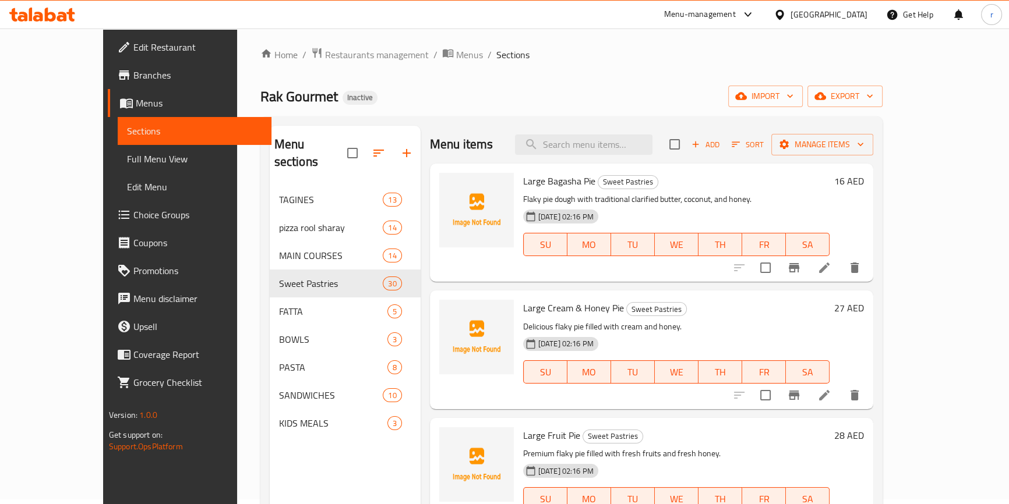
click at [840, 271] on li at bounding box center [824, 267] width 33 height 21
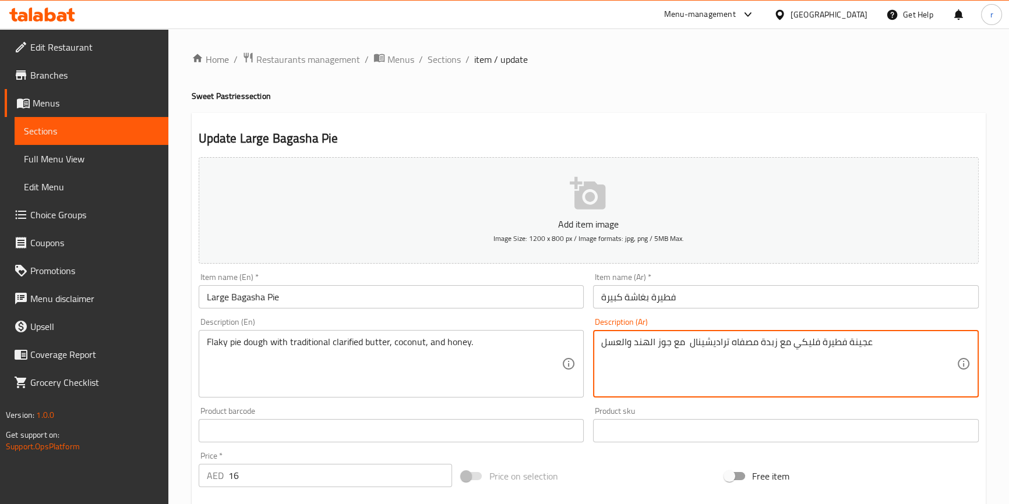
drag, startPoint x: 687, startPoint y: 339, endPoint x: 668, endPoint y: 346, distance: 19.9
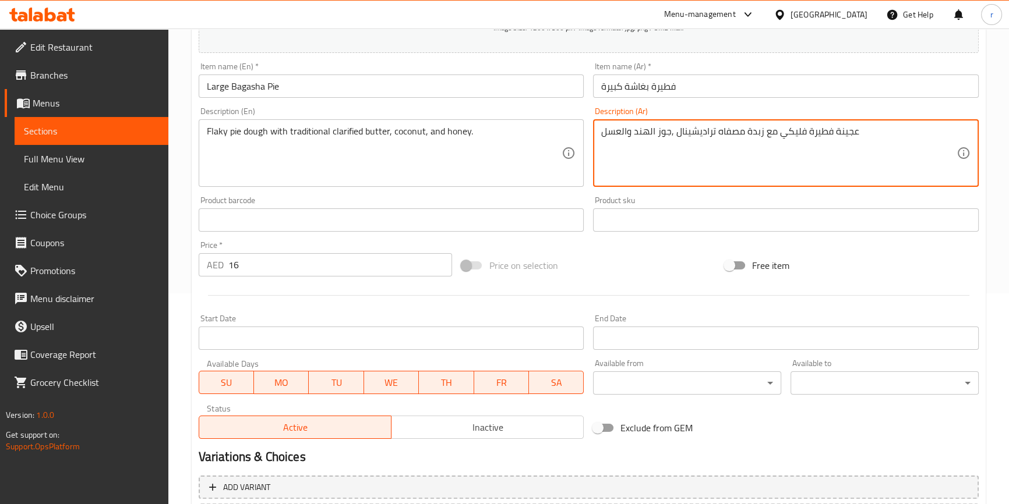
scroll to position [317, 0]
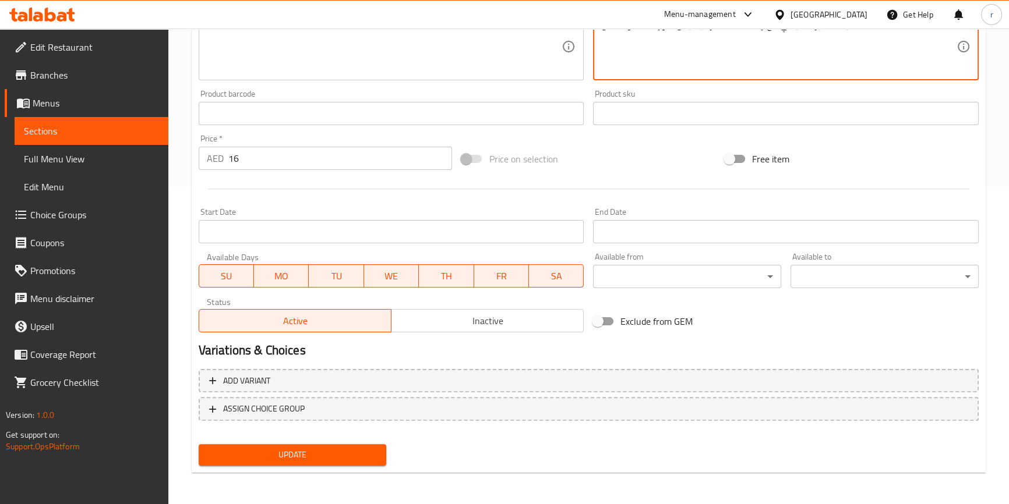
type textarea "عجينة فطيرة فليكي مع زبدة مصفاه تراديشينال ,جوز الهند والعسل"
click at [355, 448] on span "Update" at bounding box center [292, 455] width 169 height 15
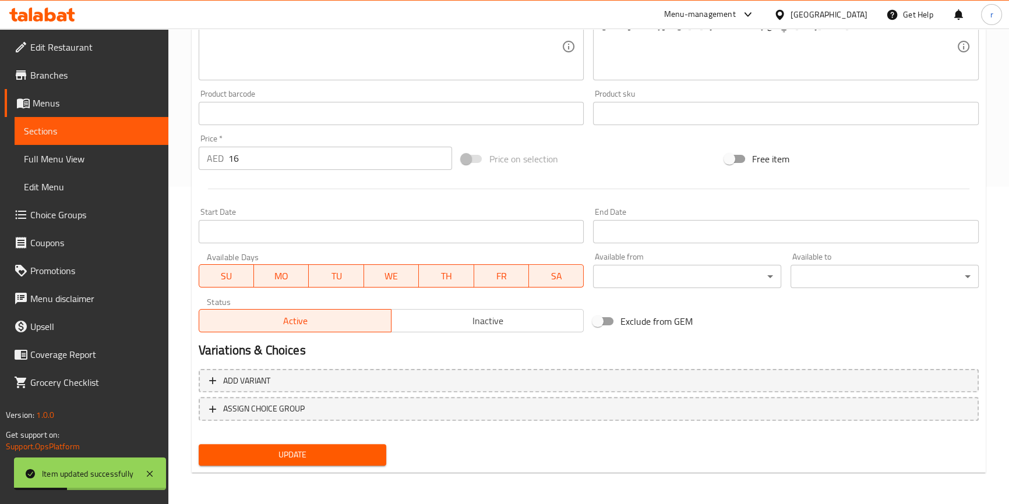
click at [85, 129] on span "Sections" at bounding box center [91, 131] width 135 height 14
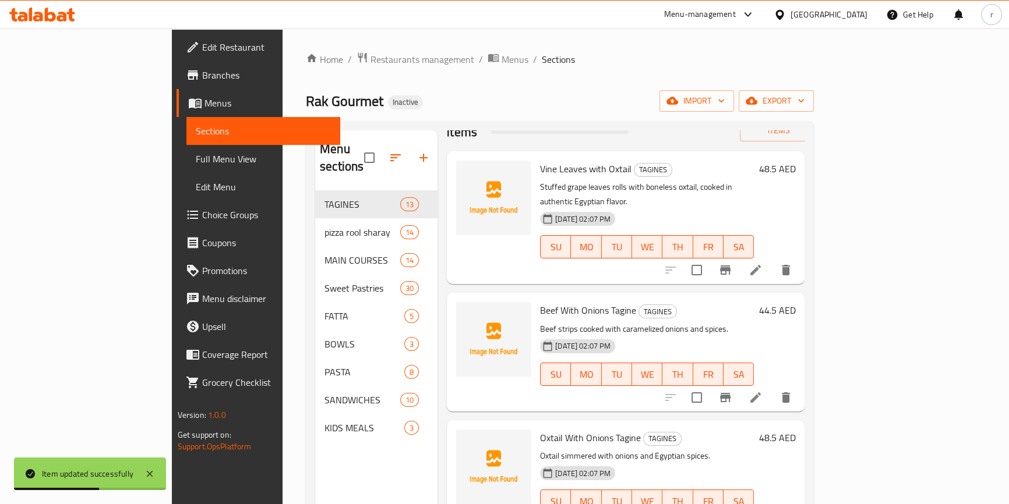
scroll to position [52, 0]
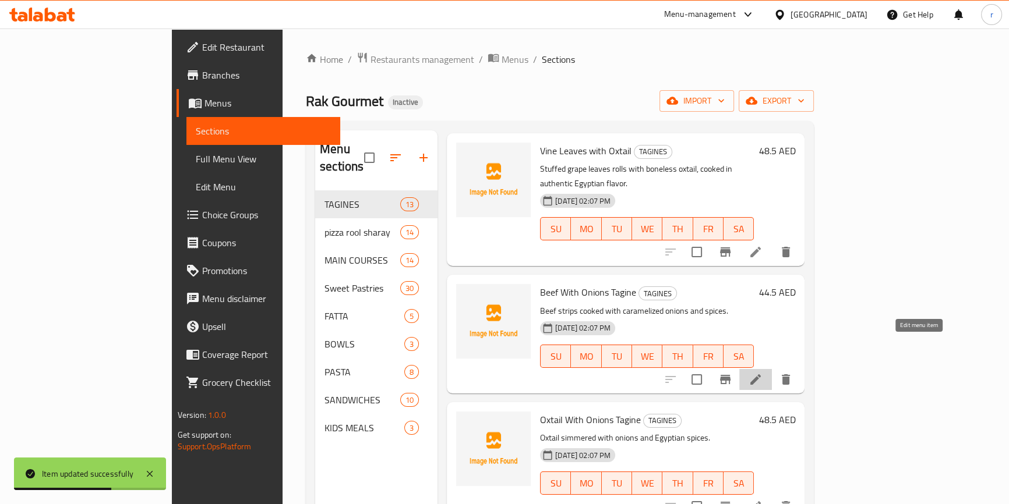
click at [762, 373] on icon at bounding box center [755, 380] width 14 height 14
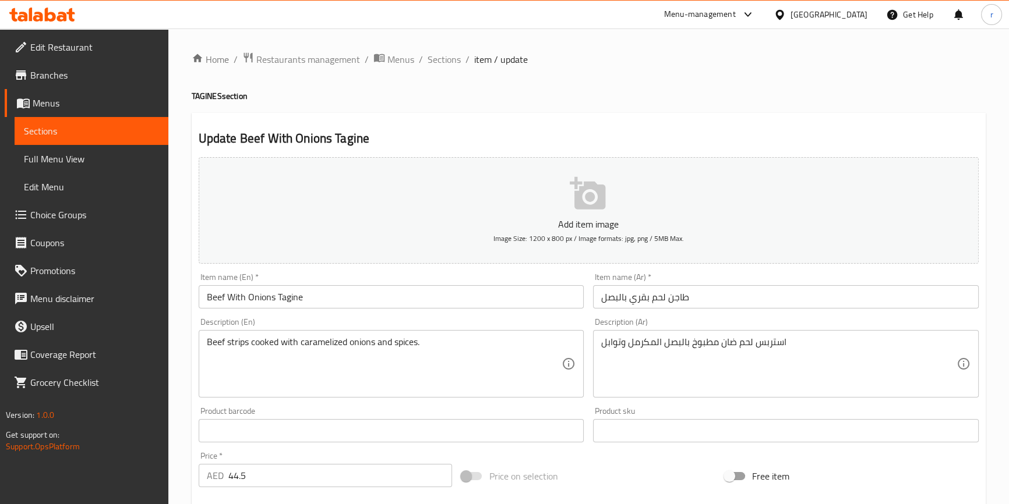
click at [67, 134] on span "Sections" at bounding box center [91, 131] width 135 height 14
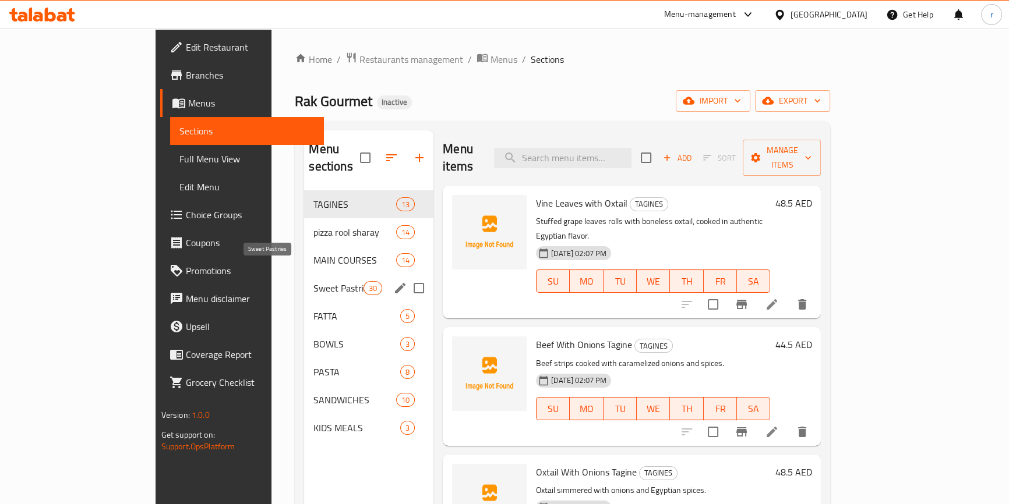
click at [313, 281] on span "Sweet Pastries" at bounding box center [338, 288] width 50 height 14
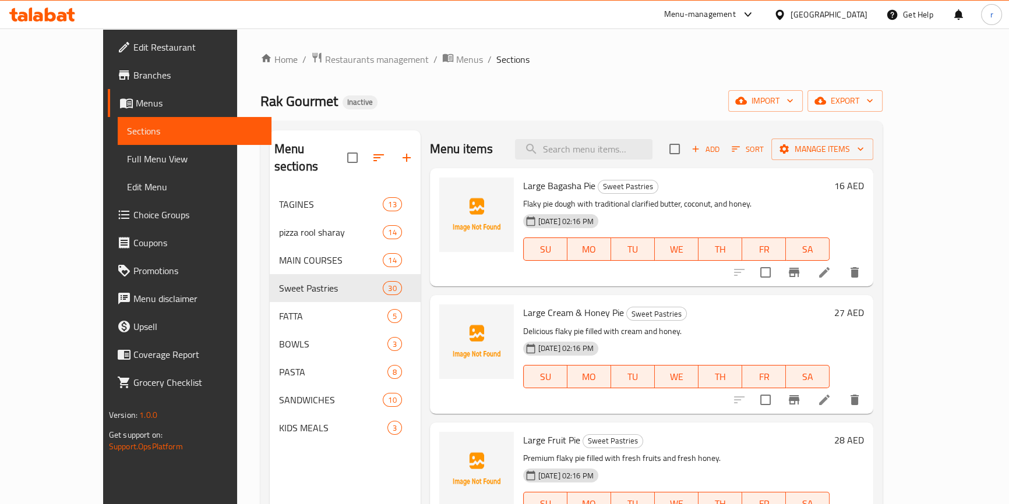
click at [829, 402] on icon at bounding box center [824, 400] width 10 height 10
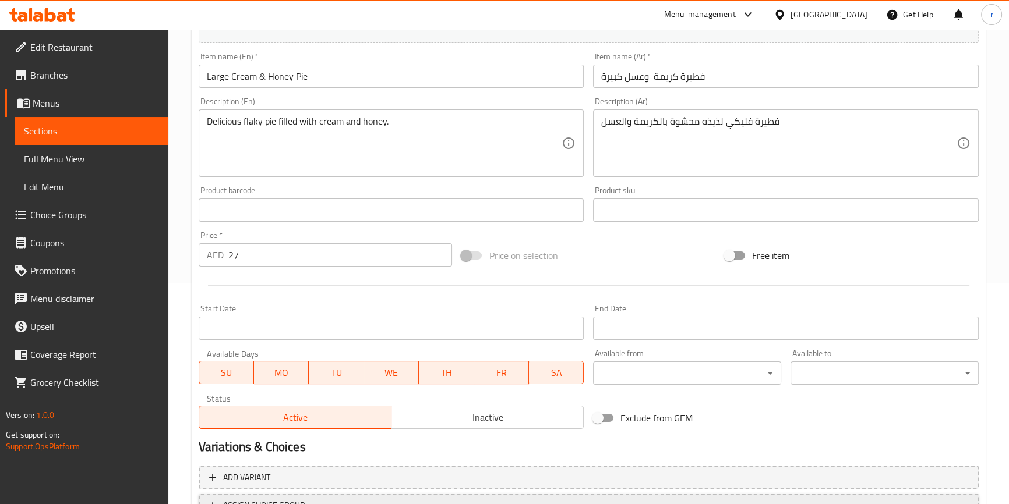
scroll to position [317, 0]
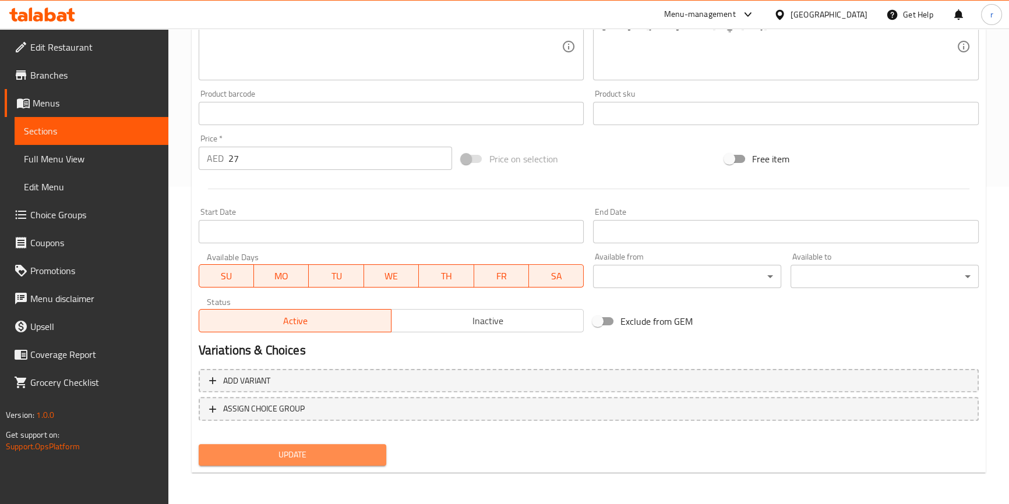
click at [298, 455] on span "Update" at bounding box center [292, 455] width 169 height 15
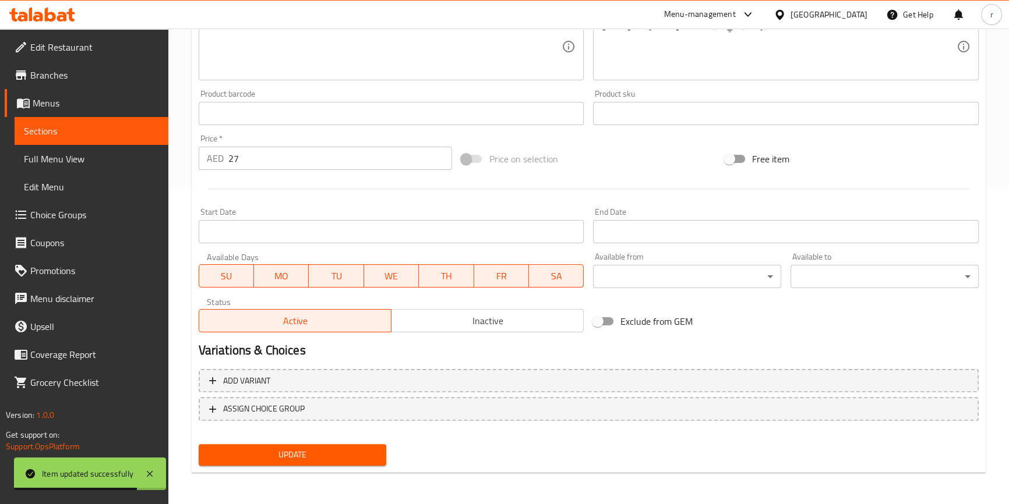
click at [116, 126] on span "Sections" at bounding box center [91, 131] width 135 height 14
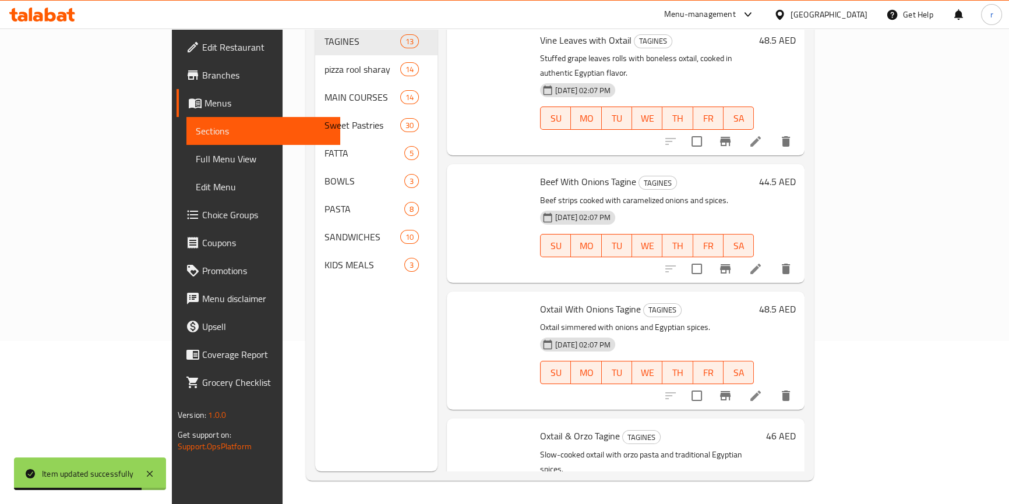
scroll to position [163, 0]
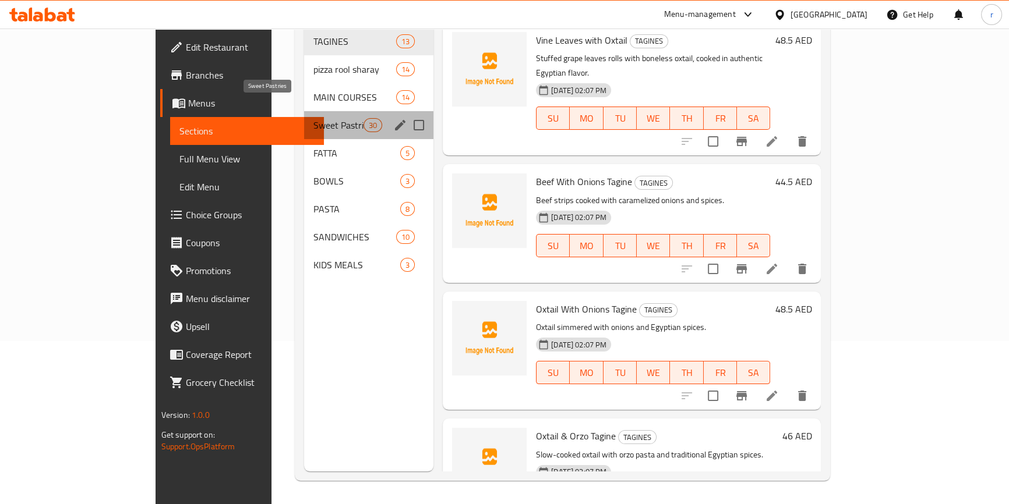
click at [313, 118] on span "Sweet Pastries" at bounding box center [338, 125] width 50 height 14
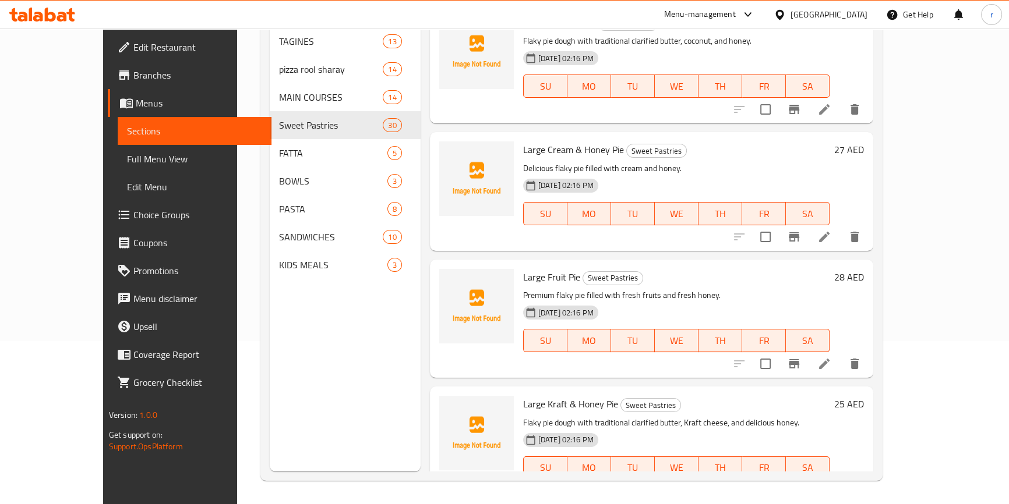
scroll to position [52, 0]
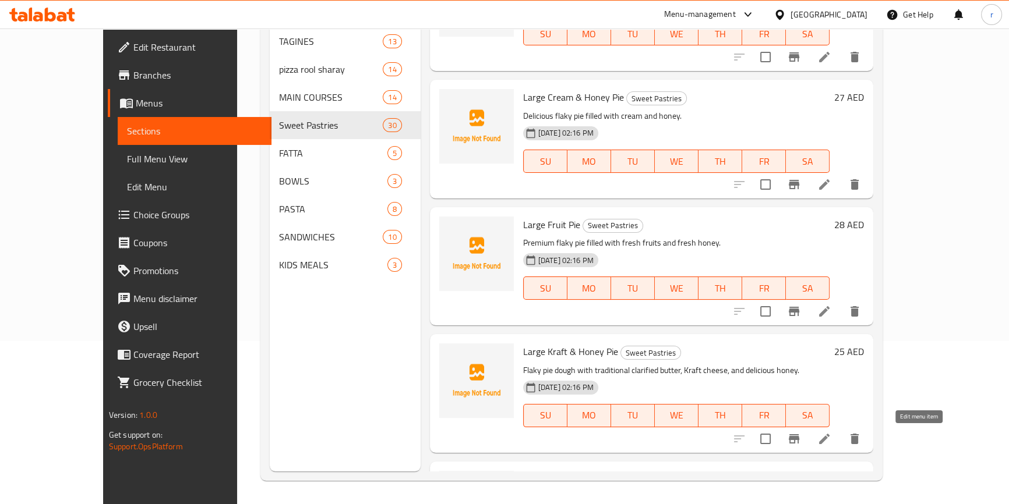
click at [831, 441] on icon at bounding box center [824, 439] width 14 height 14
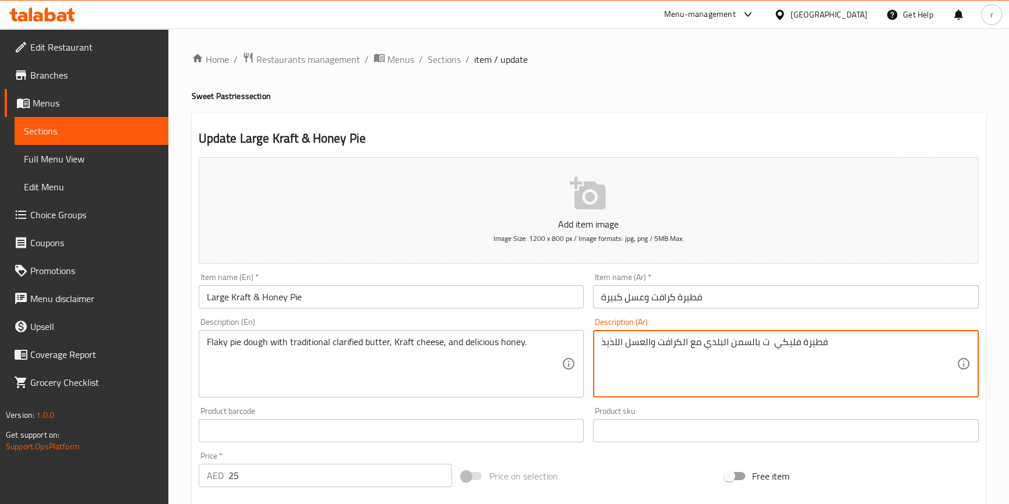
drag, startPoint x: 768, startPoint y: 340, endPoint x: 702, endPoint y: 348, distance: 66.8
drag, startPoint x: 702, startPoint y: 343, endPoint x: 655, endPoint y: 347, distance: 47.4
click at [655, 347] on textarea "فطيرة فليكي مع زبدة مصفاه تراديشنال مع الكرافت والعسل اللذيذ" at bounding box center [778, 364] width 355 height 55
drag, startPoint x: 691, startPoint y: 341, endPoint x: 682, endPoint y: 345, distance: 9.6
click at [682, 345] on textarea "فطيرة فليكي مع زبدة مصفاه تراديشنال ,جبنة كرافت والعسل اللذيذ" at bounding box center [778, 364] width 355 height 55
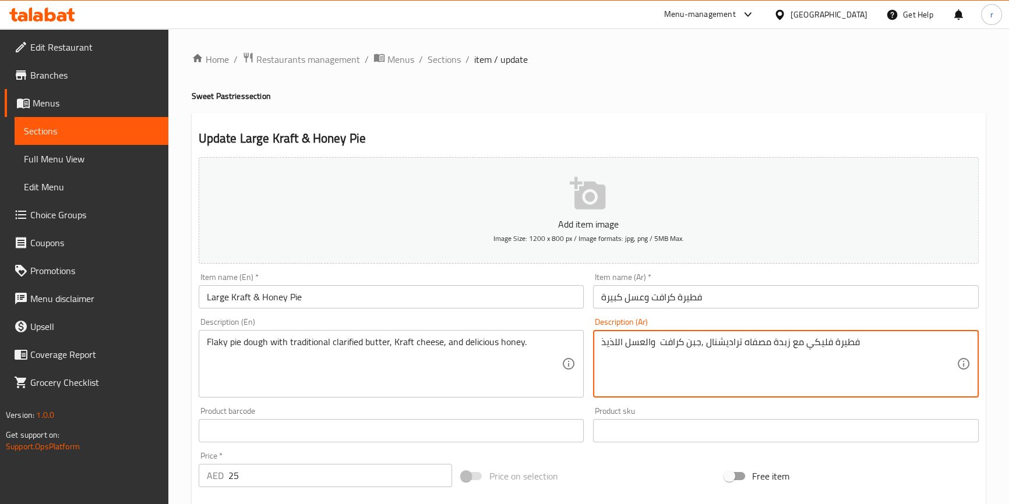
click at [657, 344] on textarea "فطيرة فليكي مع زبدة مصفاه تراديشنال ,جبن كرافت والعسل اللذيذ" at bounding box center [778, 364] width 355 height 55
click at [652, 344] on textarea "فطيرة فليكي مع زبدة مصفاه تراديشنال ,جبن كرافت والعسل اللذيذ" at bounding box center [778, 364] width 355 height 55
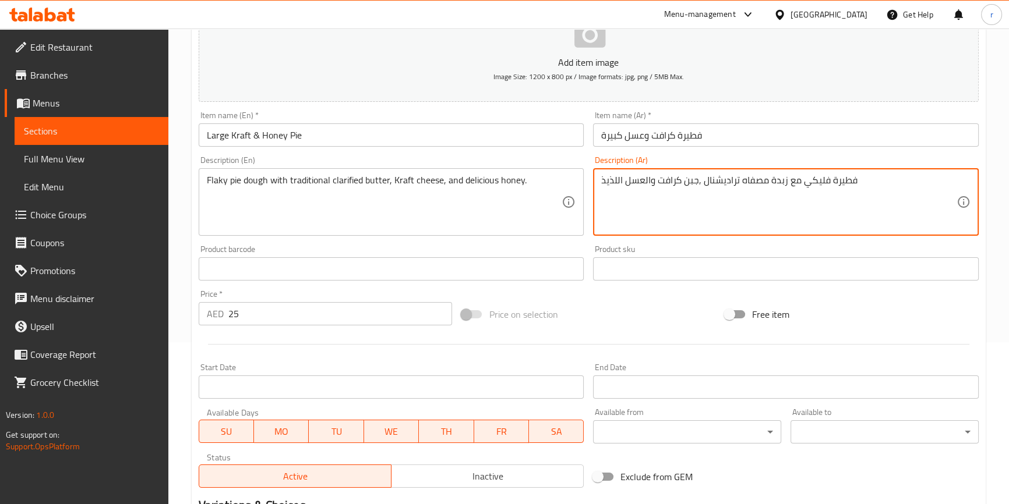
scroll to position [317, 0]
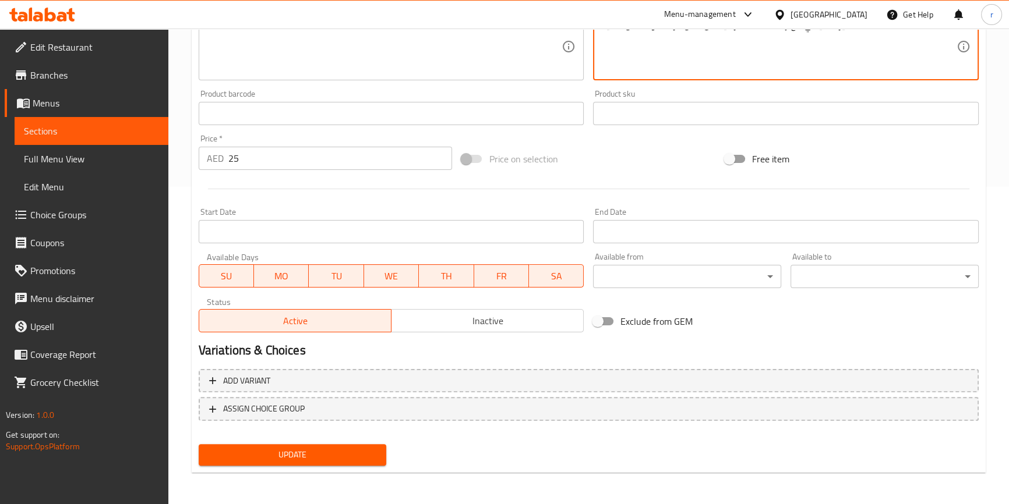
type textarea "فطيرة فليكي مع زبدة مصفاه تراديشنال ,جبن كرافت والعسل اللذيذ"
click at [316, 450] on span "Update" at bounding box center [292, 455] width 169 height 15
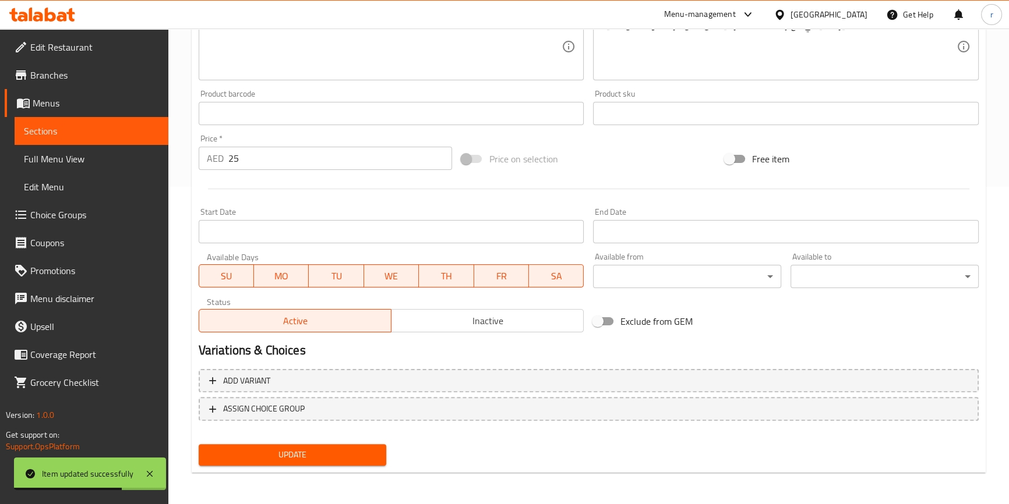
click at [97, 118] on link "Sections" at bounding box center [92, 131] width 154 height 28
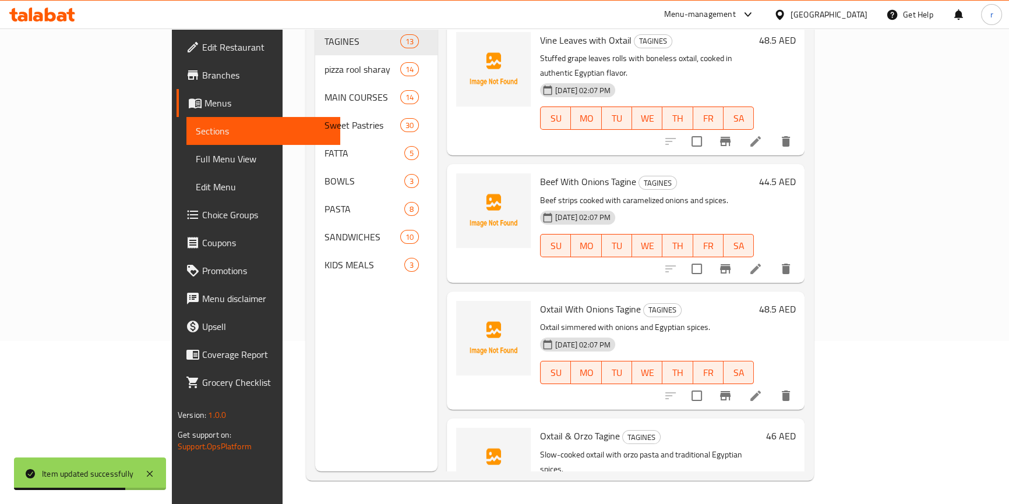
scroll to position [163, 0]
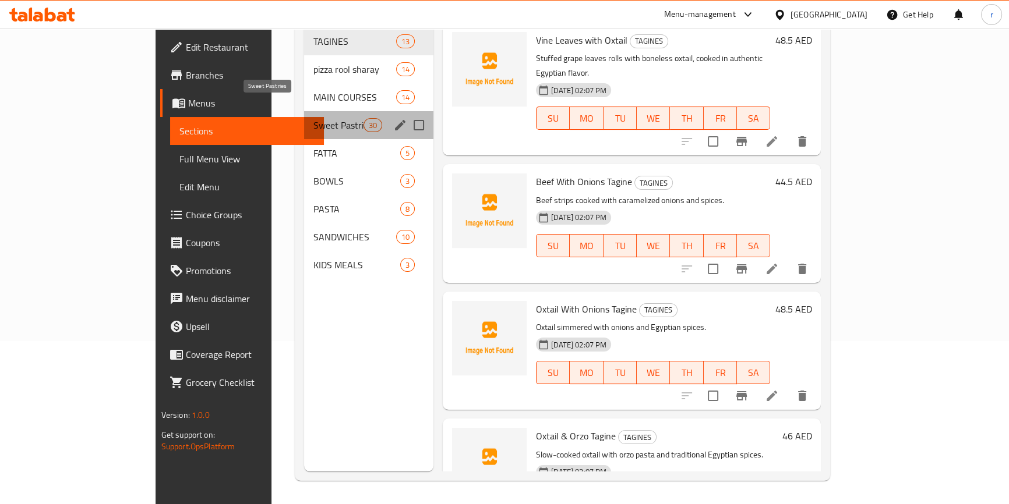
click at [313, 118] on span "Sweet Pastries" at bounding box center [338, 125] width 50 height 14
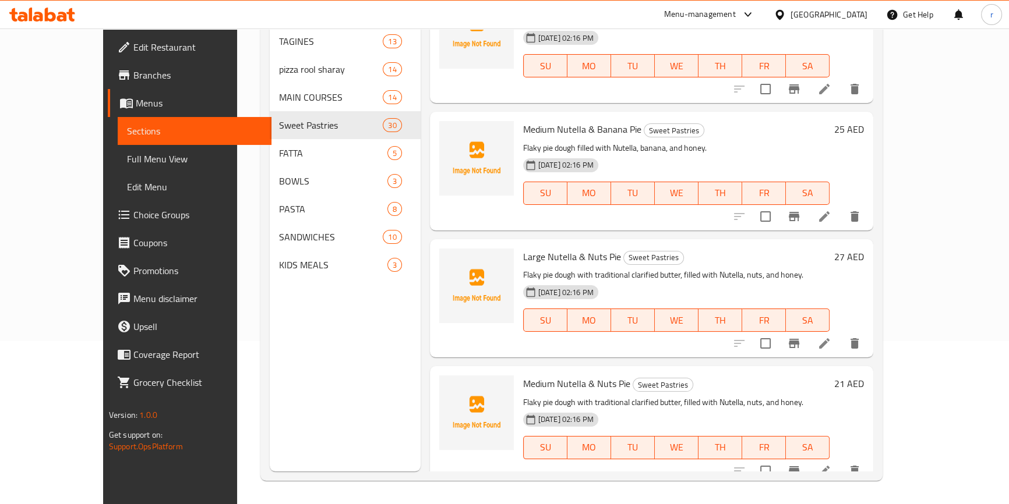
scroll to position [423, 0]
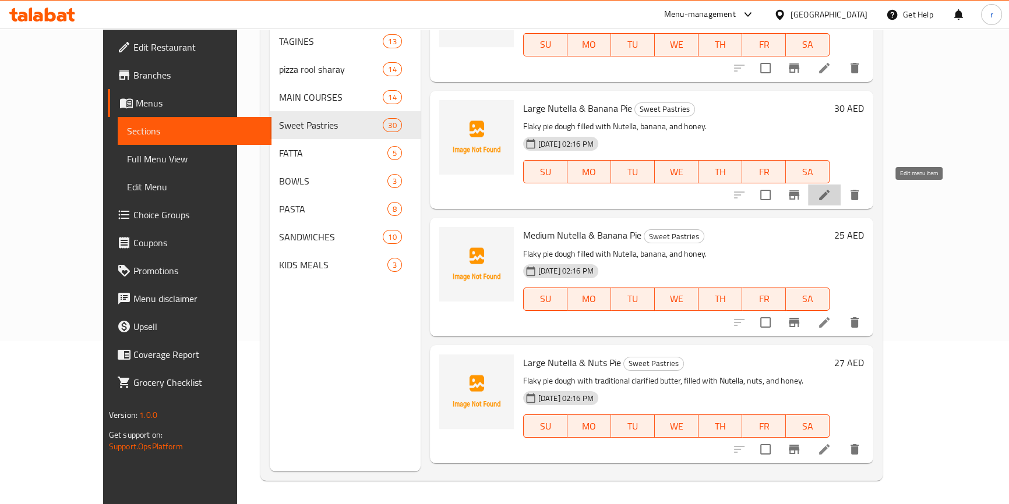
click at [831, 199] on icon at bounding box center [824, 195] width 14 height 14
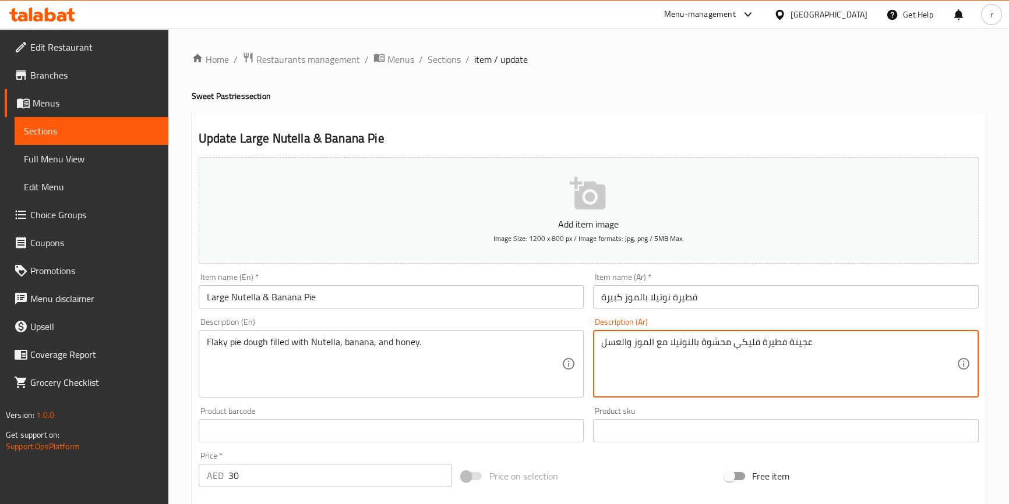
drag, startPoint x: 667, startPoint y: 340, endPoint x: 656, endPoint y: 349, distance: 14.6
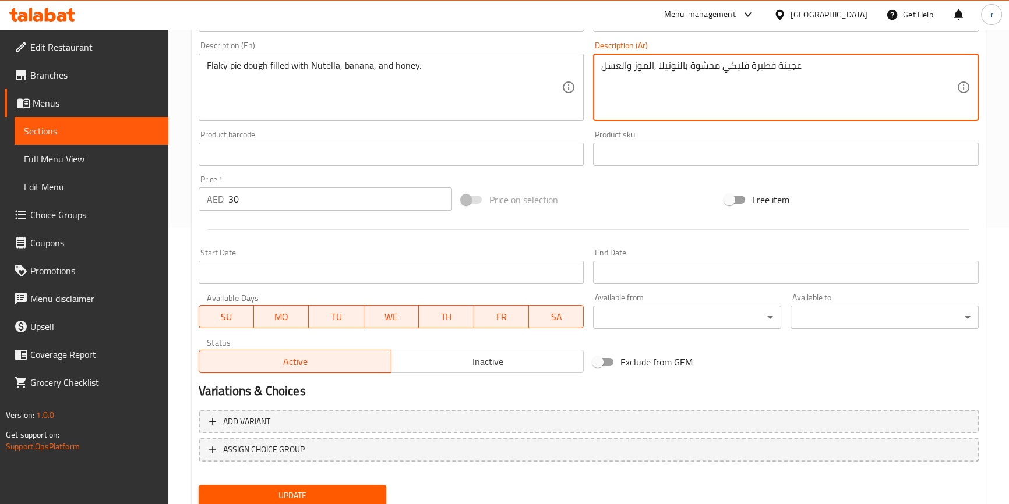
scroll to position [317, 0]
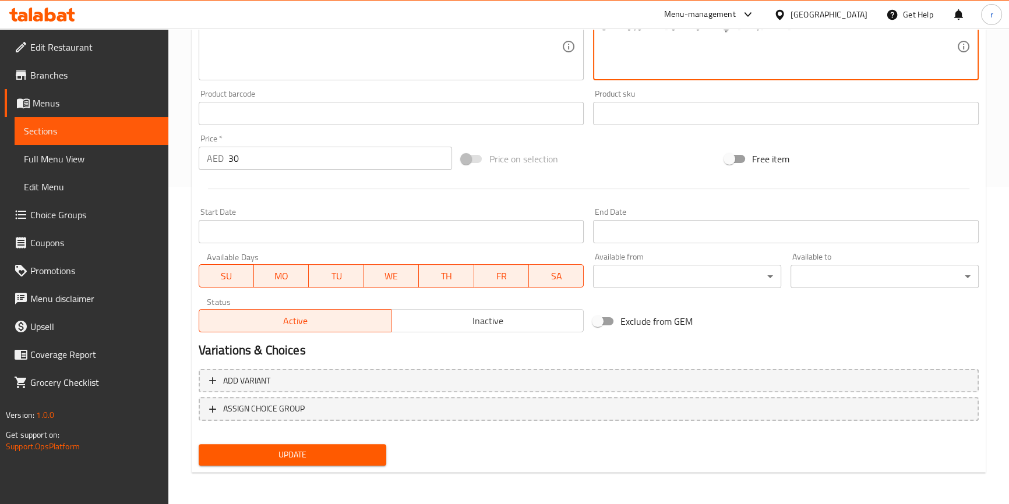
type textarea "عجينة فطيرة فليكي محشوة بالنوتيلا ,الموز والعسل"
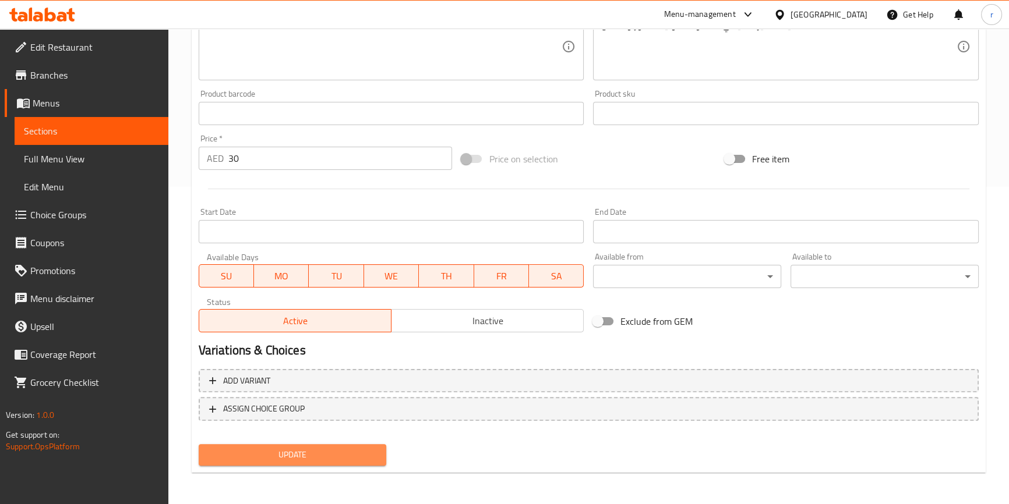
click at [310, 456] on span "Update" at bounding box center [292, 455] width 169 height 15
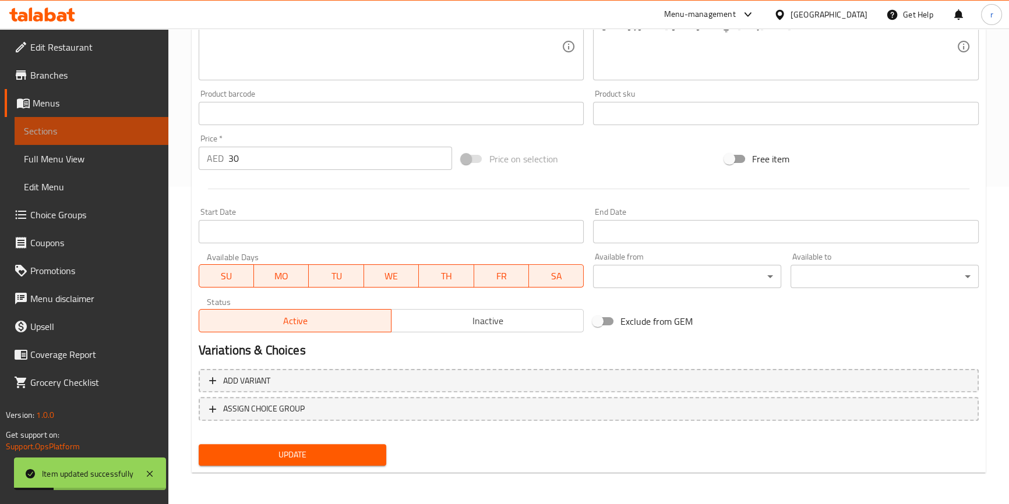
click at [130, 133] on span "Sections" at bounding box center [91, 131] width 135 height 14
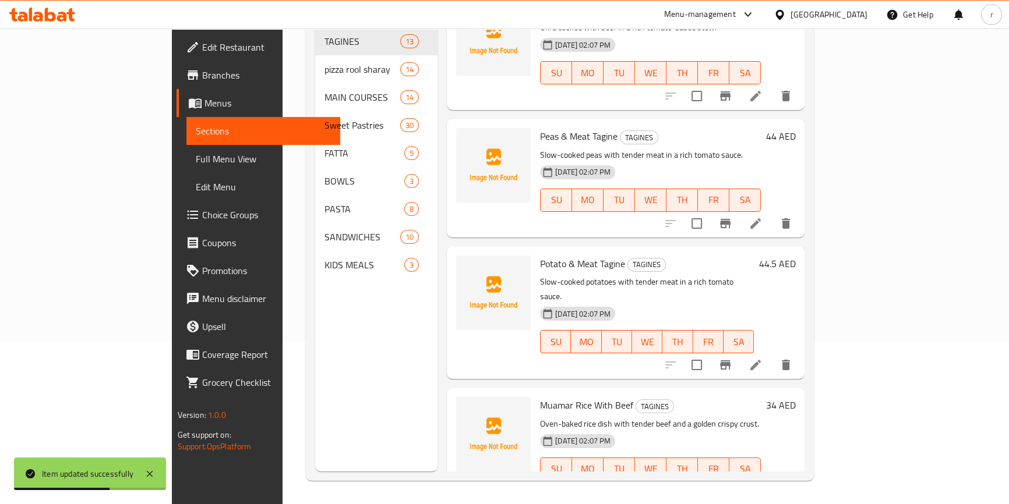
scroll to position [582, 0]
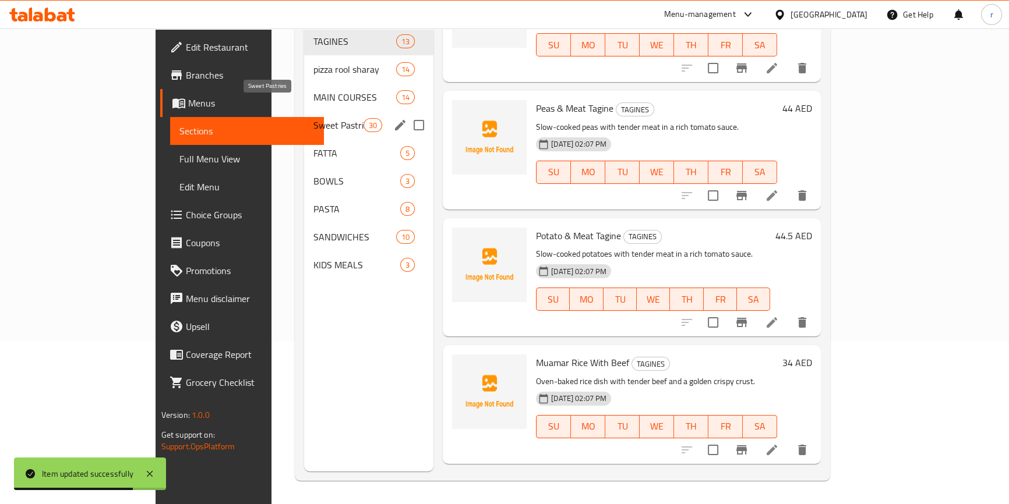
click at [313, 118] on span "Sweet Pastries" at bounding box center [338, 125] width 50 height 14
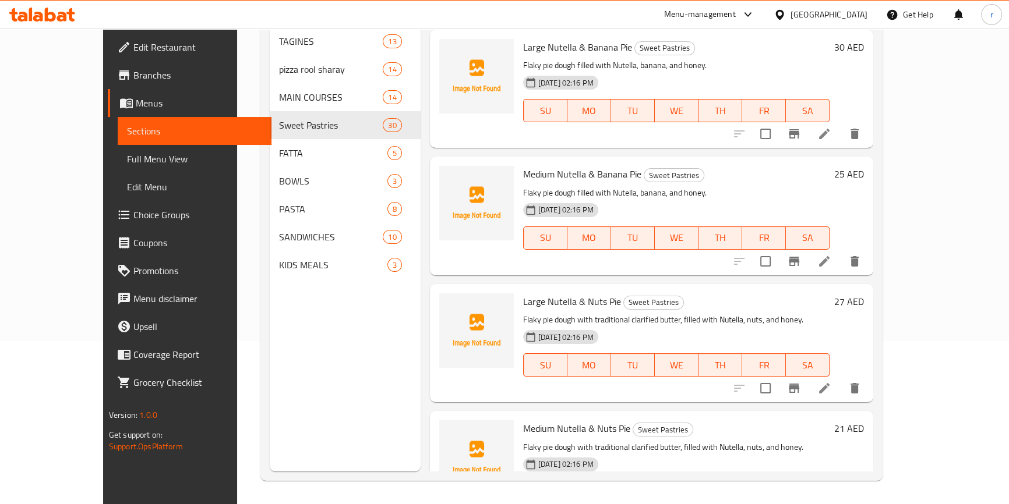
scroll to position [476, 0]
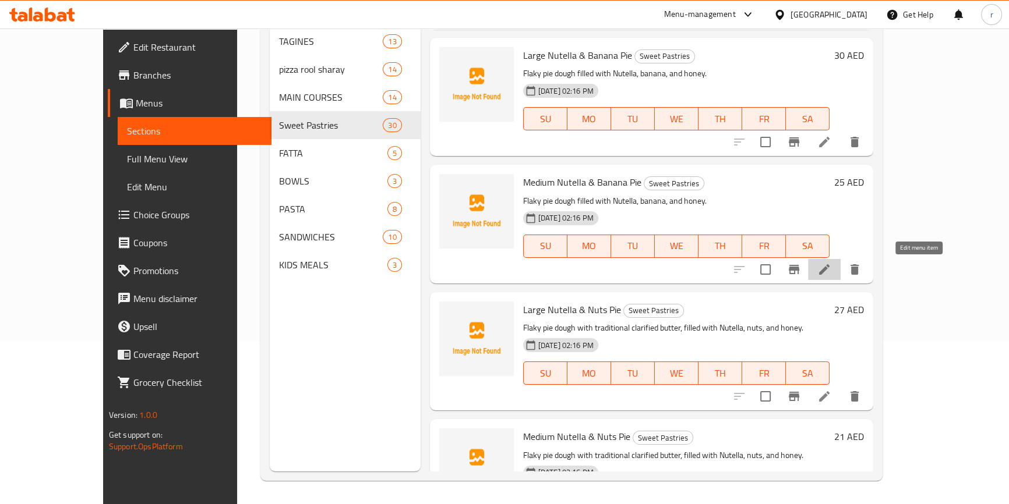
click at [829, 264] on icon at bounding box center [824, 269] width 10 height 10
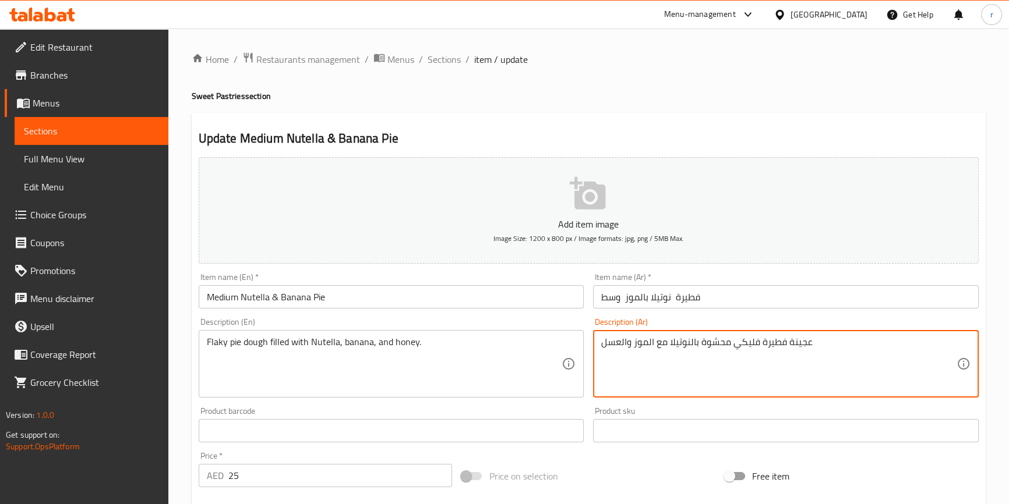
drag, startPoint x: 654, startPoint y: 338, endPoint x: 667, endPoint y: 340, distance: 13.5
click at [662, 342] on textarea "عجينة فطيرة فليكي محشوة بالنوتيلا والموز والعسل" at bounding box center [778, 364] width 355 height 55
drag, startPoint x: 658, startPoint y: 340, endPoint x: 655, endPoint y: 345, distance: 6.5
click at [655, 345] on textarea "عجينة فطيرة فليكي محشوة بالنوتيلا, والموز والعسل" at bounding box center [778, 364] width 355 height 55
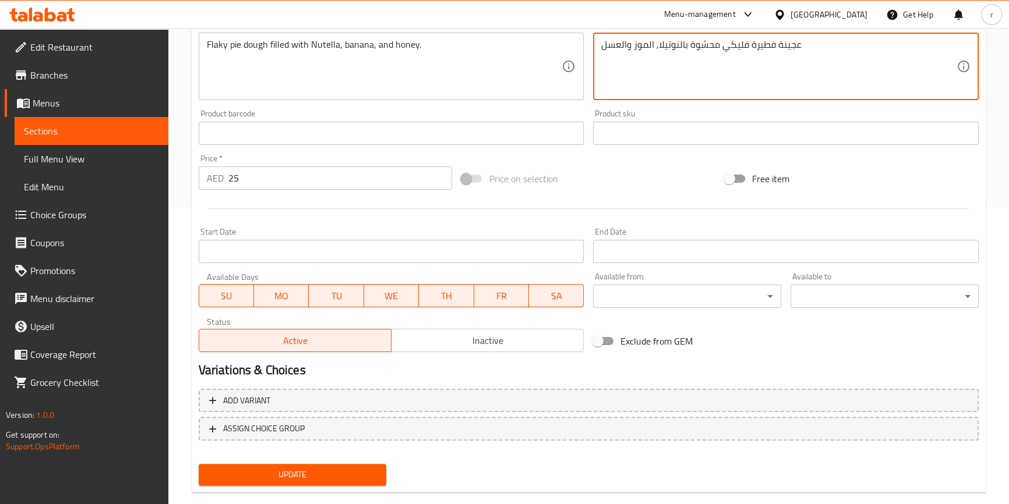
scroll to position [317, 0]
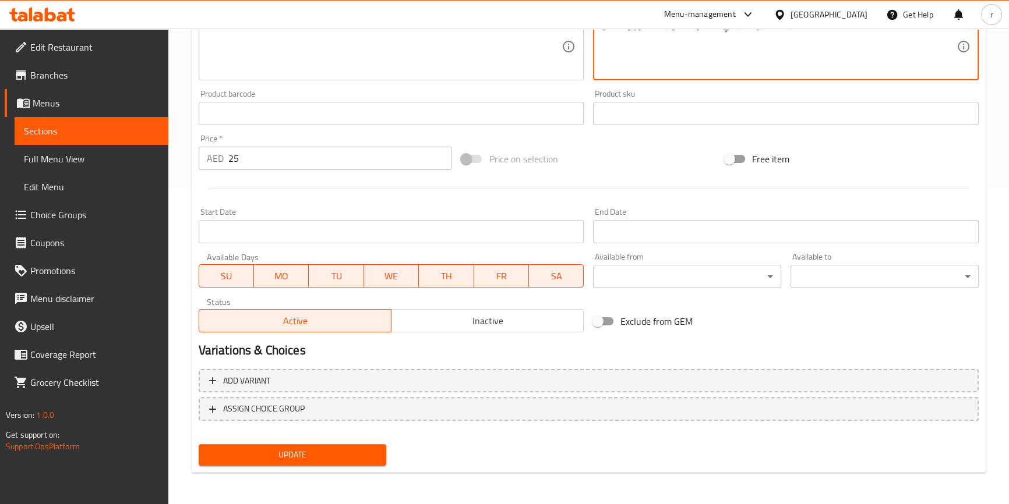
type textarea "عجينة فطيرة فليكي محشوة بالنوتيلا, الموز والعسل"
click at [295, 450] on span "Update" at bounding box center [292, 455] width 169 height 15
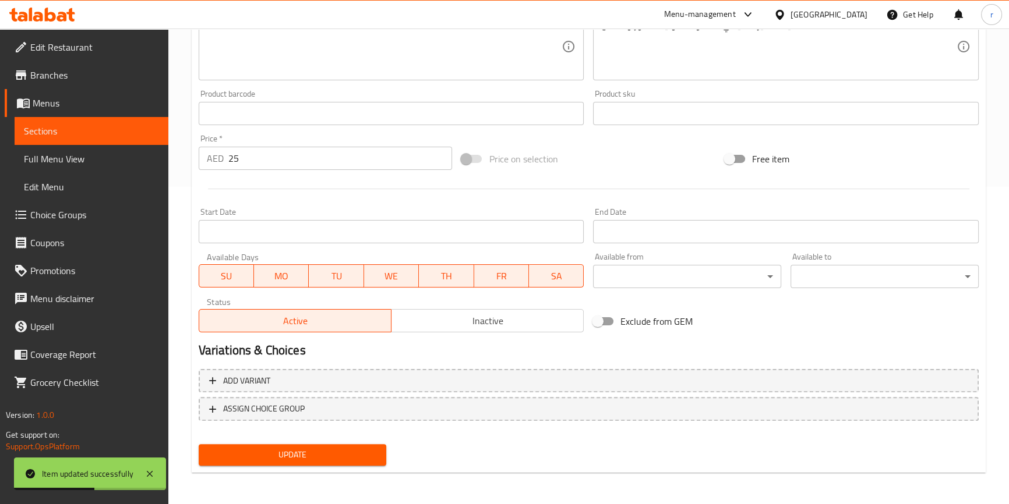
click at [118, 135] on span "Sections" at bounding box center [91, 131] width 135 height 14
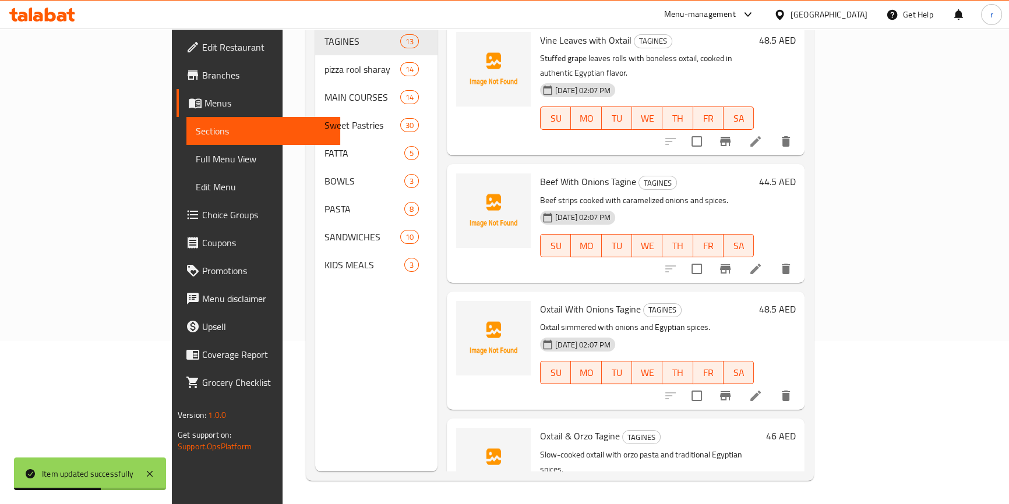
scroll to position [163, 0]
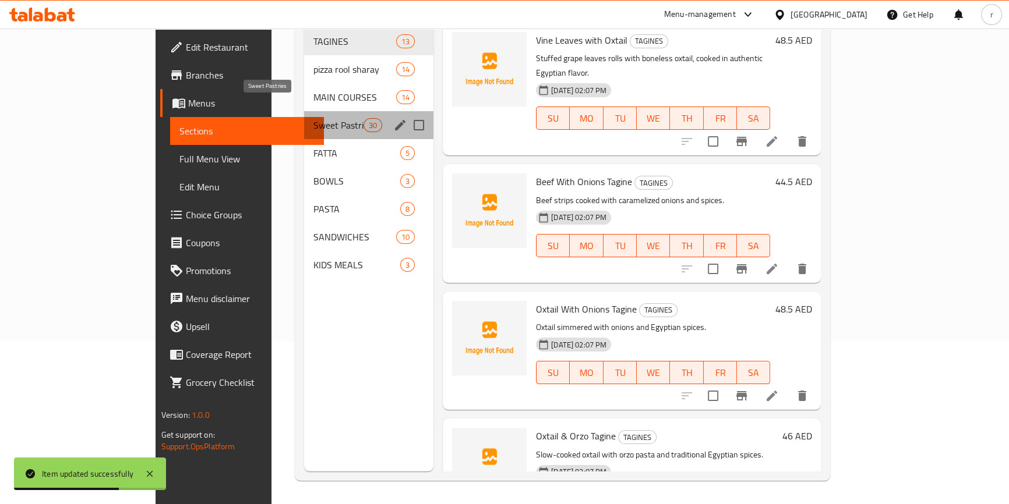
click at [313, 118] on span "Sweet Pastries" at bounding box center [338, 125] width 50 height 14
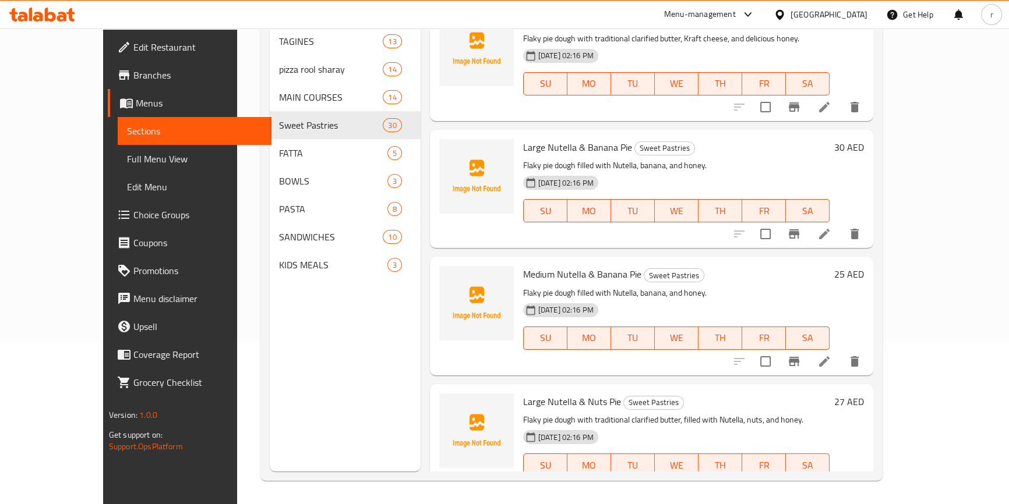
scroll to position [476, 0]
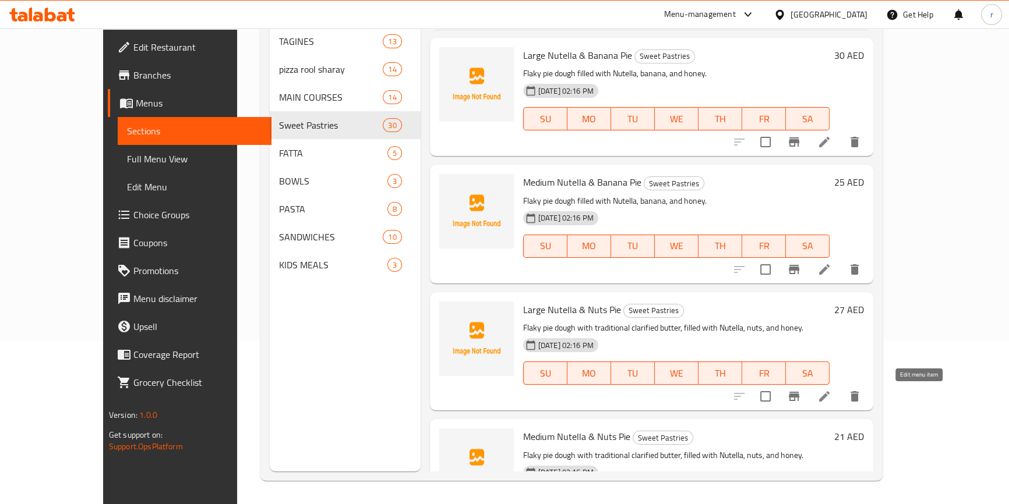
click at [831, 396] on icon at bounding box center [824, 397] width 14 height 14
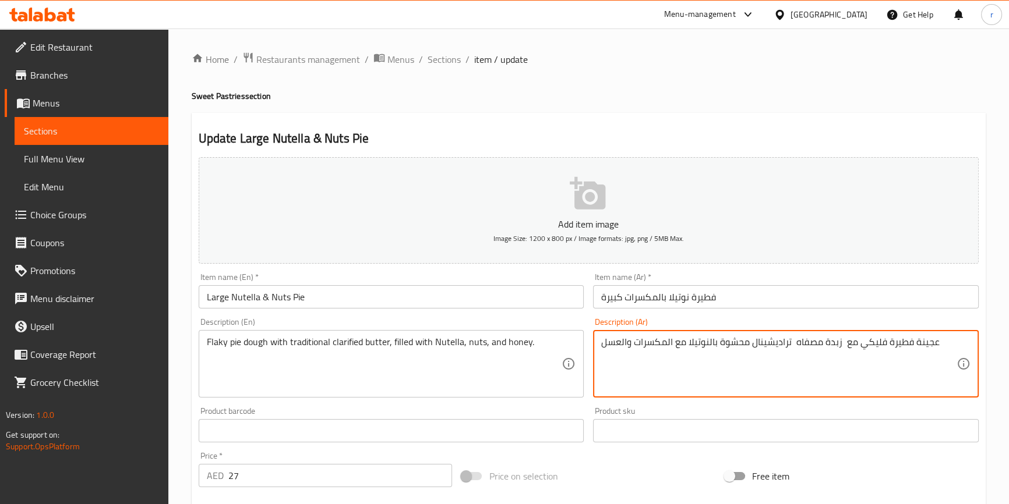
drag, startPoint x: 690, startPoint y: 344, endPoint x: 672, endPoint y: 349, distance: 18.4
click at [672, 349] on textarea "عجينة فطيرة فليكي مع زبدة مصفاه تراديشينال محشوة بالنوتيلا مع المكسرات والعسل" at bounding box center [778, 364] width 355 height 55
click at [678, 344] on textarea "عجينة فطيرة فليكي مع زبدة مصفاه تراديشينال محشوة بالنوتيلا مع المكسرات والعسل" at bounding box center [778, 364] width 355 height 55
drag, startPoint x: 687, startPoint y: 342, endPoint x: 675, endPoint y: 344, distance: 11.9
click at [675, 344] on textarea "عجينة فطيرة فليكي مع زبدة مصفاه تراديشينال محشوة بالنوتيلا مع المكسرات والعسل" at bounding box center [778, 364] width 355 height 55
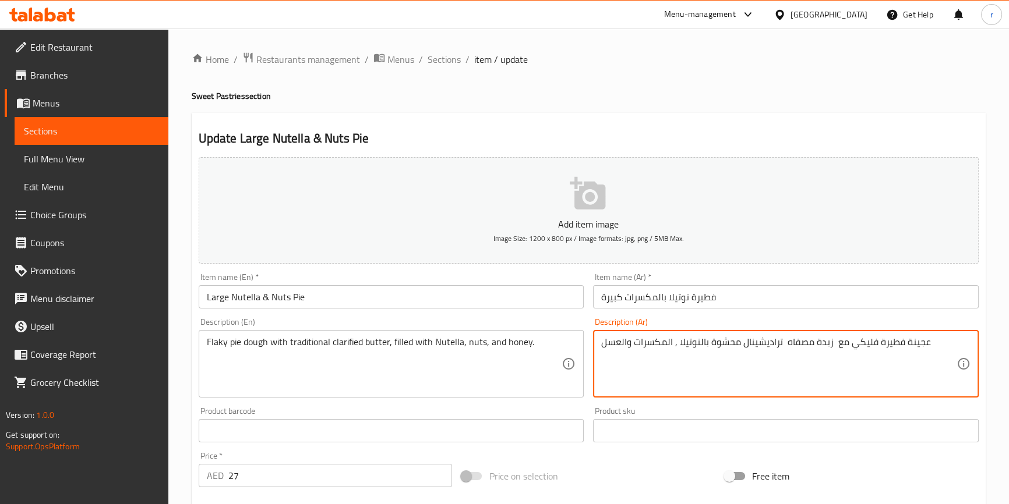
click at [673, 344] on textarea "عجينة فطيرة فليكي مع زبدة مصفاه تراديشينال محشوة بالنوتيلا , المكسرات والعسل" at bounding box center [778, 364] width 355 height 55
drag, startPoint x: 623, startPoint y: 341, endPoint x: 629, endPoint y: 342, distance: 6.1
click at [629, 342] on textarea "عجينة فطيرة فليكي مع زبدة مصفاه تراديشينال محشوة بالنوتيلا , مكسرات والعسل" at bounding box center [778, 364] width 355 height 55
click at [655, 373] on textarea "عجينة فطيرة فليكي مع زبدة مصفاه تراديشينال محشوة بالنوتيلا , مكسرات وعسل" at bounding box center [778, 364] width 355 height 55
click at [663, 341] on textarea "عجينة فطيرة فليكي مع زبدة مصفاه تراديشينال محشوة بالنوتيلا , مكسرات وعسل" at bounding box center [778, 364] width 355 height 55
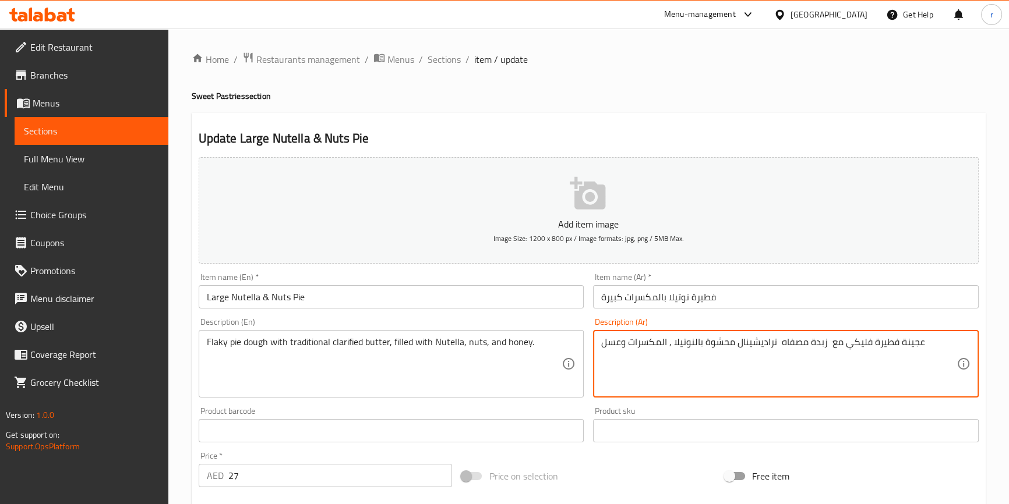
click at [622, 341] on textarea "عجينة فطيرة فليكي مع زبدة مصفاه تراديشينال محشوة بالنوتيلا , المكسرات وعسل" at bounding box center [778, 364] width 355 height 55
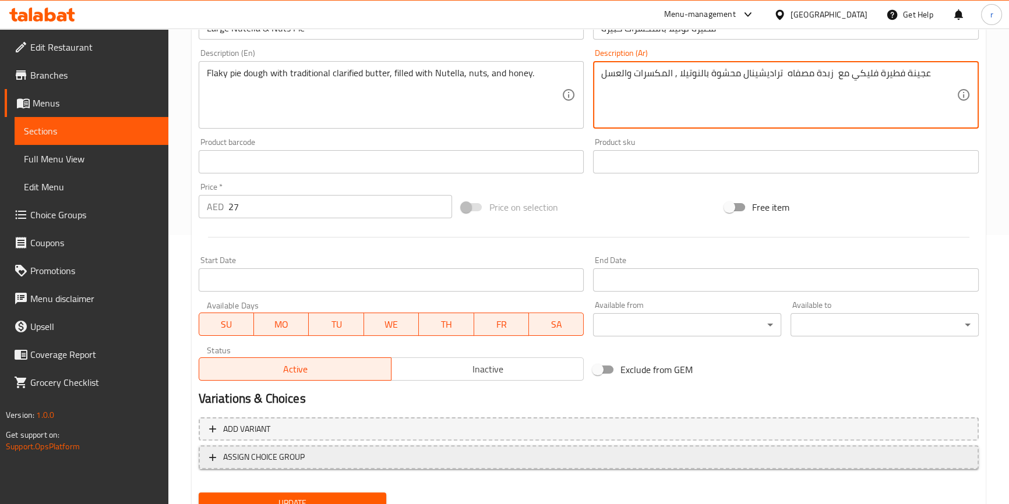
scroll to position [317, 0]
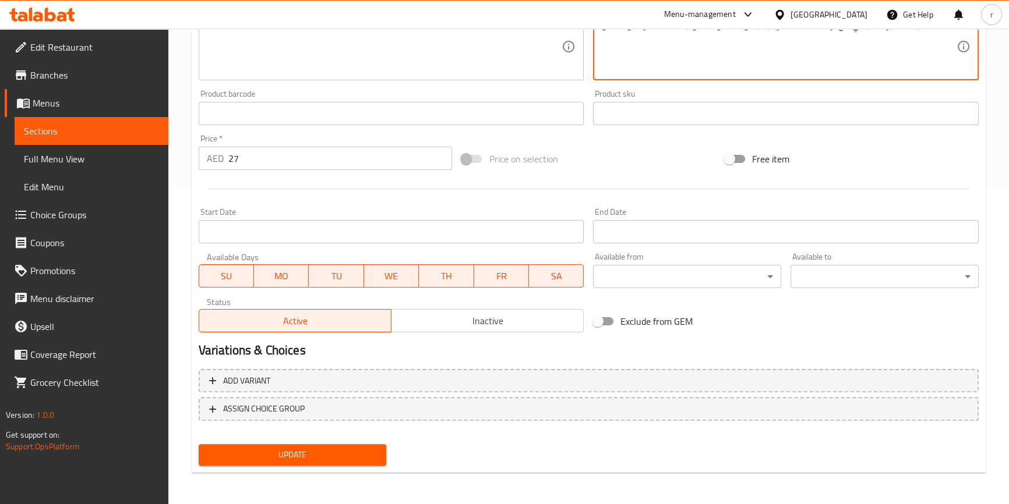
type textarea "عجينة فطيرة فليكي مع زبدة مصفاه تراديشينال محشوة بالنوتيلا , المكسرات والعسل"
click at [346, 457] on span "Update" at bounding box center [292, 455] width 169 height 15
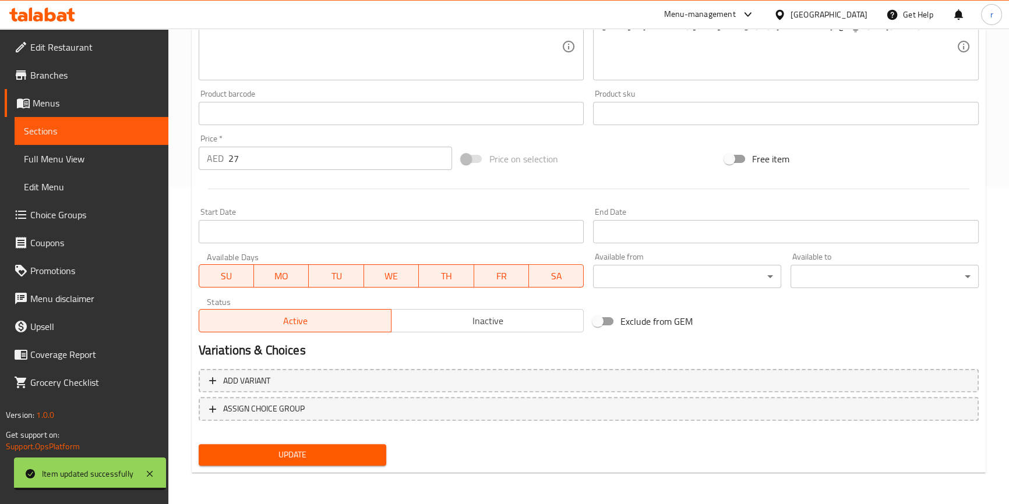
click at [111, 122] on link "Sections" at bounding box center [92, 131] width 154 height 28
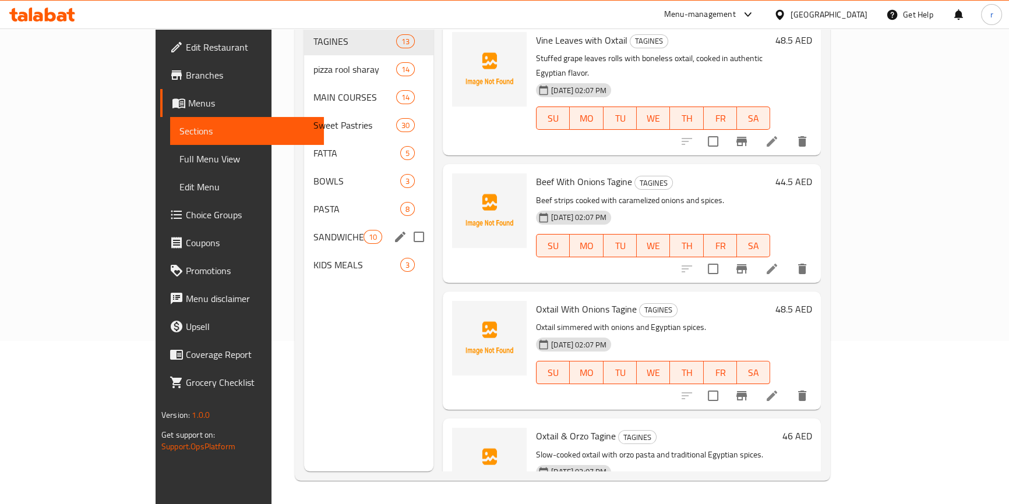
scroll to position [163, 0]
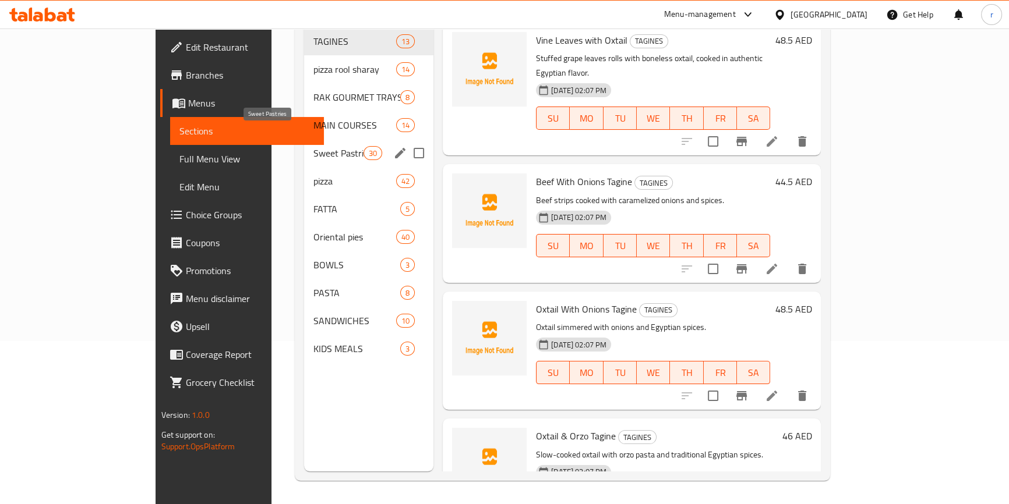
click at [313, 146] on span "Sweet Pastries" at bounding box center [338, 153] width 50 height 14
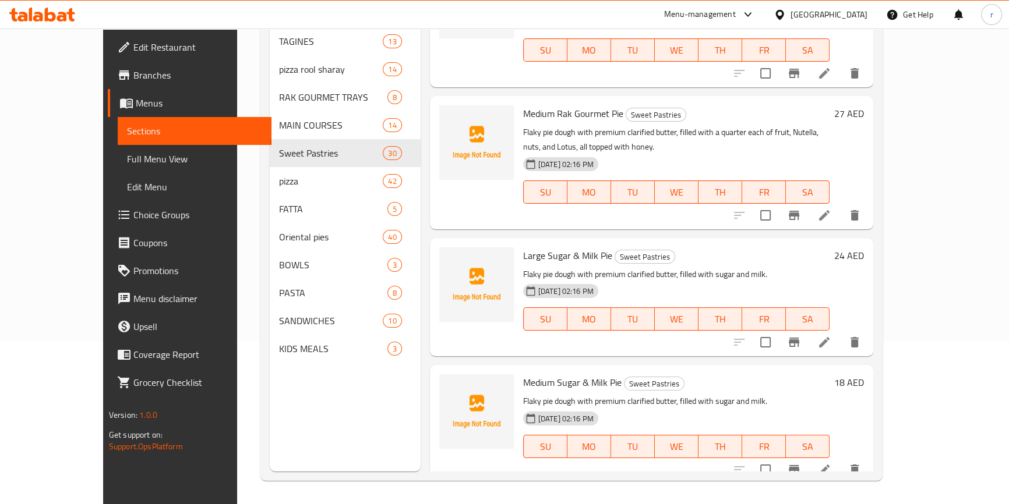
scroll to position [3158, 0]
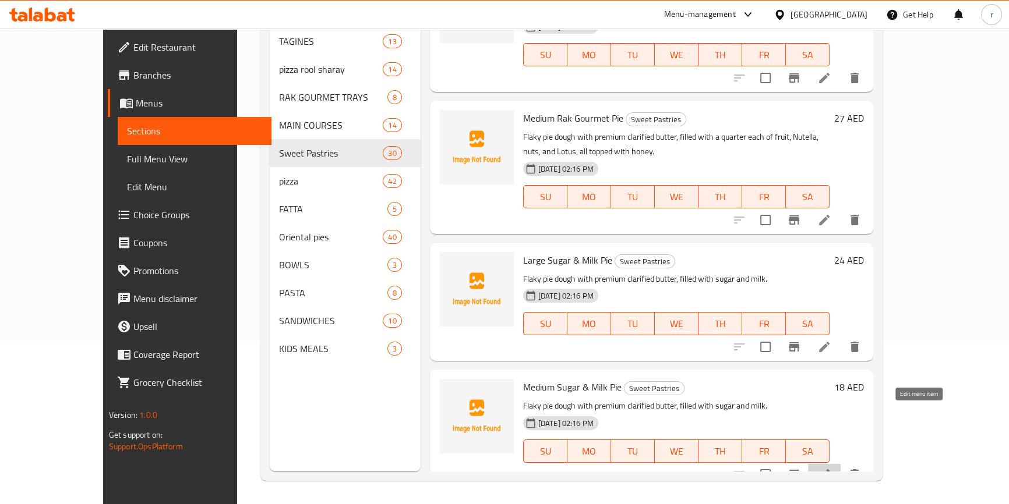
click at [829, 469] on icon at bounding box center [824, 474] width 10 height 10
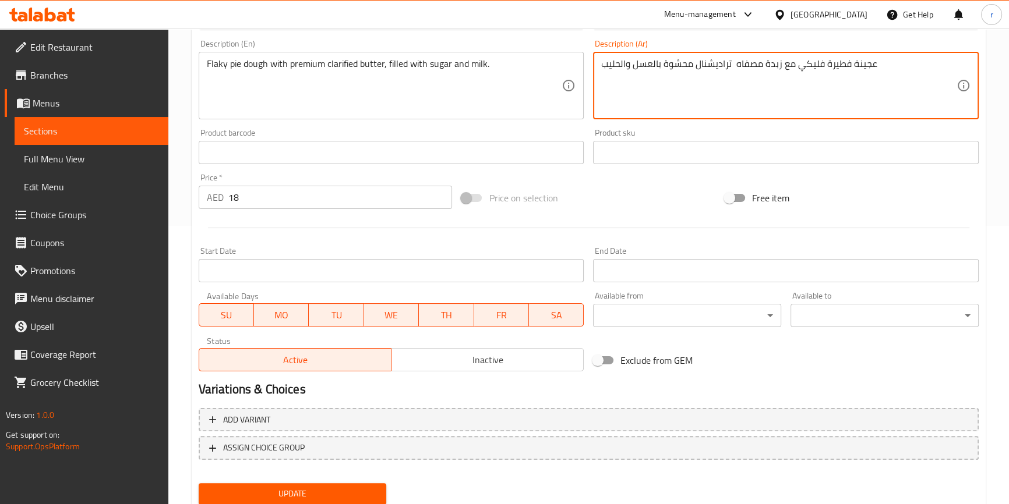
scroll to position [317, 0]
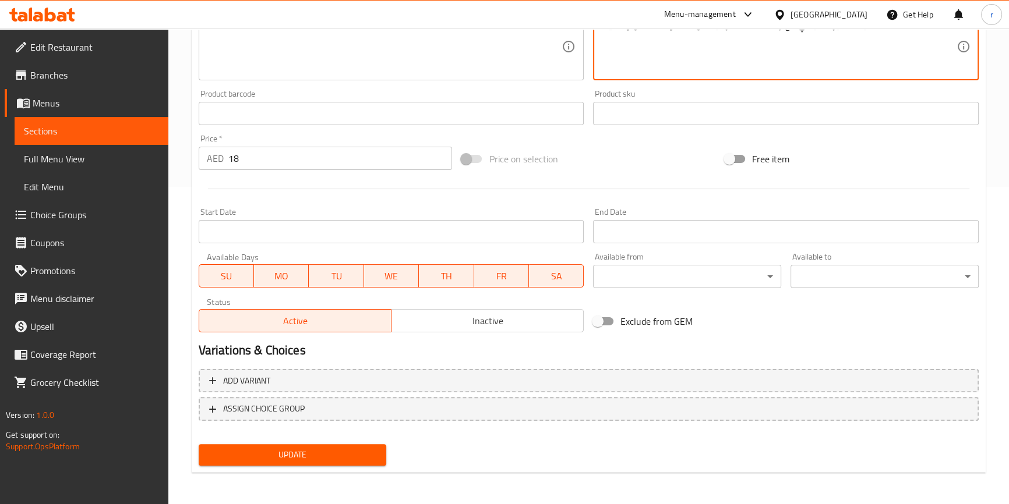
type textarea "عجينة فطيرة فليكي مع زبدة مصفاه تراديشنال محشوة بالعسل والحليب"
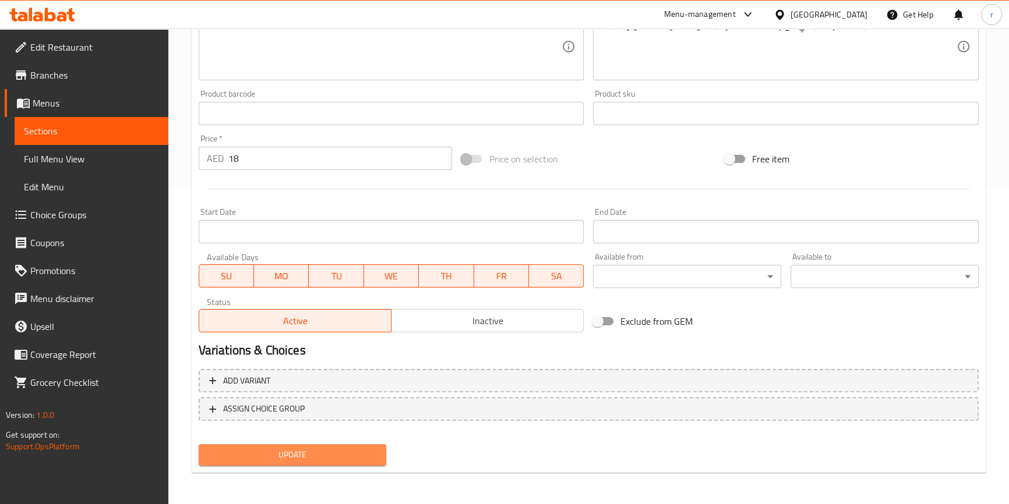
click at [327, 460] on span "Update" at bounding box center [292, 455] width 169 height 15
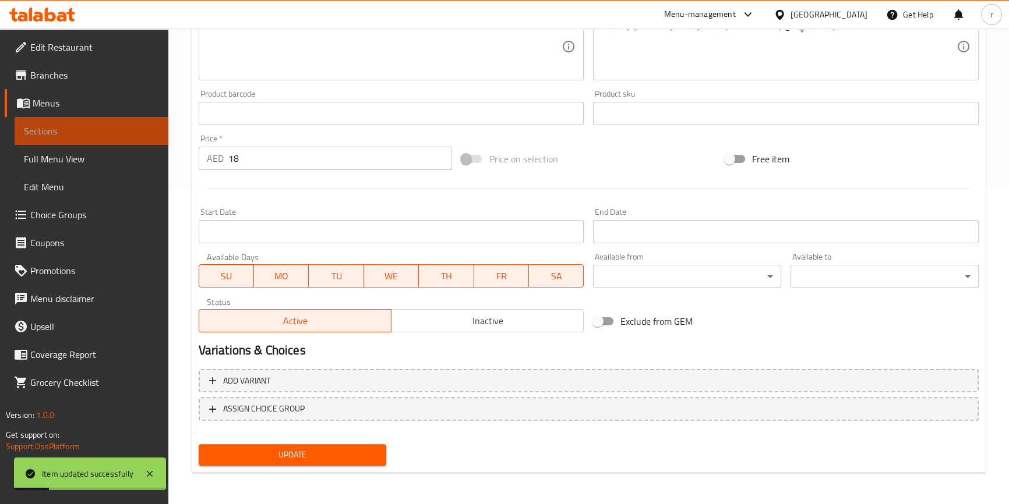
click at [148, 134] on span "Sections" at bounding box center [91, 131] width 135 height 14
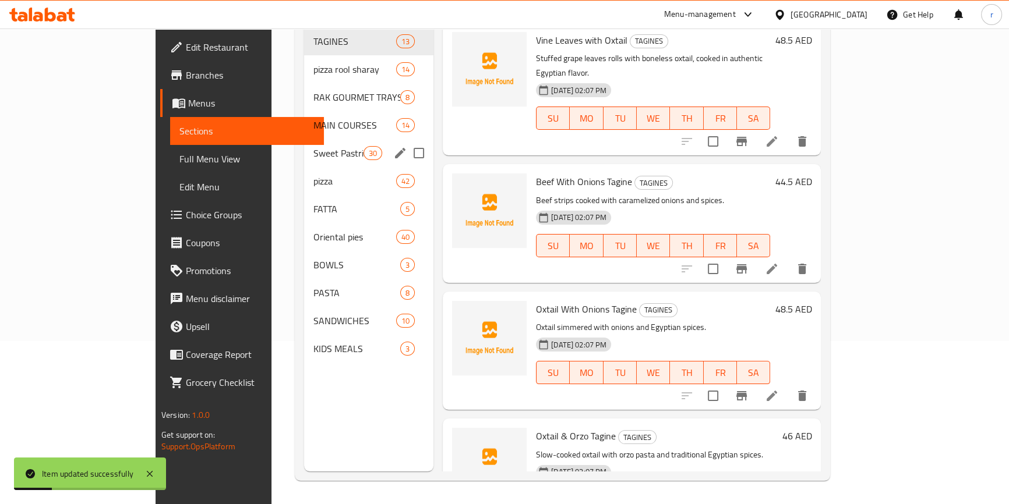
scroll to position [163, 0]
click at [304, 139] on div "Sweet Pastries 30" at bounding box center [368, 153] width 129 height 28
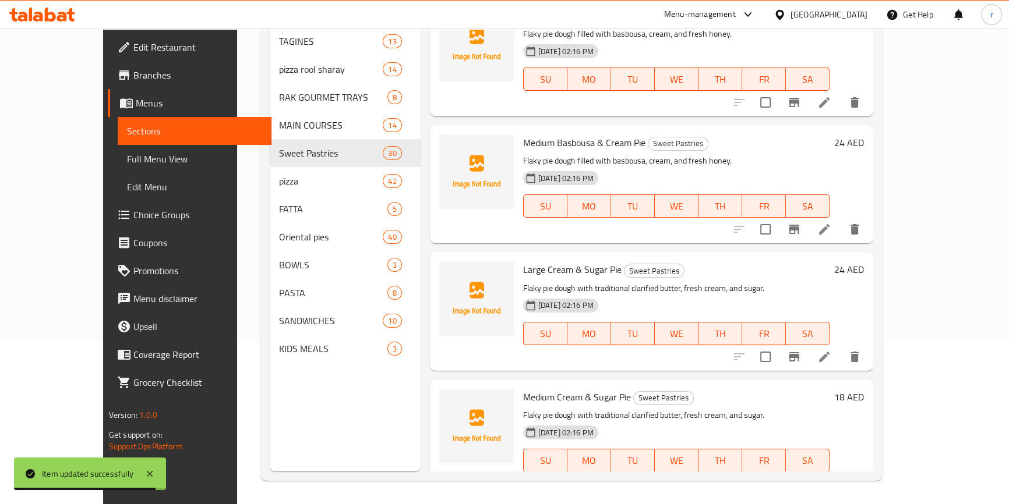
scroll to position [1747, 0]
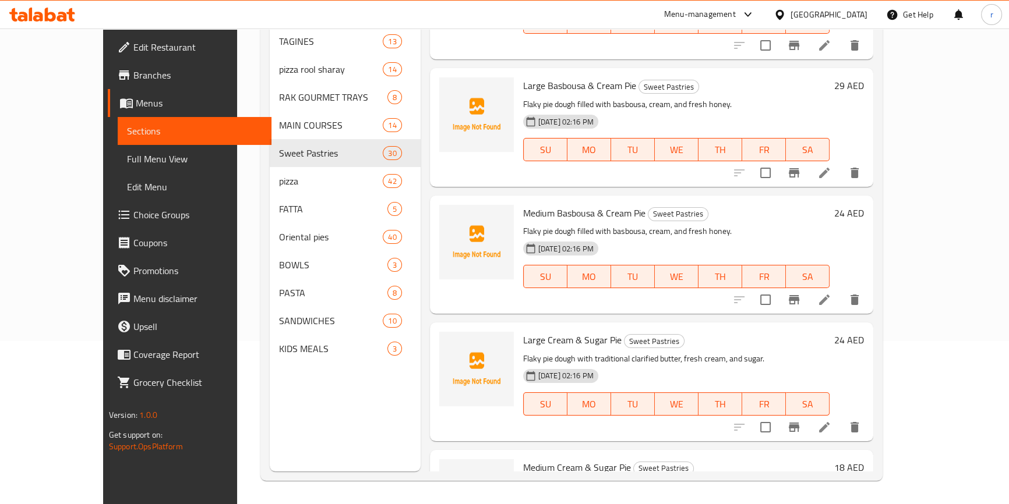
click at [840, 417] on li at bounding box center [824, 427] width 33 height 21
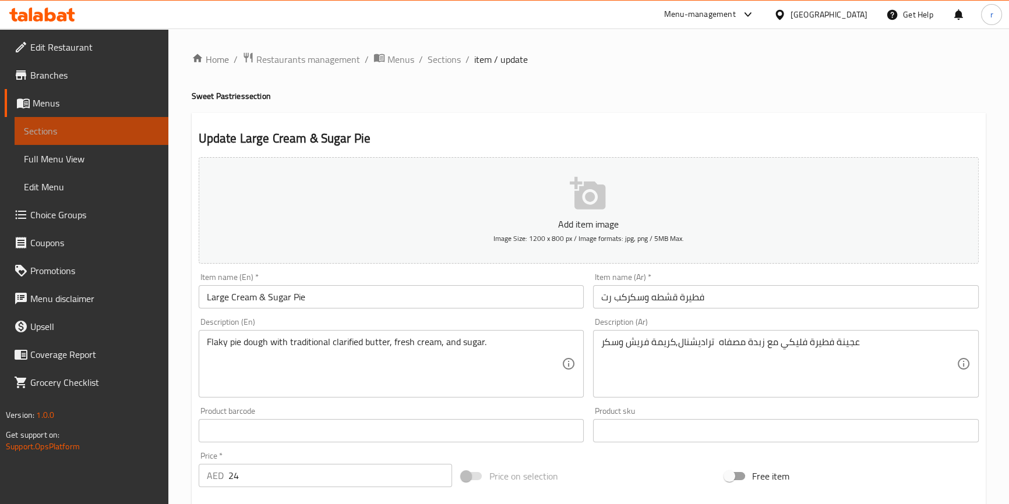
click at [69, 133] on span "Sections" at bounding box center [91, 131] width 135 height 14
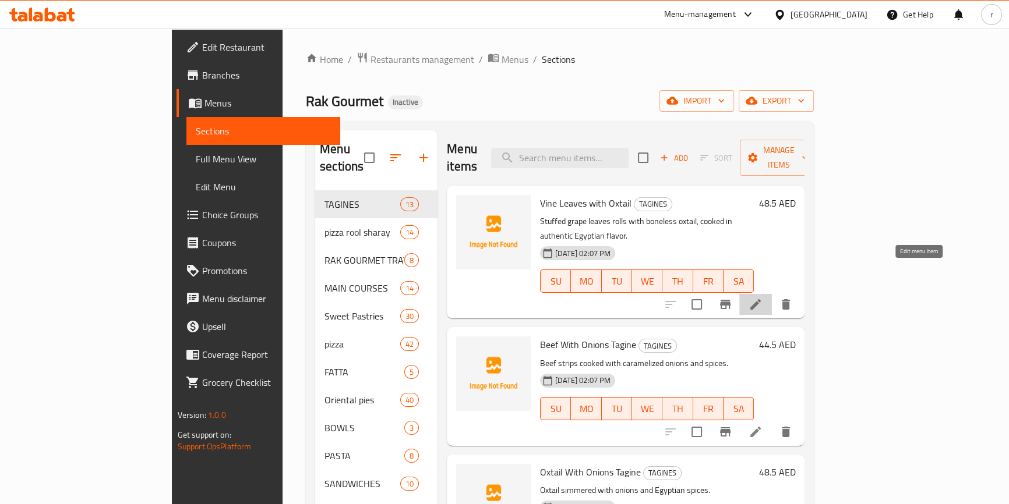
click at [762, 298] on icon at bounding box center [755, 305] width 14 height 14
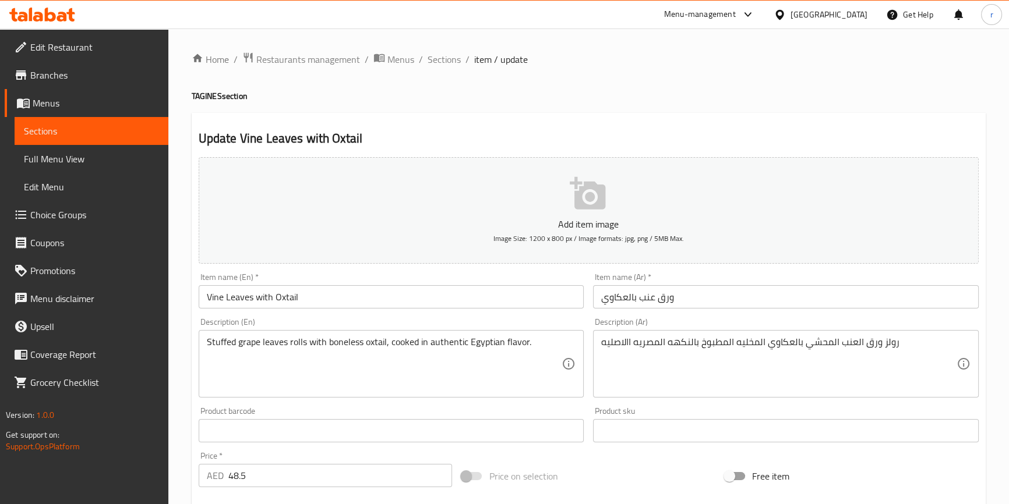
click at [61, 129] on span "Sections" at bounding box center [91, 131] width 135 height 14
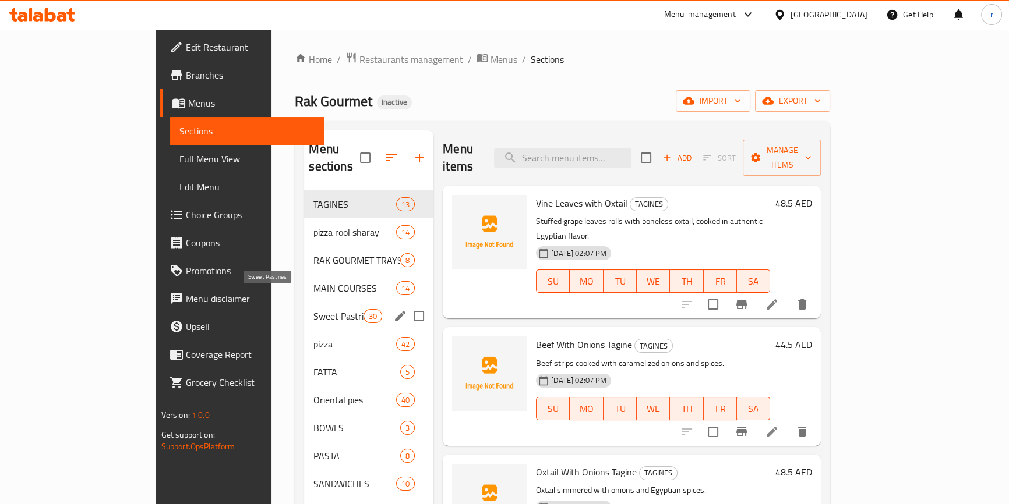
click at [313, 309] on span "Sweet Pastries" at bounding box center [338, 316] width 50 height 14
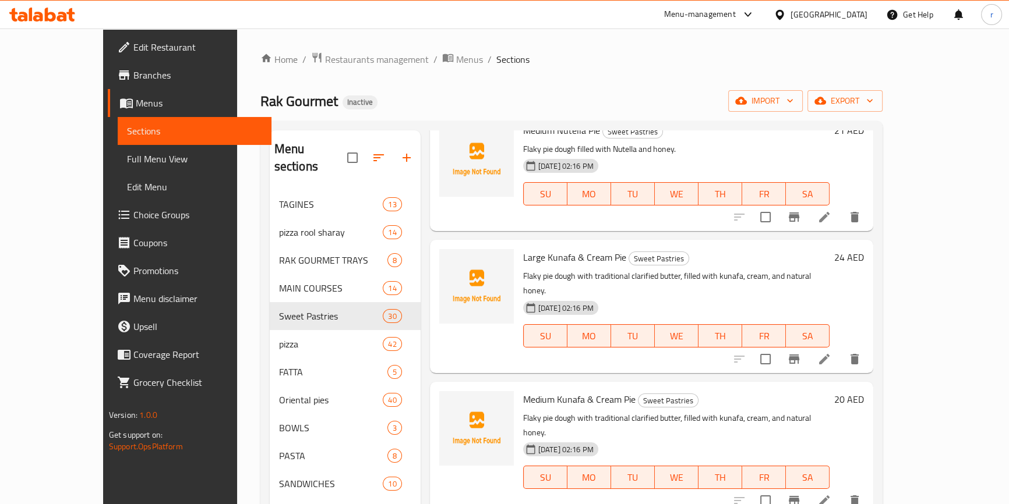
scroll to position [1429, 0]
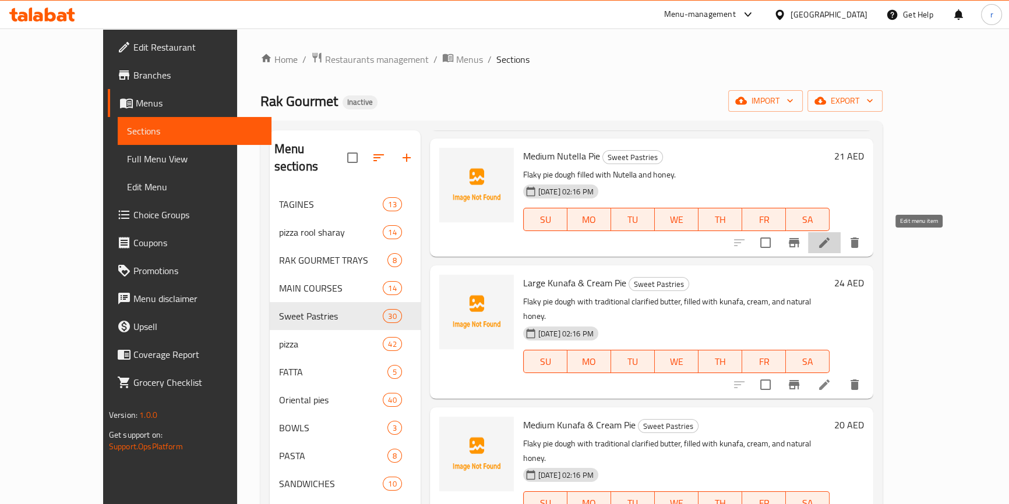
click at [831, 249] on icon at bounding box center [824, 243] width 14 height 14
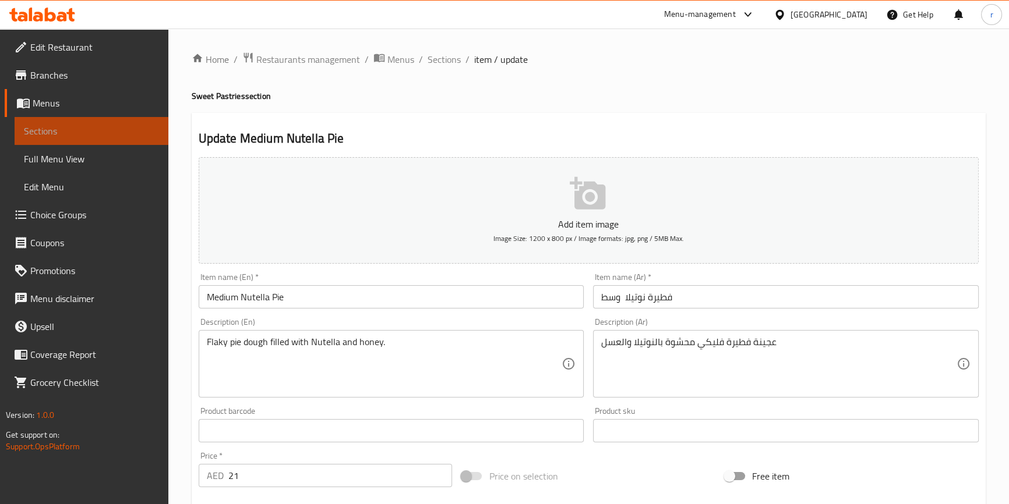
click at [70, 132] on span "Sections" at bounding box center [91, 131] width 135 height 14
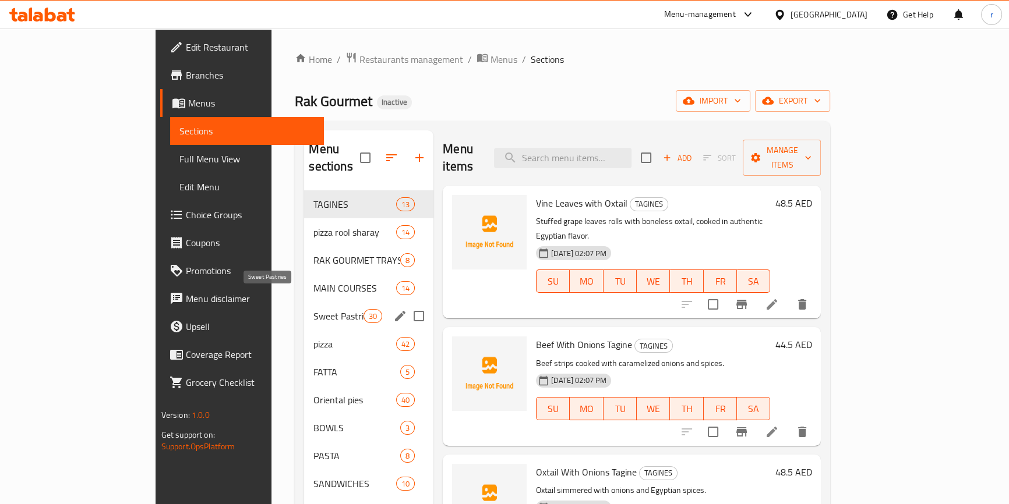
click at [313, 309] on span "Sweet Pastries" at bounding box center [338, 316] width 50 height 14
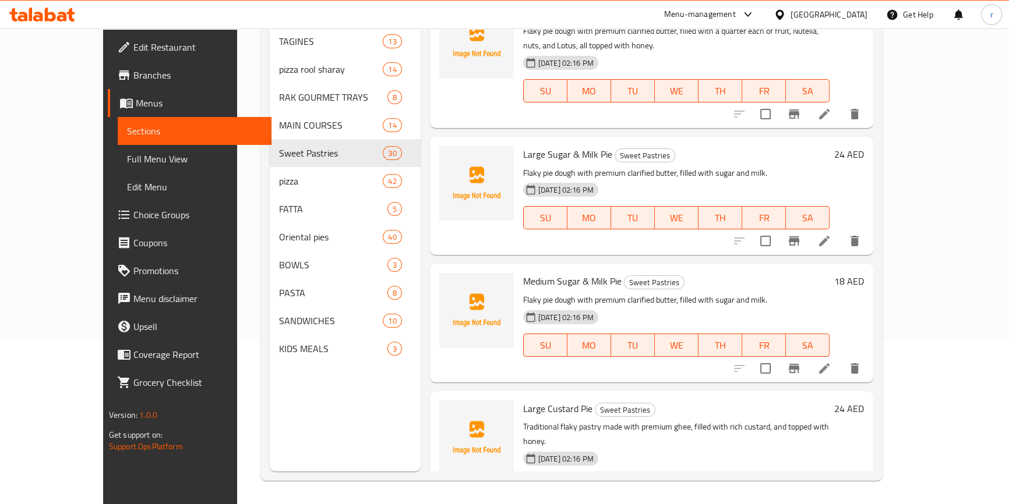
scroll to position [3158, 0]
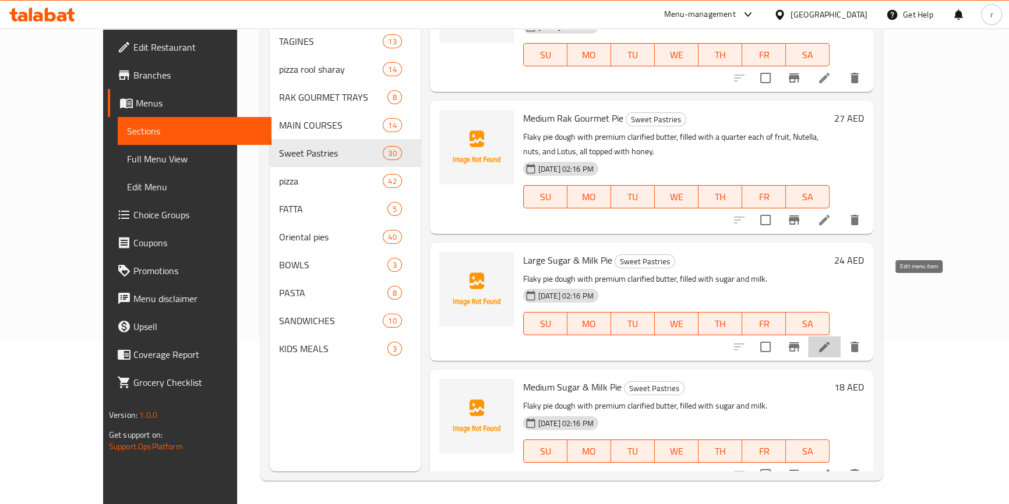
click at [831, 340] on icon at bounding box center [824, 347] width 14 height 14
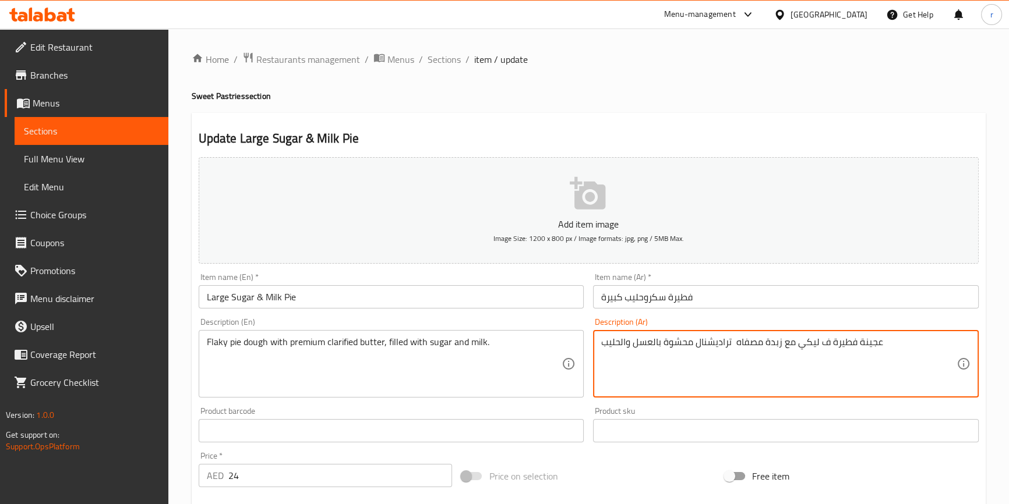
click at [822, 342] on textarea "عجينة فطيرة ف ليكي مع زبدة مصفاه تراديشنال محشوة بالعسل والحليب" at bounding box center [778, 364] width 355 height 55
click at [824, 353] on textarea "عجينة فطيرة ف ليكي مع زبدة مصفاه تراديشنال محشوة بالعسل والحليب" at bounding box center [778, 364] width 355 height 55
click at [817, 342] on textarea "عجينة فطيرة ف ليكي مع زبدة مصفاه تراديشنال محشوة بالعسل والحليب" at bounding box center [778, 364] width 355 height 55
click at [820, 341] on textarea "عجينة فطيرة ف ليكي مع زبدة مصفاه تراديشنال محشوة بالعسل والحليب" at bounding box center [778, 364] width 355 height 55
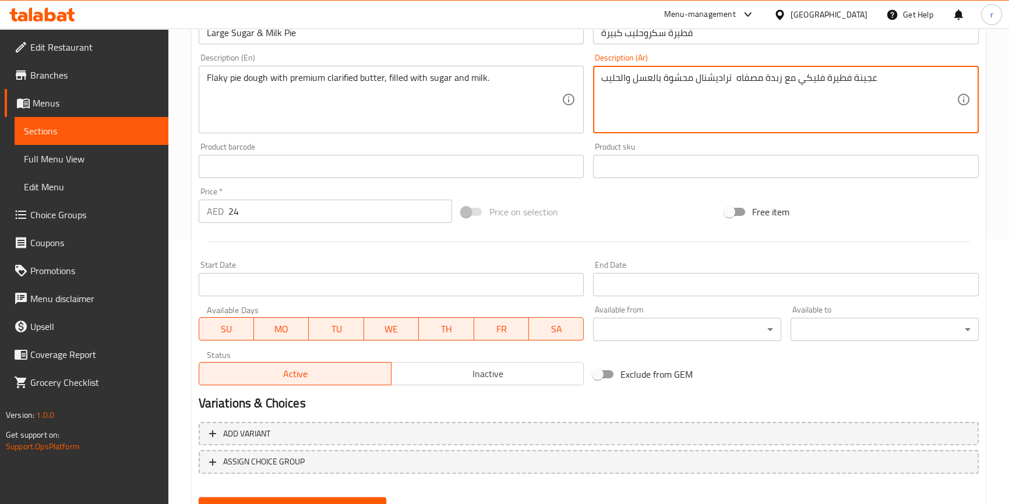
scroll to position [317, 0]
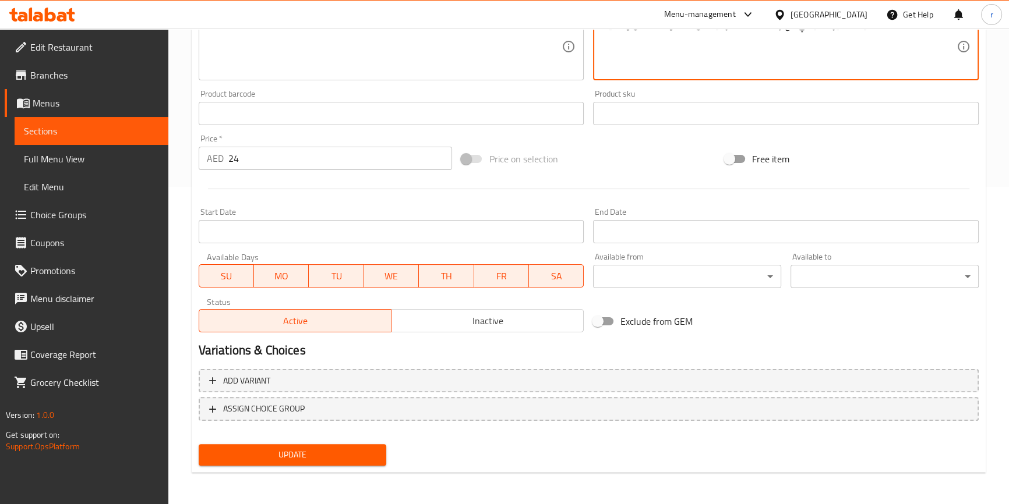
type textarea "عجينة فطيرة فليكي مع زبدة مصفاه تراديشنال محشوة بالعسل والحليب"
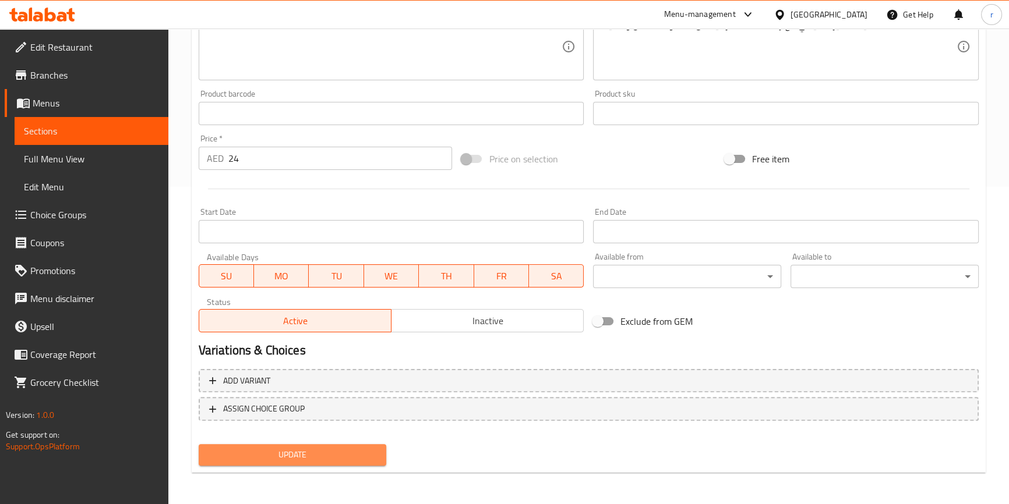
click at [313, 455] on span "Update" at bounding box center [292, 455] width 169 height 15
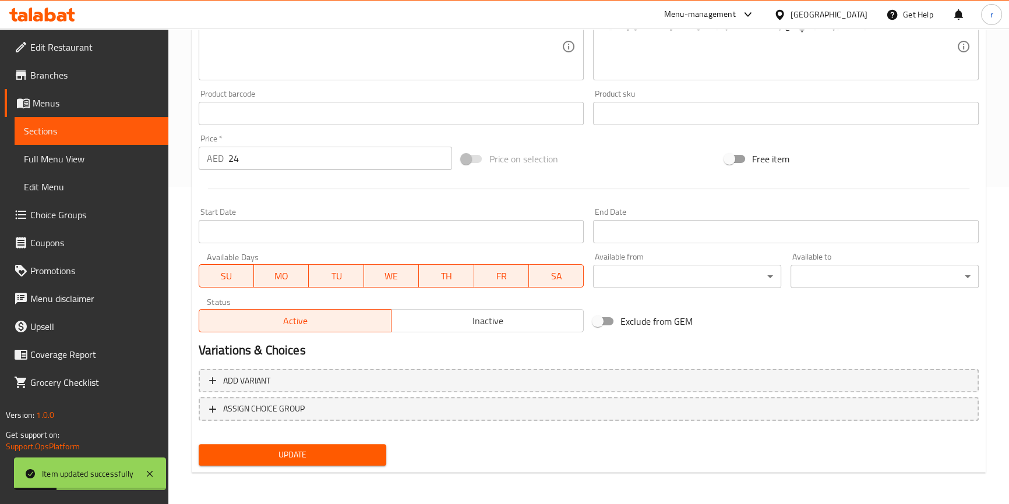
click at [111, 130] on span "Sections" at bounding box center [91, 131] width 135 height 14
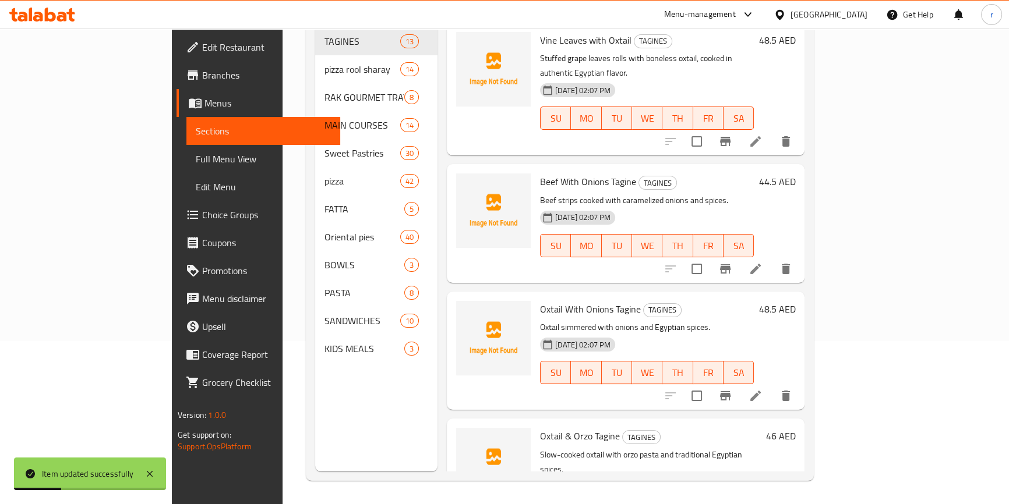
scroll to position [163, 0]
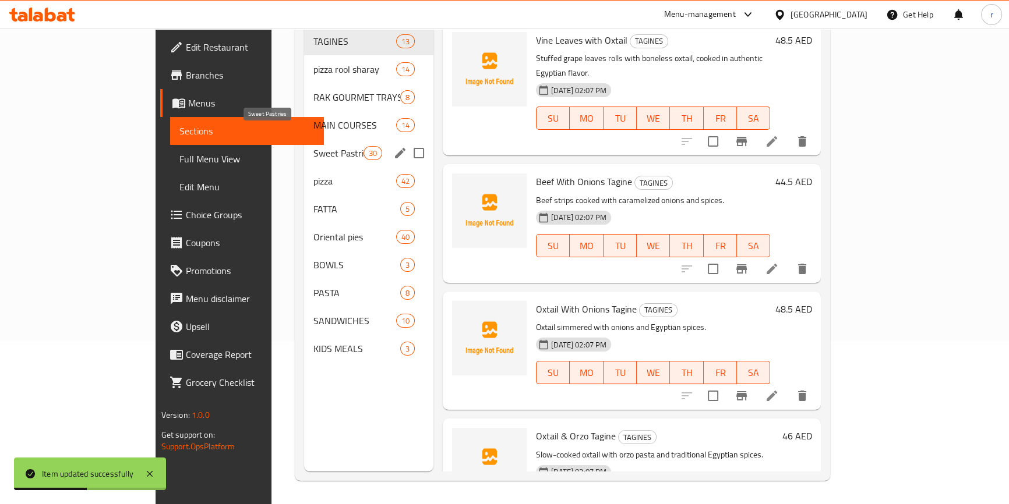
click at [313, 146] on span "Sweet Pastries" at bounding box center [338, 153] width 50 height 14
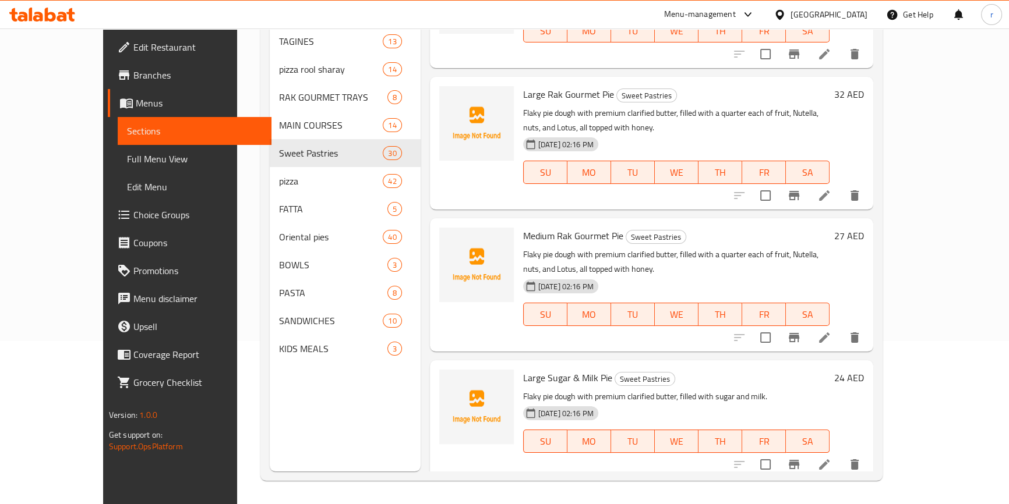
scroll to position [3000, 0]
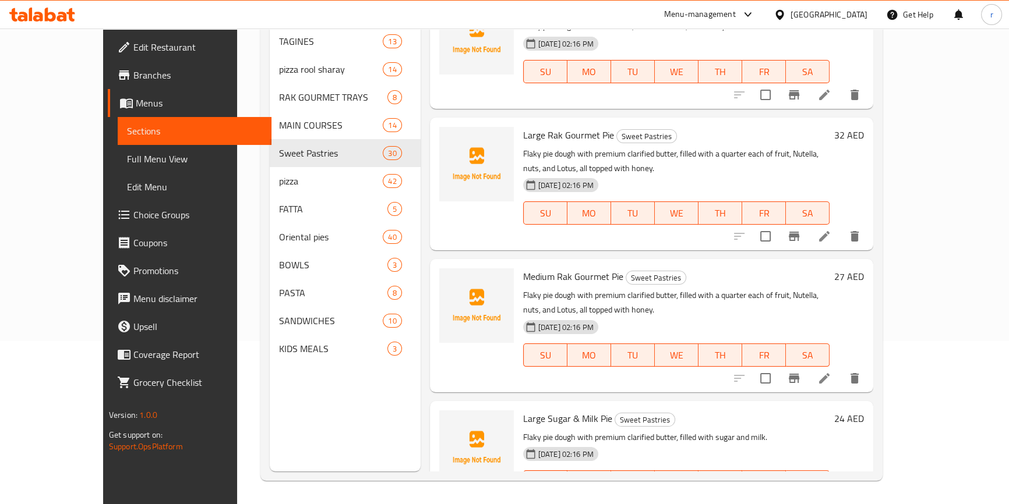
click at [840, 368] on li at bounding box center [824, 378] width 33 height 21
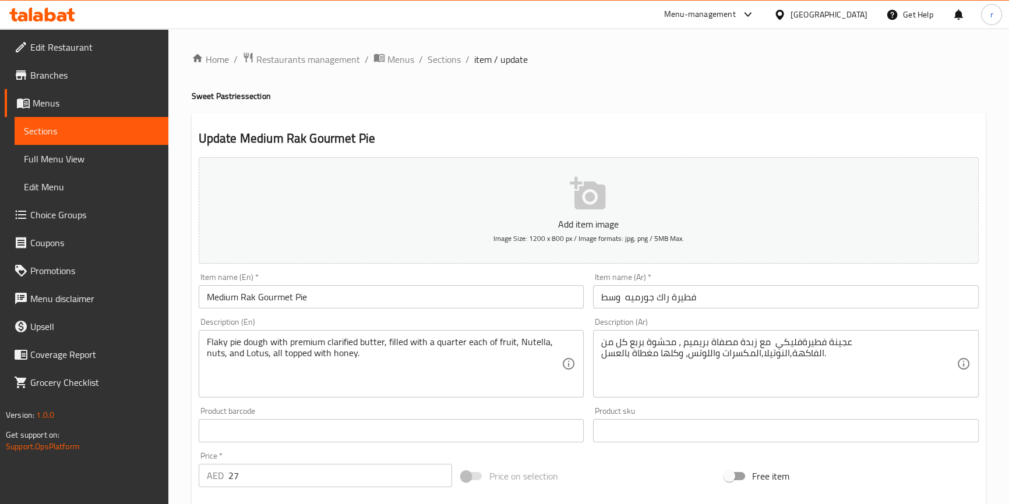
click at [156, 136] on span "Sections" at bounding box center [91, 131] width 135 height 14
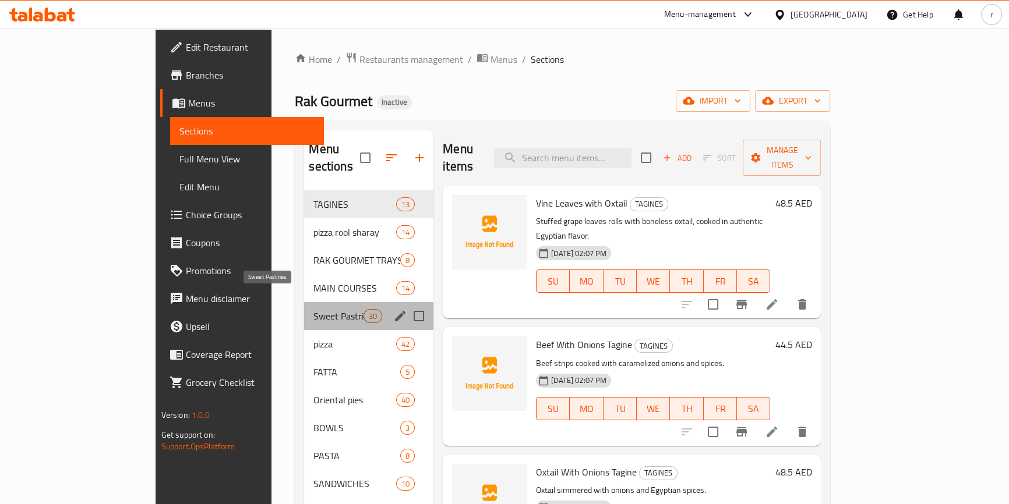
click at [313, 309] on span "Sweet Pastries" at bounding box center [338, 316] width 50 height 14
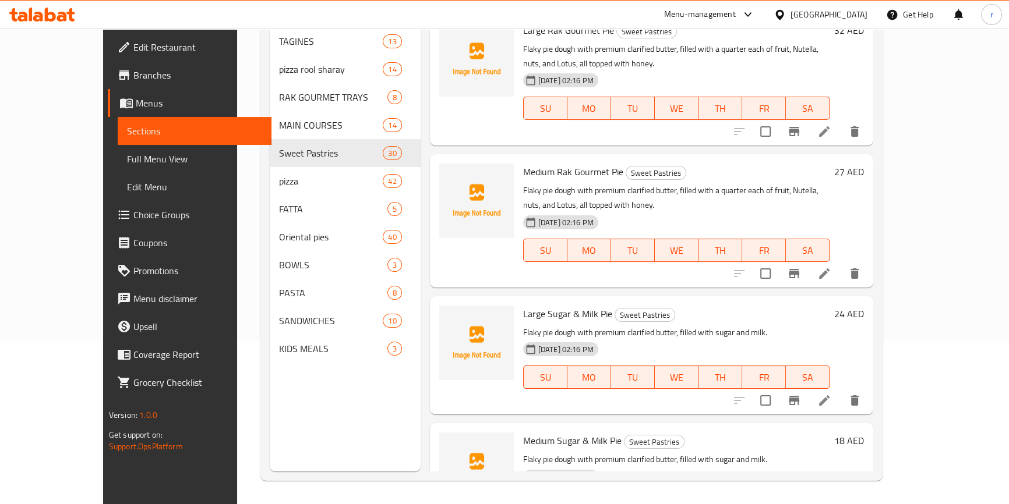
scroll to position [3052, 0]
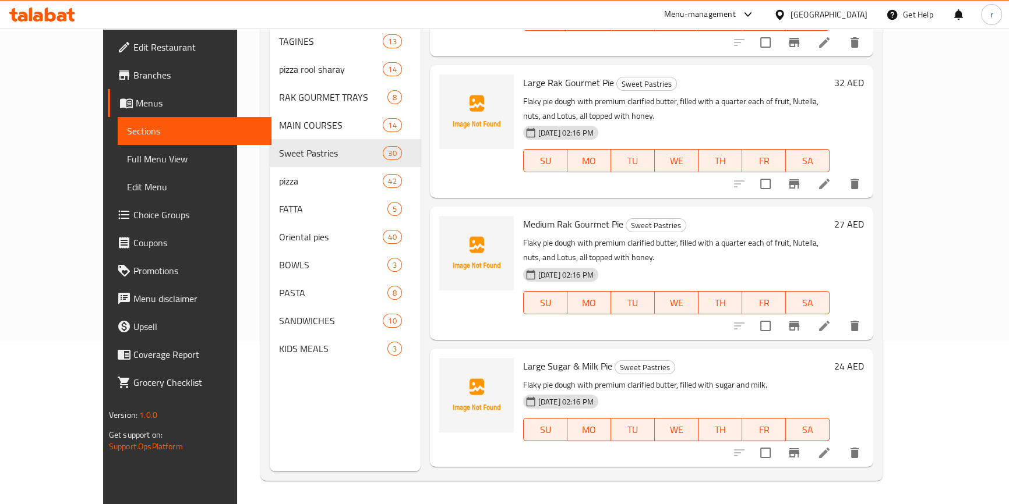
click at [840, 316] on li at bounding box center [824, 326] width 33 height 21
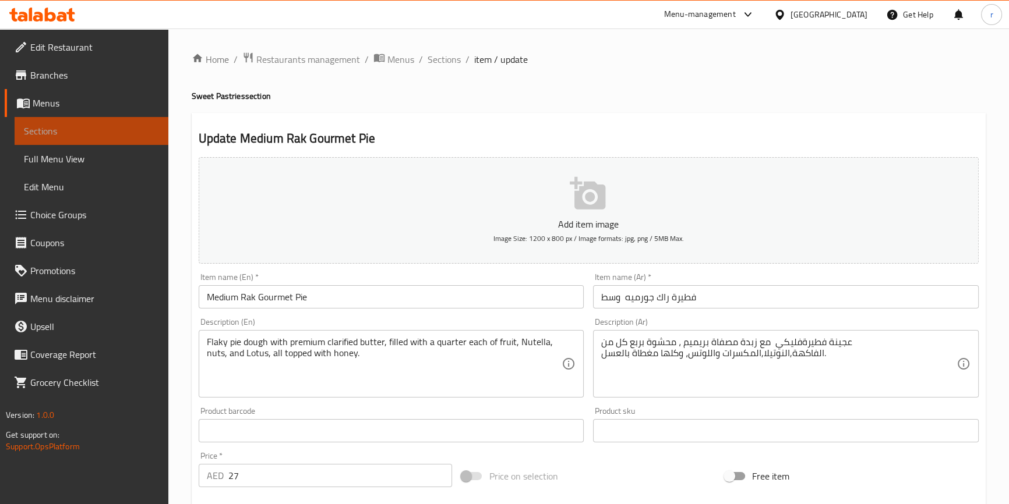
click at [130, 137] on span "Sections" at bounding box center [91, 131] width 135 height 14
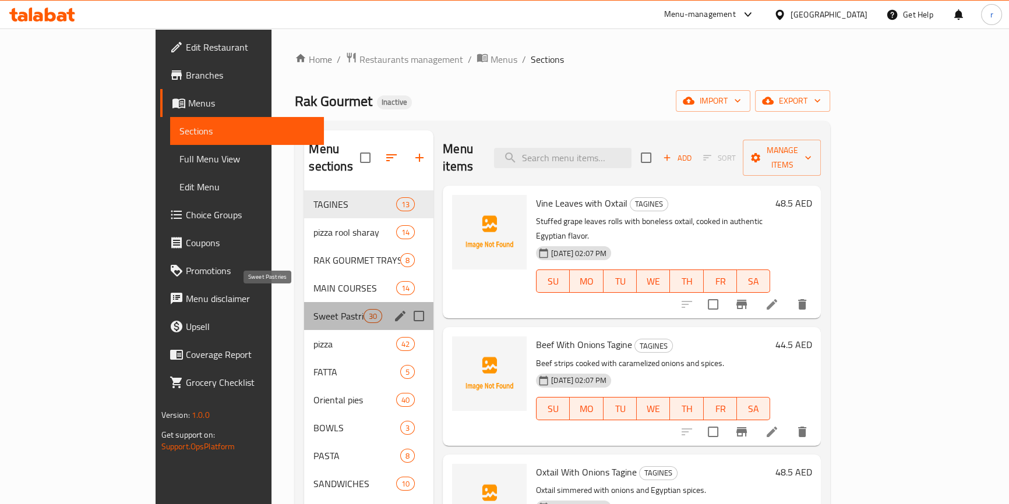
click at [313, 309] on span "Sweet Pastries" at bounding box center [338, 316] width 50 height 14
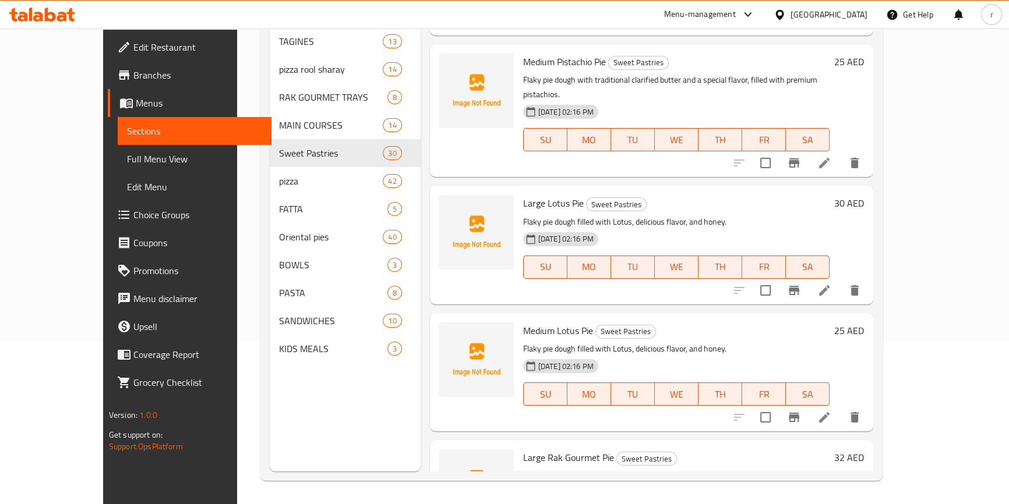
scroll to position [2571, 0]
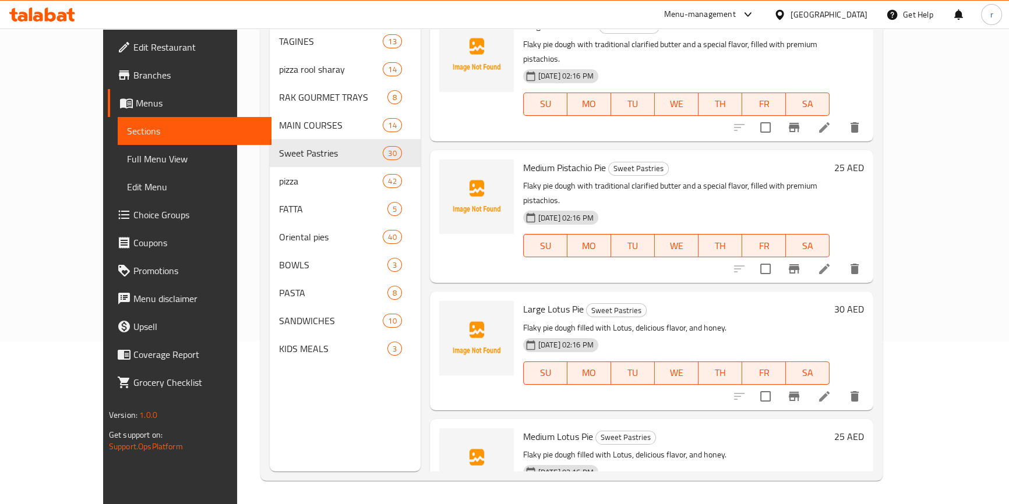
click at [831, 262] on icon at bounding box center [824, 269] width 14 height 14
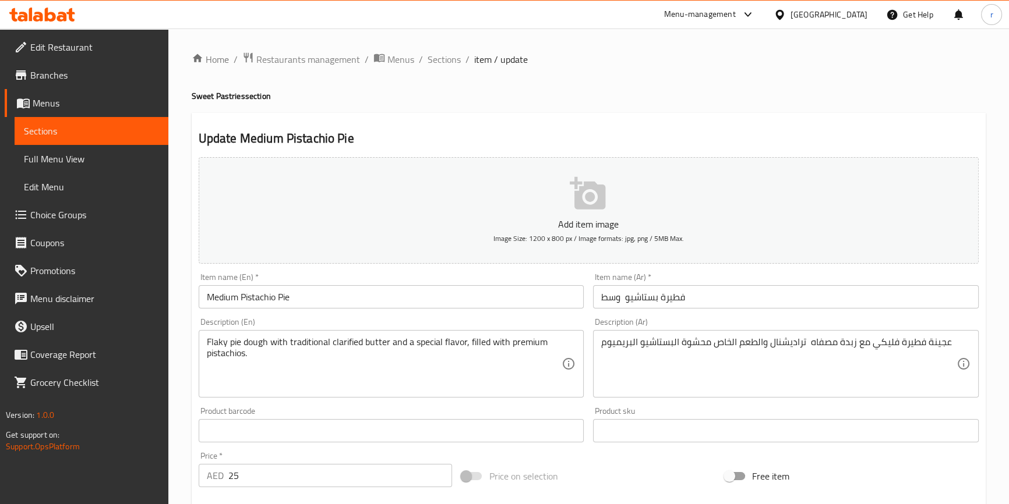
click at [85, 137] on span "Sections" at bounding box center [91, 131] width 135 height 14
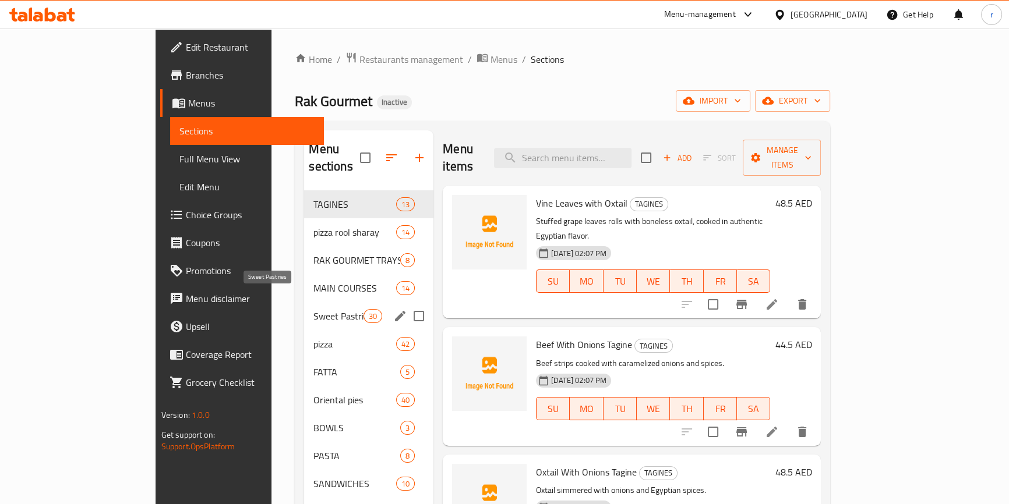
click at [313, 309] on span "Sweet Pastries" at bounding box center [338, 316] width 50 height 14
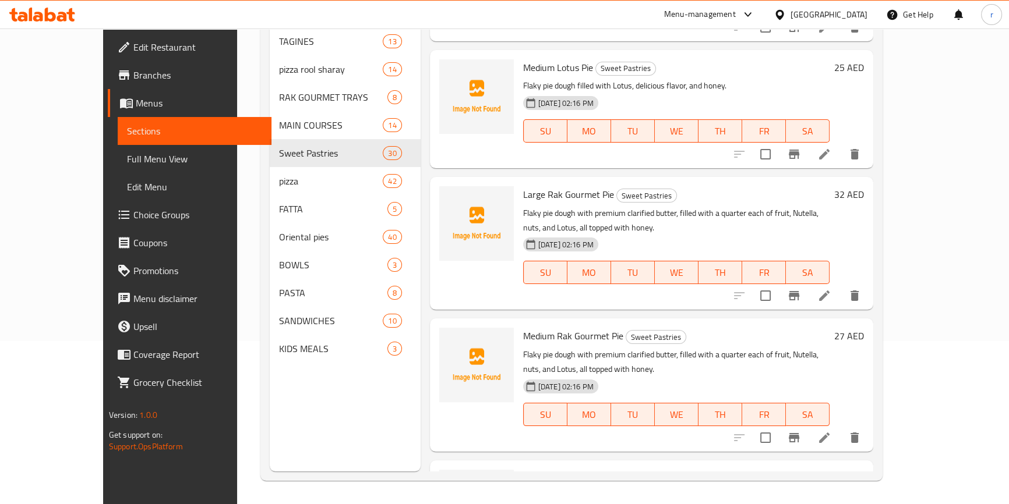
scroll to position [2894, 0]
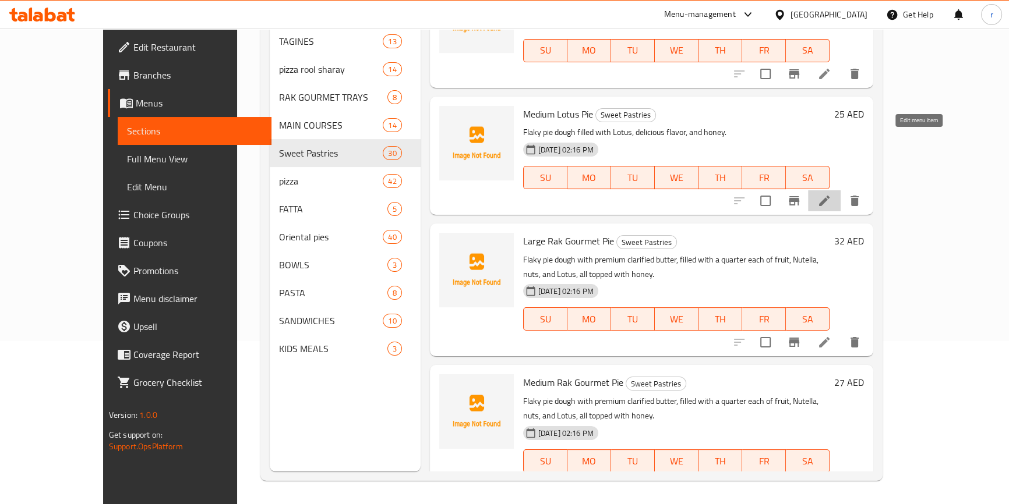
click at [831, 194] on icon at bounding box center [824, 201] width 14 height 14
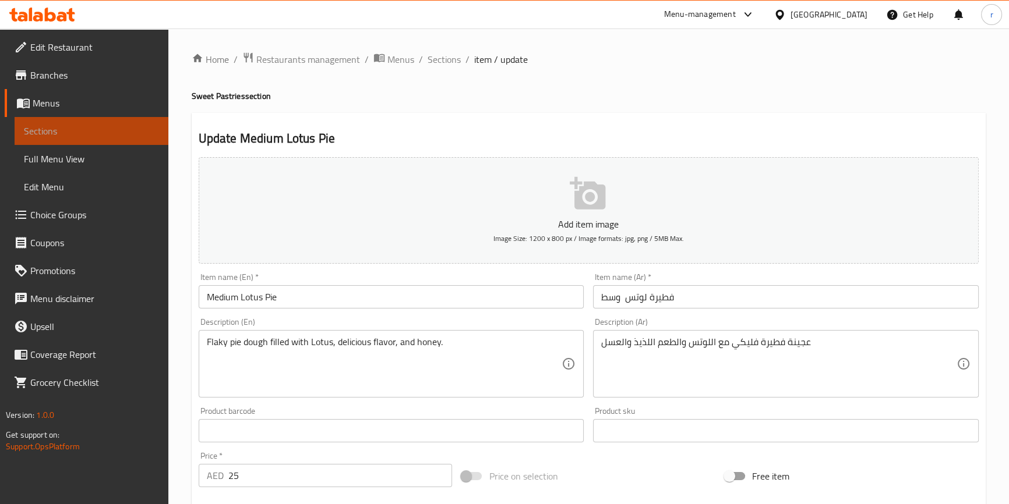
click at [105, 133] on span "Sections" at bounding box center [91, 131] width 135 height 14
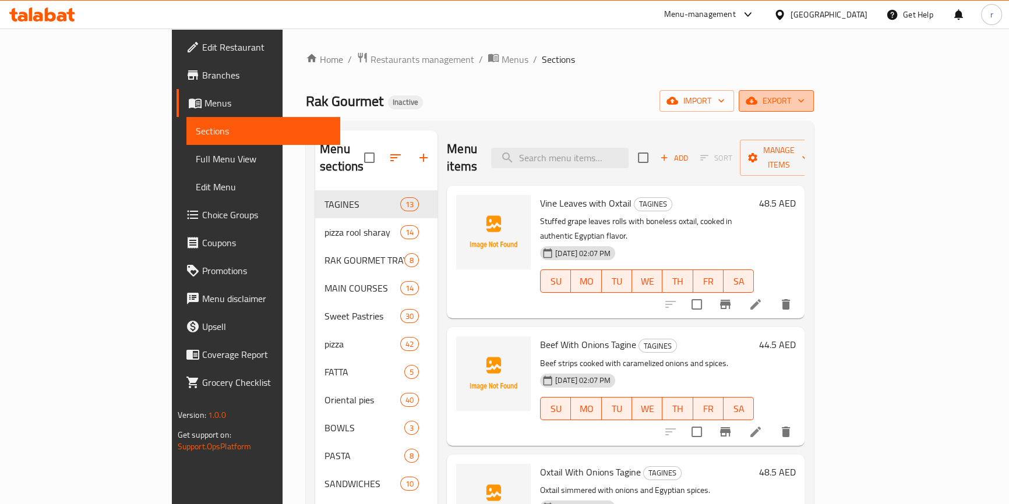
click at [804, 99] on span "export" at bounding box center [776, 101] width 56 height 15
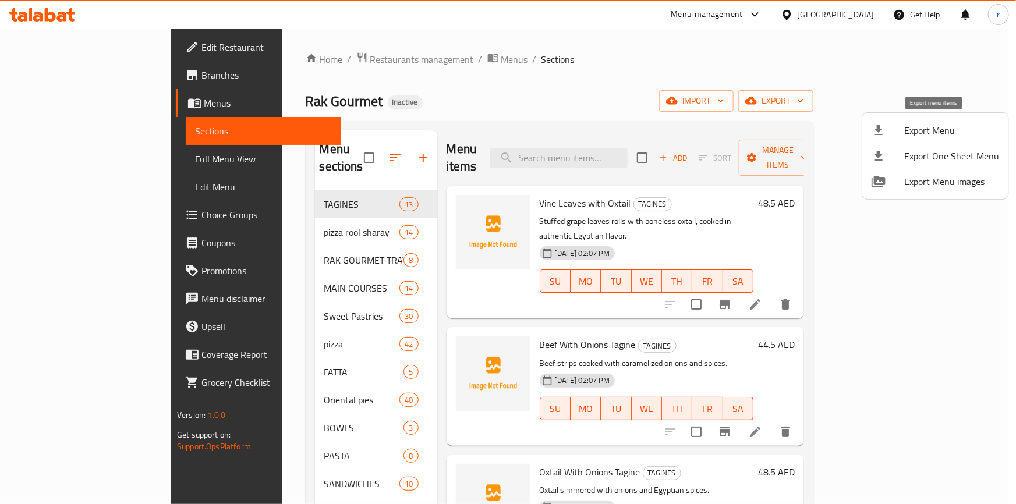
click at [936, 128] on span "Export Menu" at bounding box center [952, 130] width 95 height 14
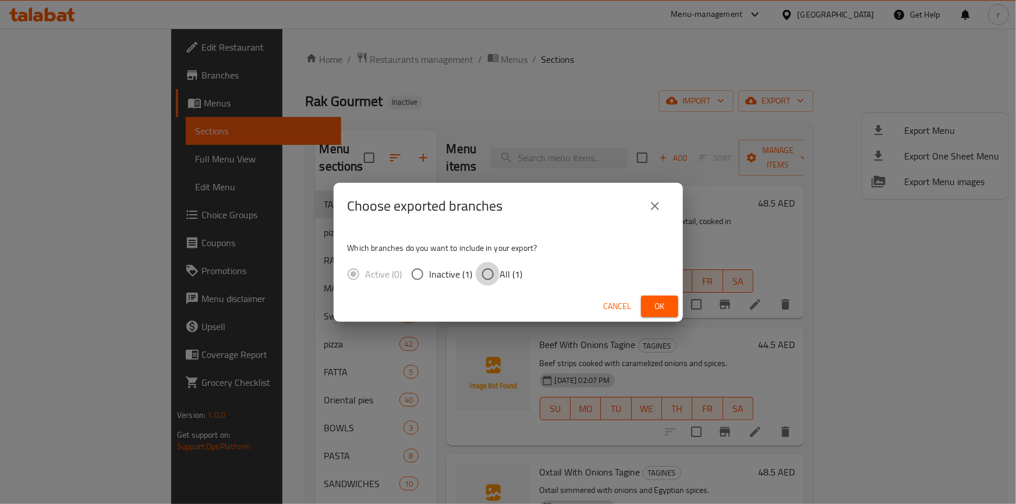
click at [496, 277] on input "All (1)" at bounding box center [488, 274] width 24 height 24
radio input "true"
click at [496, 277] on input "All (1)" at bounding box center [488, 274] width 24 height 24
click at [665, 310] on span "Ok" at bounding box center [660, 306] width 19 height 15
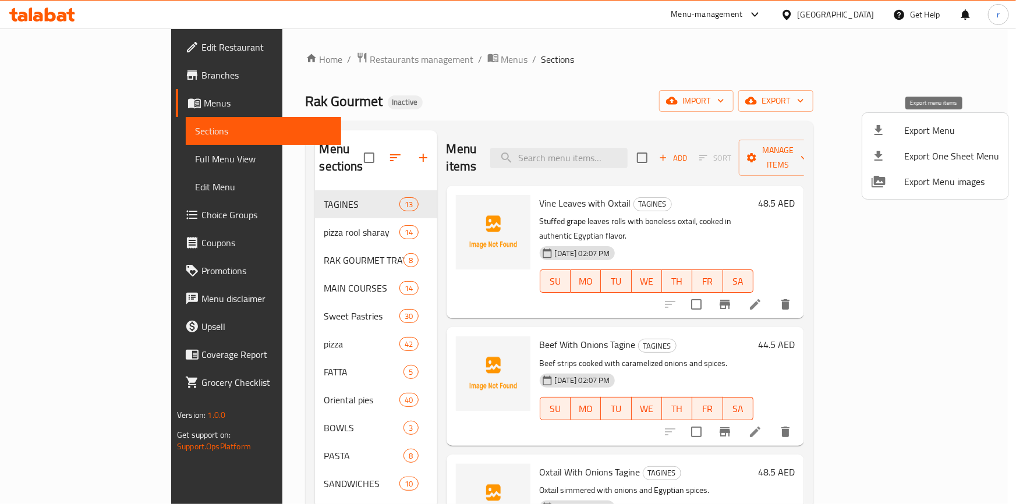
click at [927, 137] on span "Export Menu" at bounding box center [952, 130] width 95 height 14
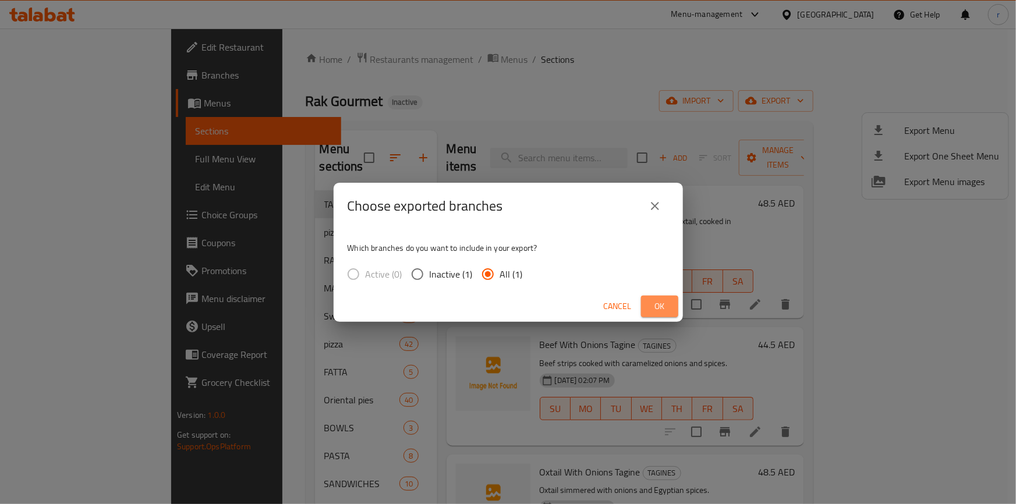
click at [658, 307] on span "Ok" at bounding box center [660, 306] width 19 height 15
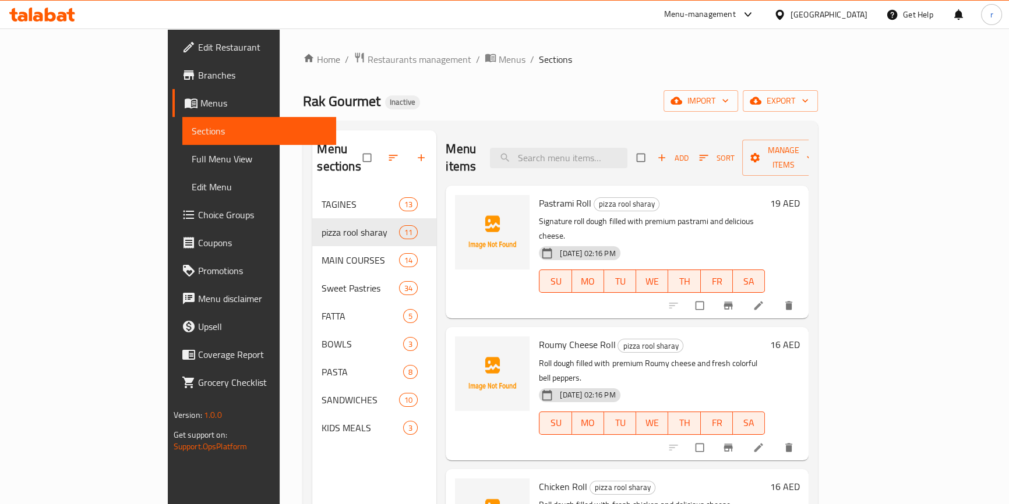
click at [192, 162] on span "Full Menu View" at bounding box center [259, 159] width 135 height 14
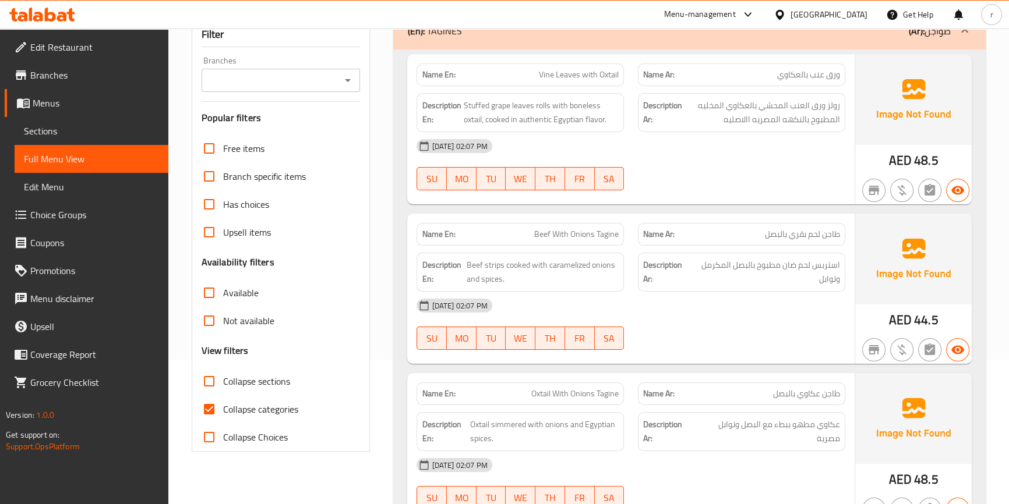
scroll to position [264, 0]
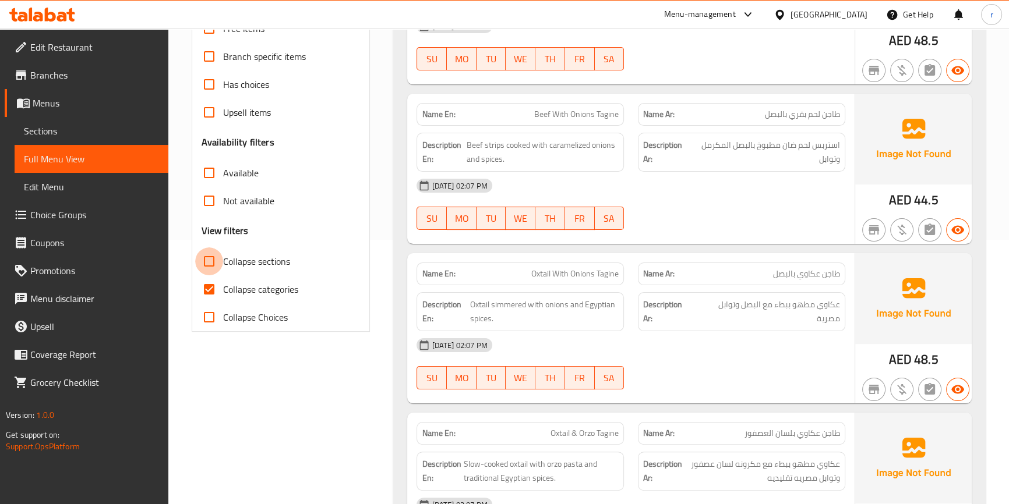
click at [218, 263] on input "Collapse sections" at bounding box center [209, 262] width 28 height 28
checkbox input "true"
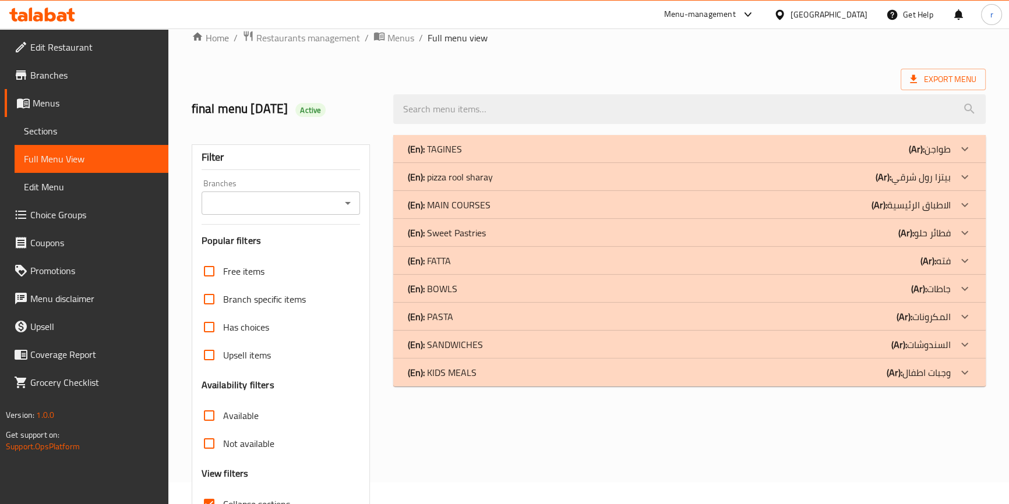
scroll to position [9, 0]
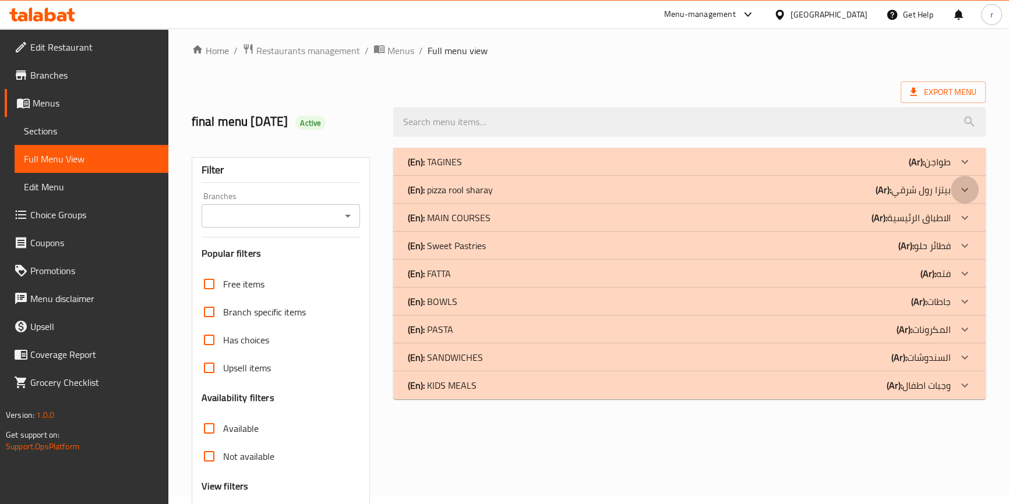
click at [967, 188] on icon at bounding box center [964, 190] width 7 height 4
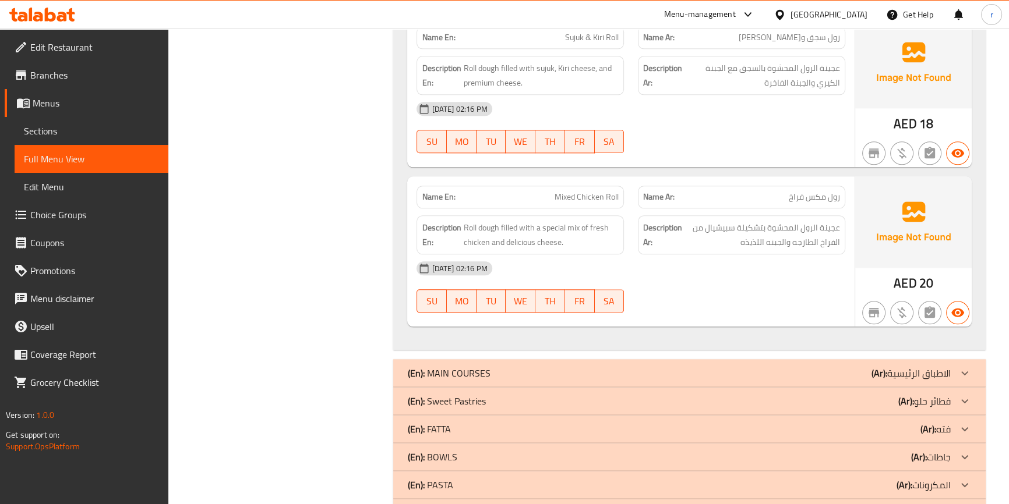
scroll to position [1726, 0]
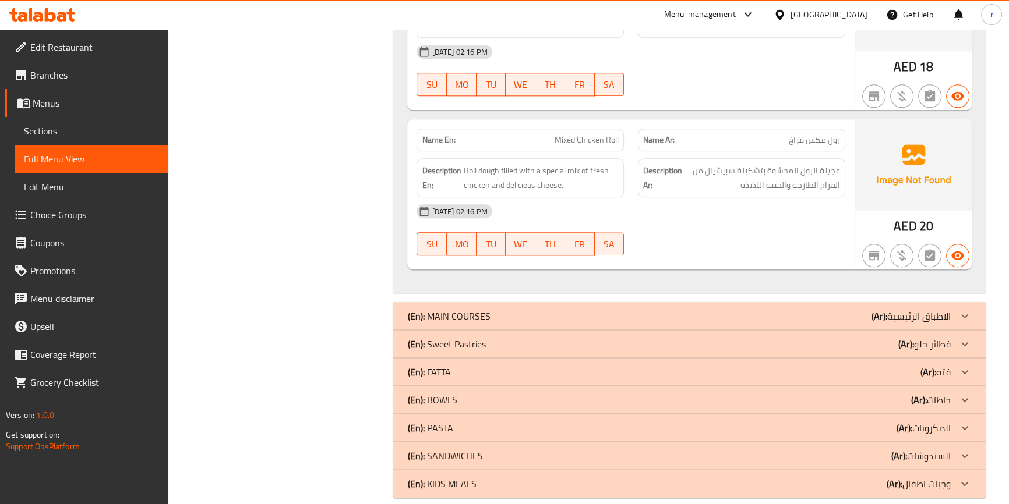
click at [967, 337] on icon at bounding box center [965, 344] width 14 height 14
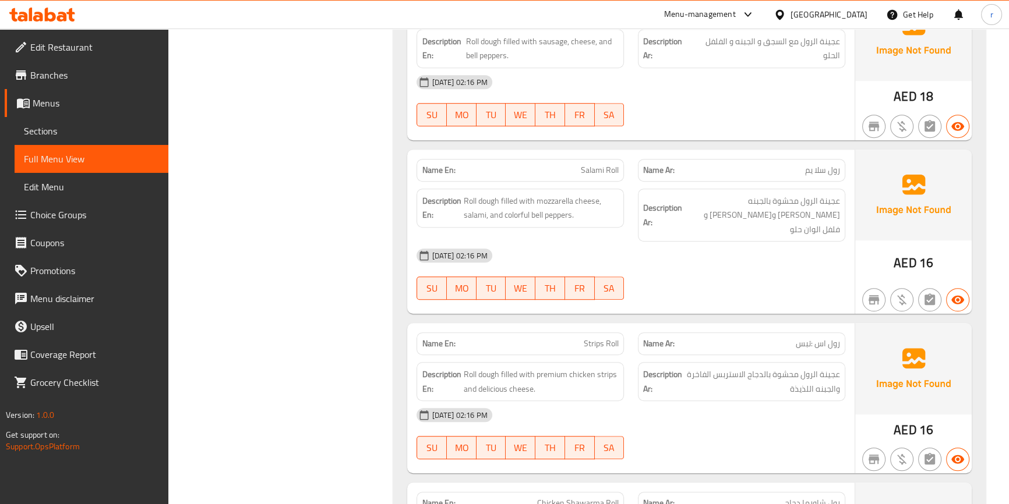
scroll to position [847, 0]
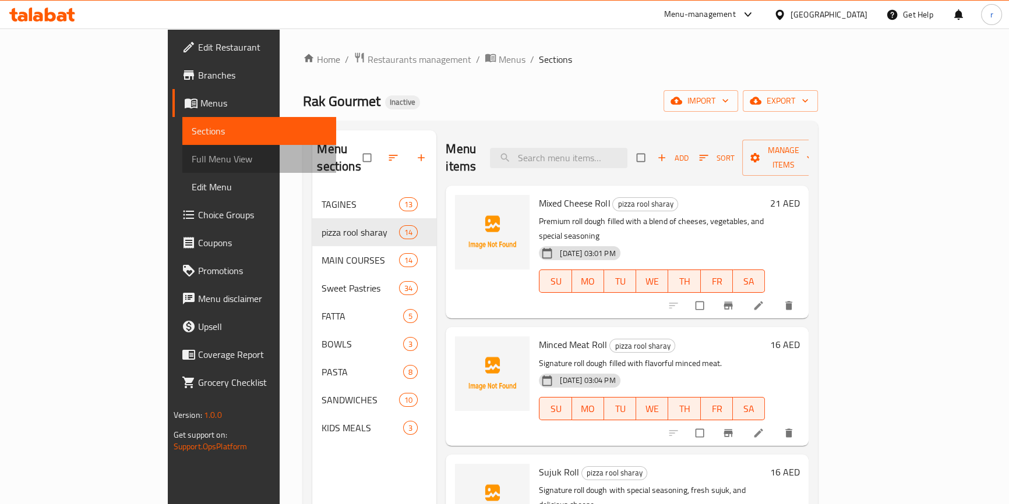
click at [192, 156] on span "Full Menu View" at bounding box center [259, 159] width 135 height 14
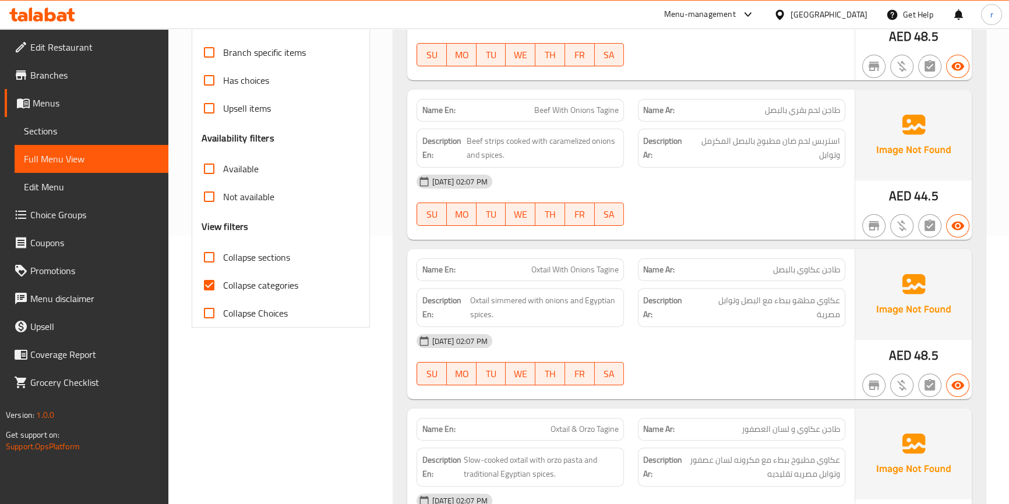
scroll to position [269, 0]
click at [256, 260] on span "Collapse sections" at bounding box center [256, 257] width 67 height 14
click at [223, 260] on input "Collapse sections" at bounding box center [209, 257] width 28 height 28
checkbox input "true"
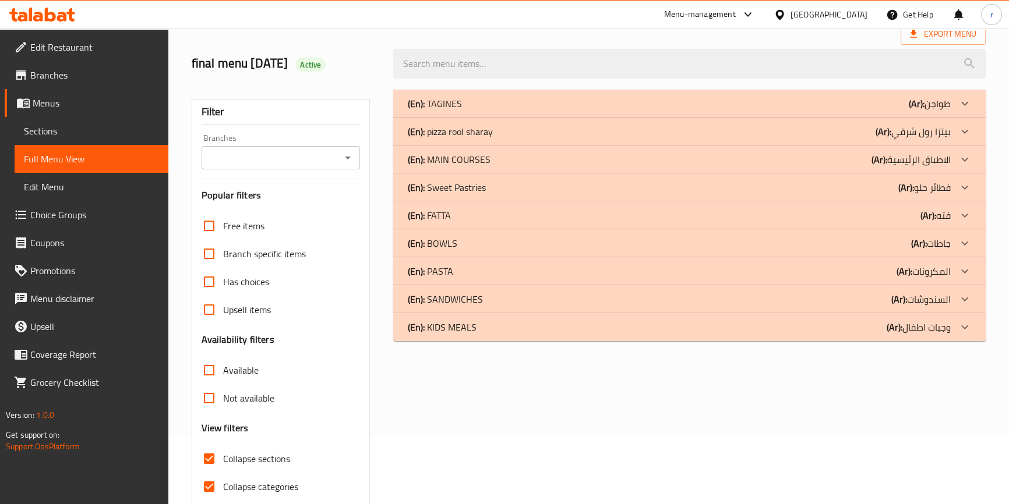
scroll to position [9, 0]
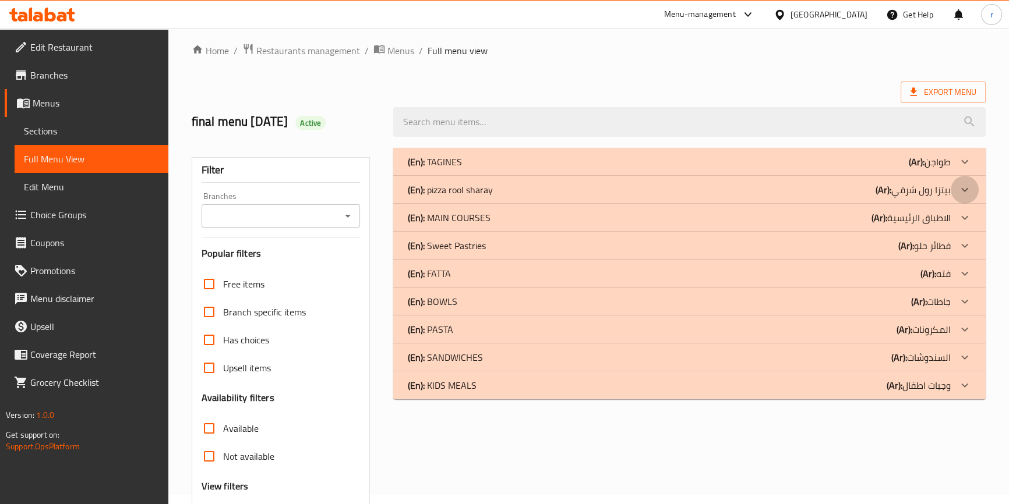
click at [963, 183] on icon at bounding box center [965, 190] width 14 height 14
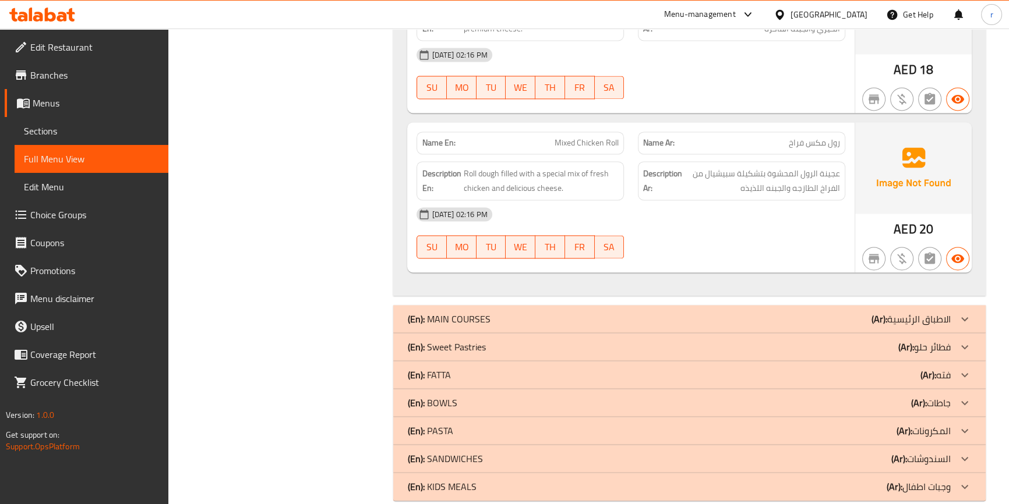
scroll to position [2204, 0]
click at [962, 338] on icon at bounding box center [965, 345] width 14 height 14
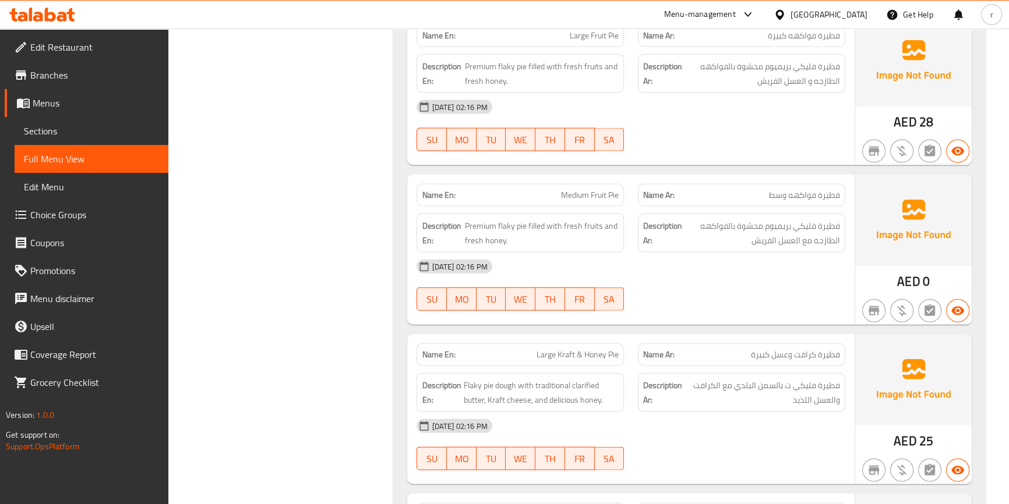
scroll to position [3230, 0]
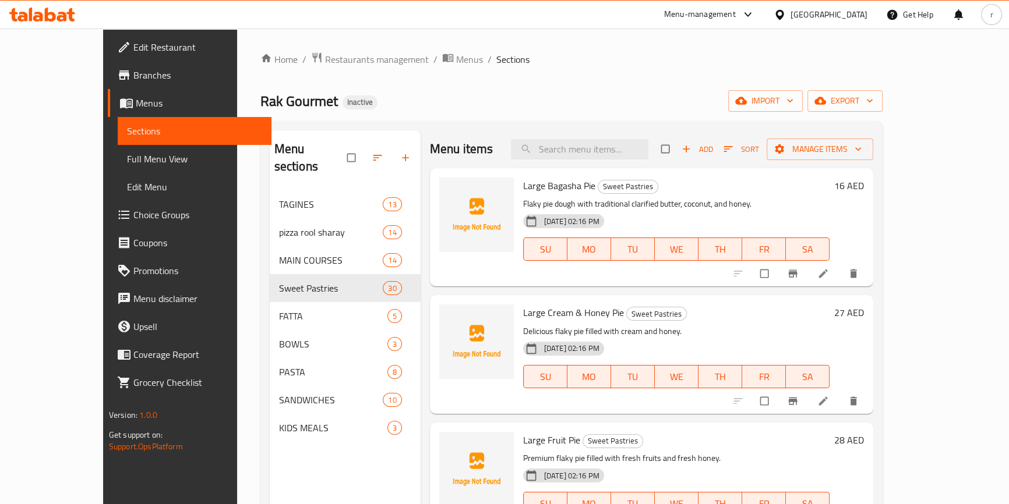
click at [127, 157] on span "Full Menu View" at bounding box center [194, 159] width 135 height 14
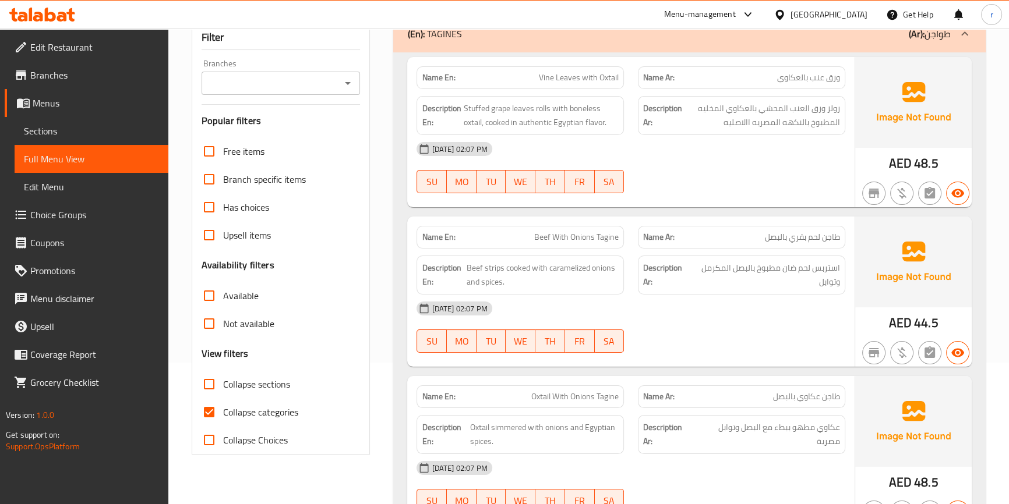
scroll to position [158, 0]
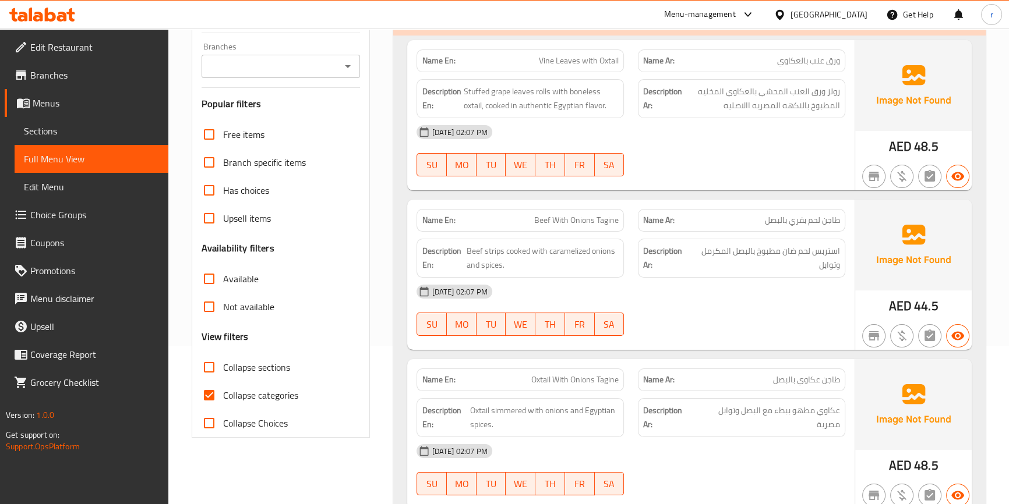
click at [247, 373] on span "Collapse sections" at bounding box center [256, 368] width 67 height 14
click at [223, 373] on input "Collapse sections" at bounding box center [209, 368] width 28 height 28
checkbox input "true"
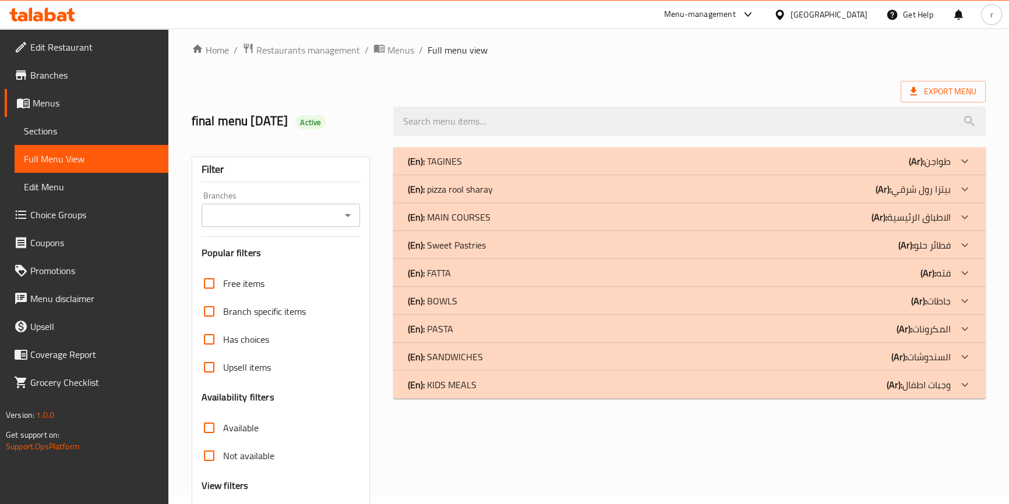
scroll to position [9, 0]
click at [963, 188] on icon at bounding box center [965, 190] width 14 height 14
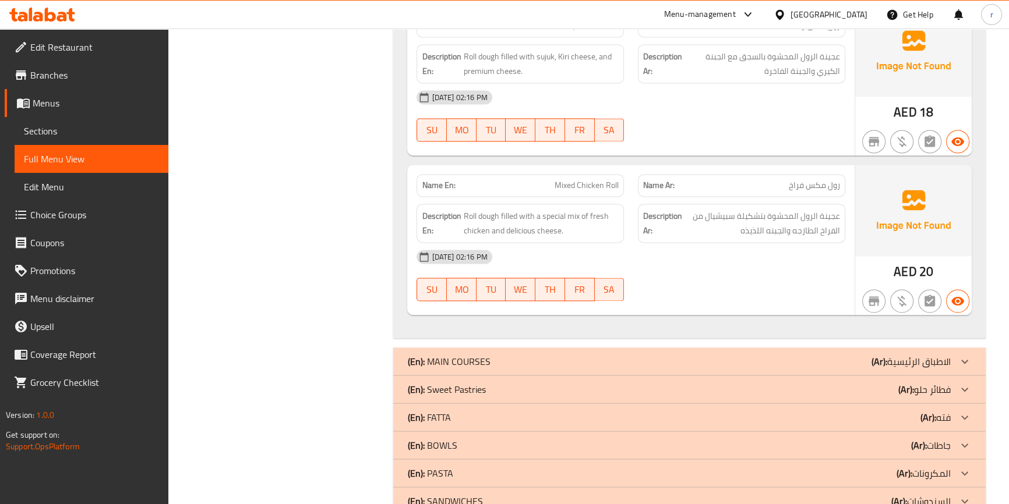
scroll to position [2204, 0]
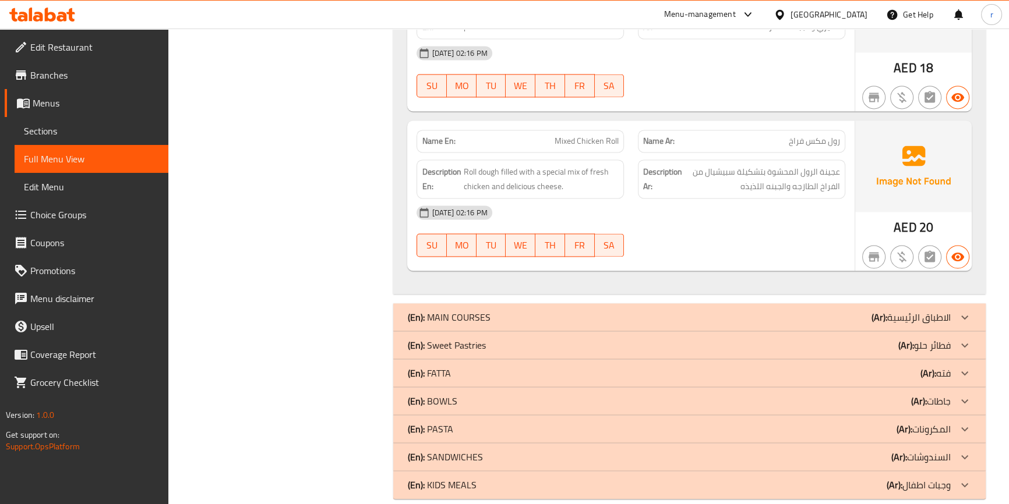
click at [963, 338] on icon at bounding box center [965, 345] width 14 height 14
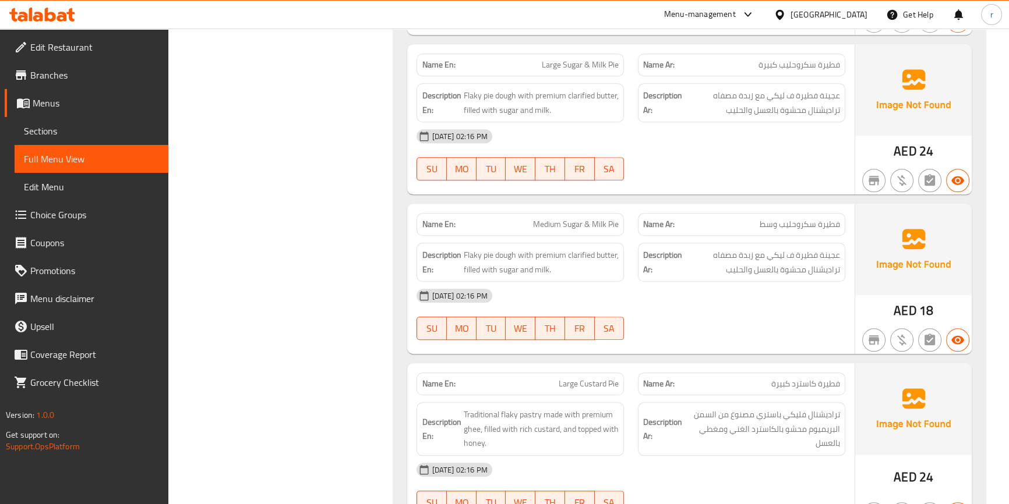
scroll to position [6779, 0]
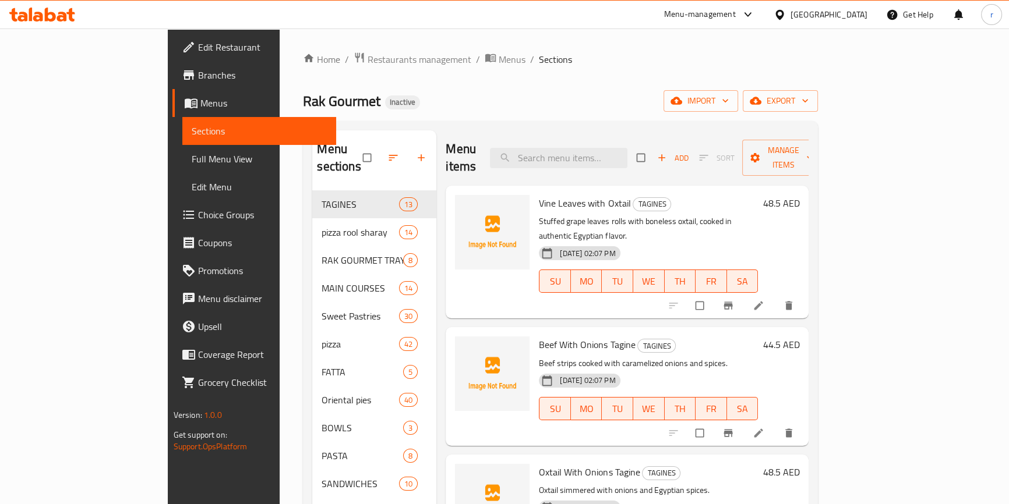
click at [192, 160] on span "Full Menu View" at bounding box center [259, 159] width 135 height 14
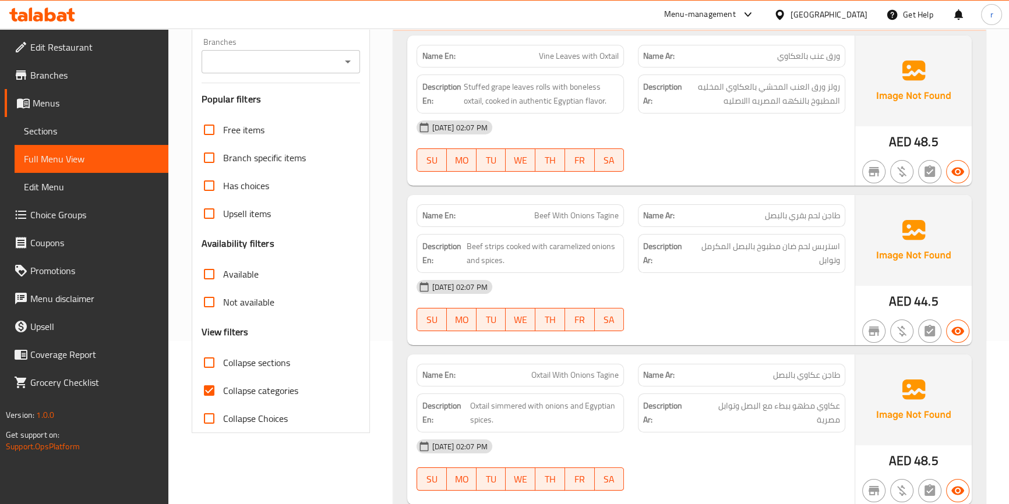
scroll to position [216, 0]
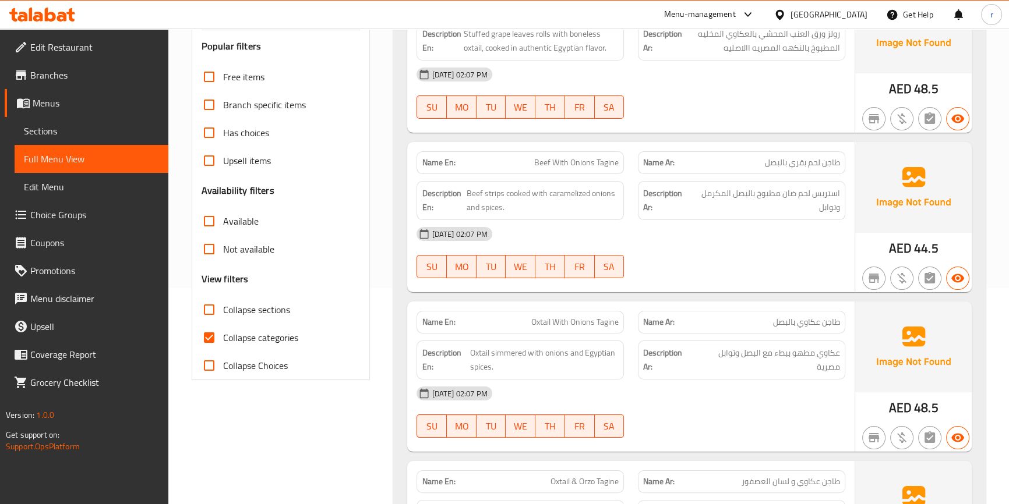
click at [250, 312] on span "Collapse sections" at bounding box center [256, 310] width 67 height 14
click at [223, 312] on input "Collapse sections" at bounding box center [209, 310] width 28 height 28
checkbox input "true"
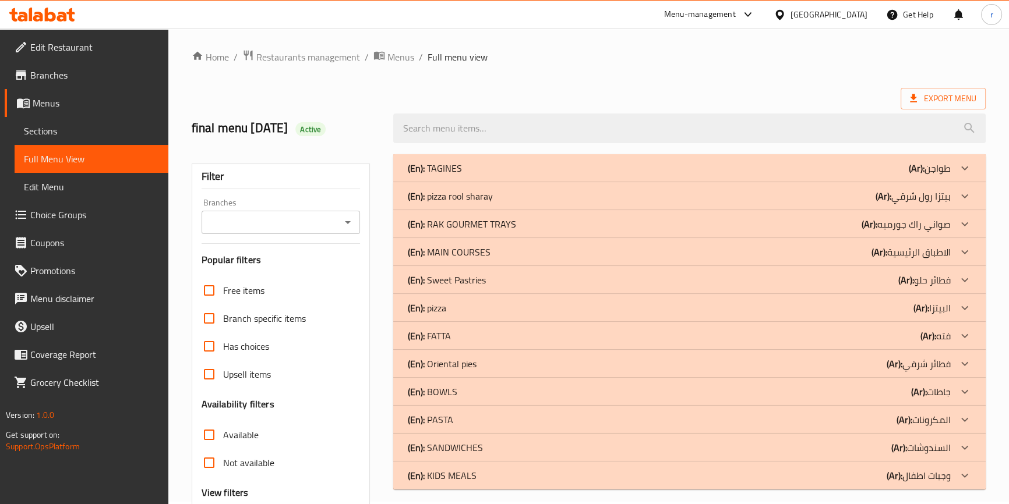
scroll to position [0, 0]
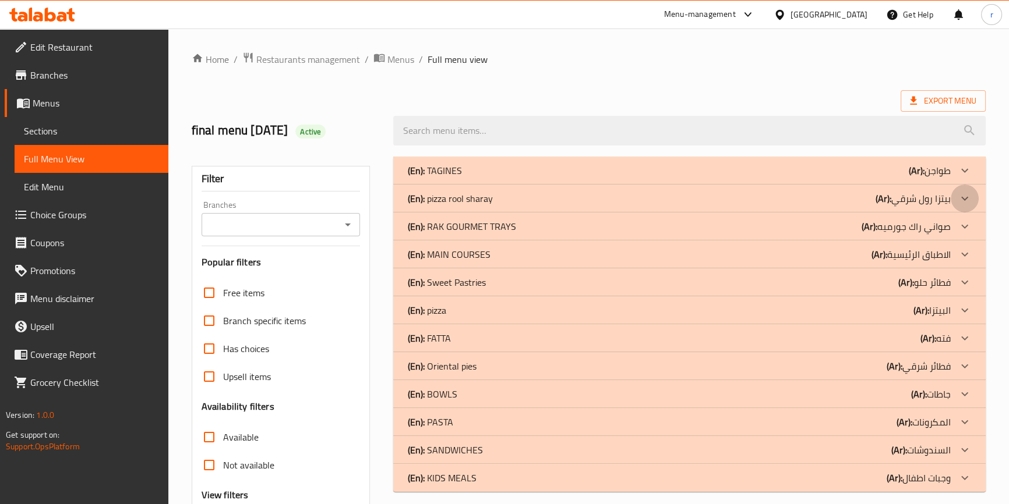
click at [962, 201] on icon at bounding box center [965, 199] width 14 height 14
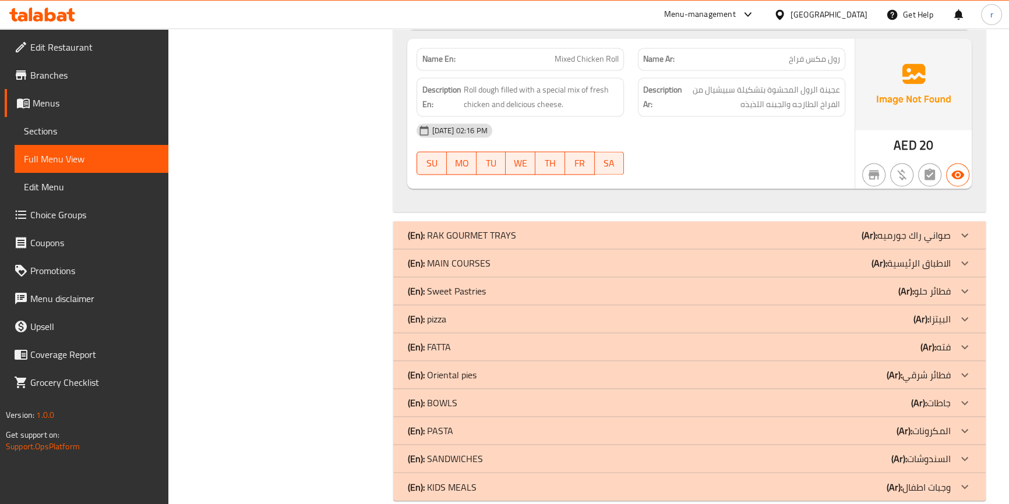
scroll to position [2288, 0]
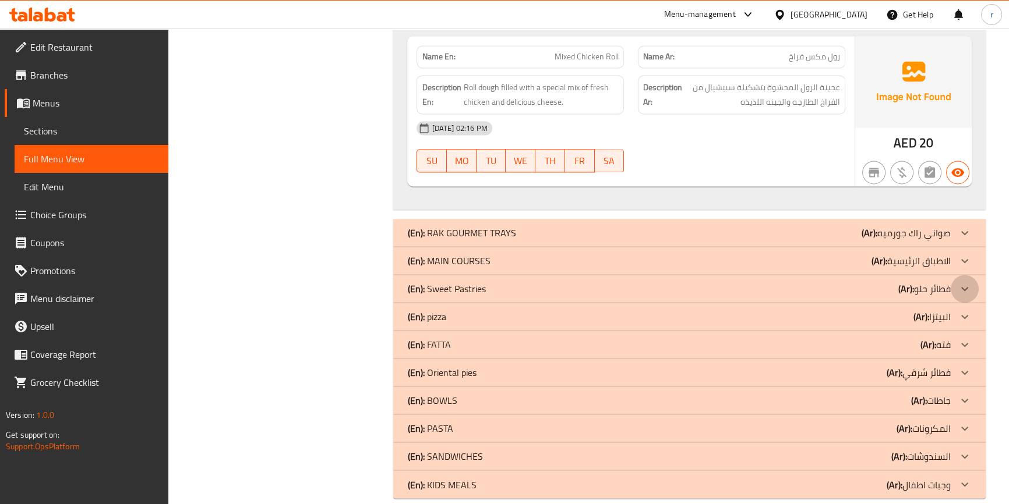
click at [964, 282] on icon at bounding box center [965, 289] width 14 height 14
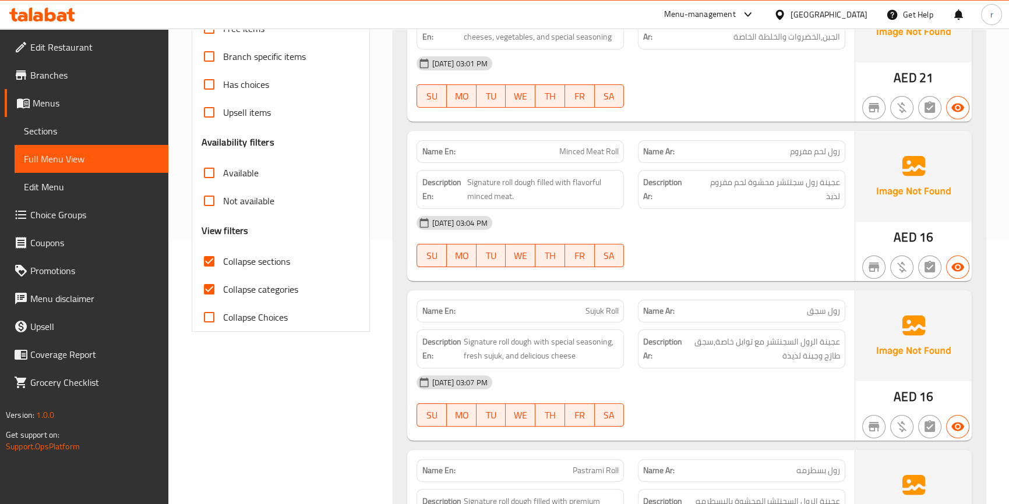
scroll to position [0, 0]
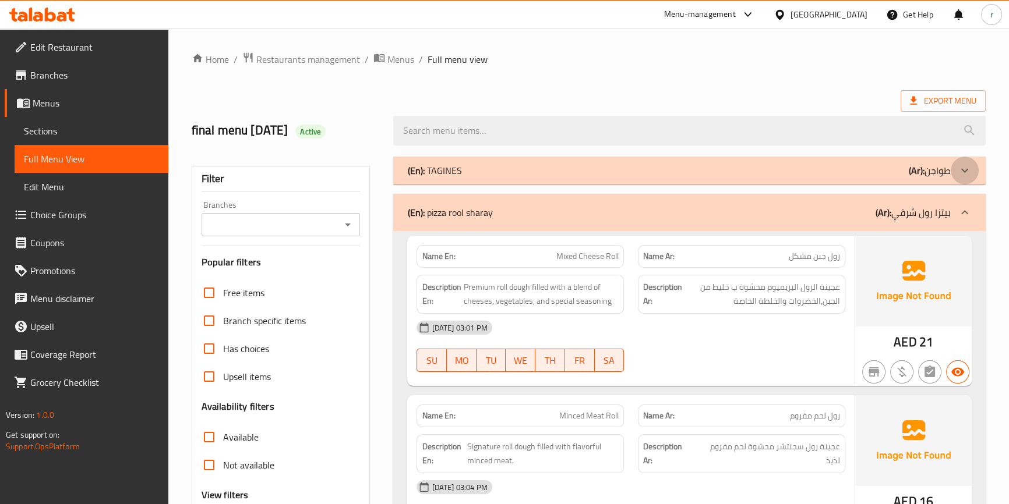
click at [963, 172] on icon at bounding box center [964, 170] width 7 height 4
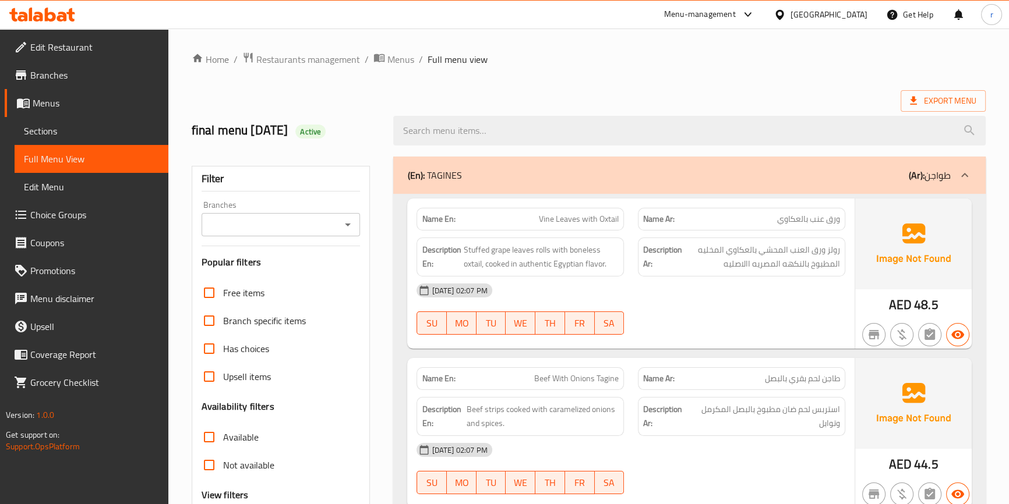
click at [959, 178] on icon at bounding box center [965, 175] width 14 height 14
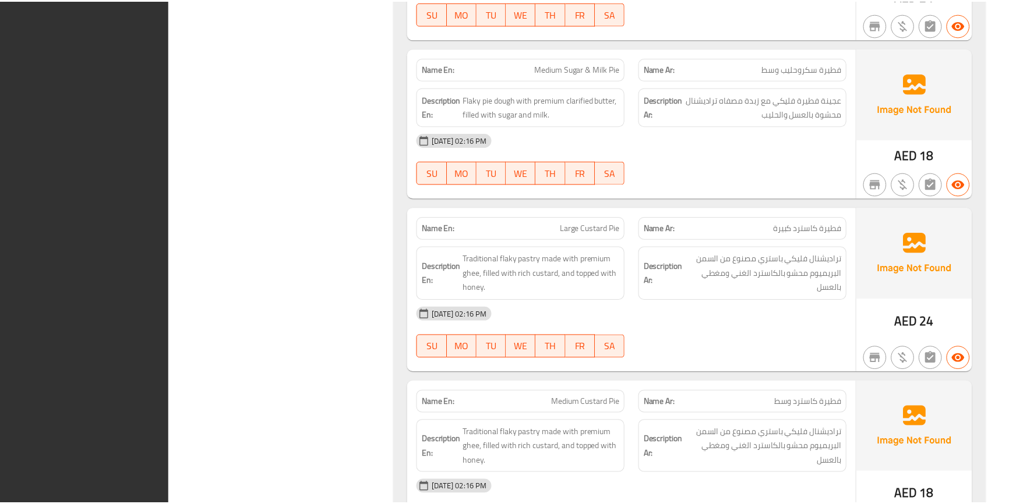
scroll to position [7243, 0]
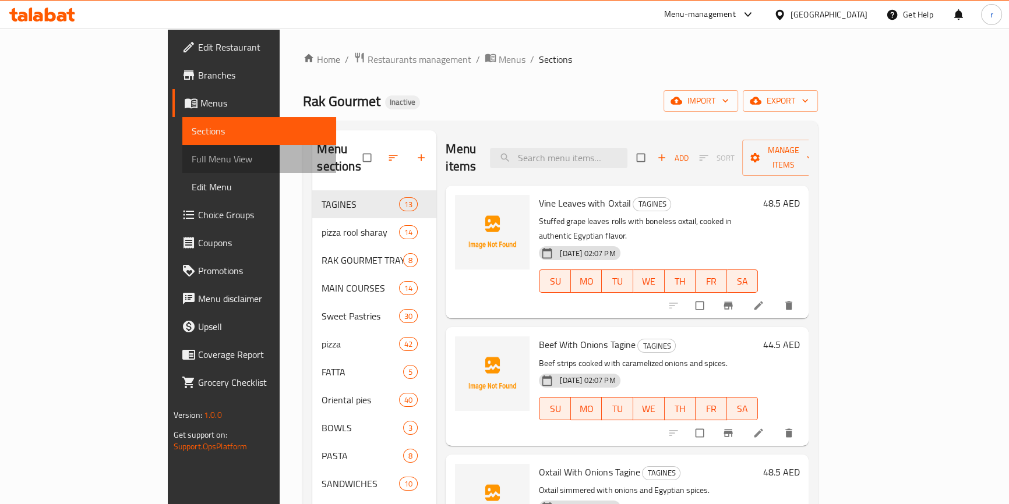
click at [192, 159] on span "Full Menu View" at bounding box center [259, 159] width 135 height 14
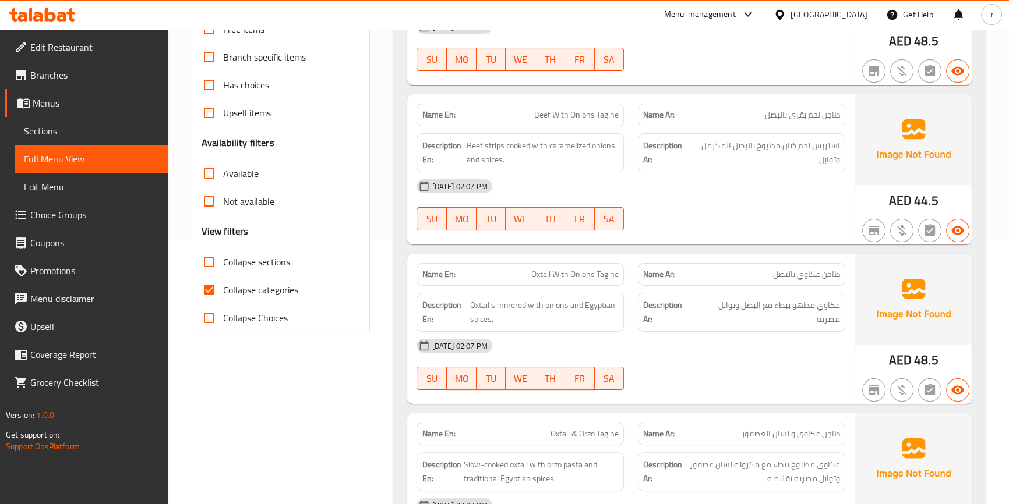
scroll to position [264, 0]
click at [247, 260] on span "Collapse sections" at bounding box center [256, 262] width 67 height 14
click at [223, 260] on input "Collapse sections" at bounding box center [209, 262] width 28 height 28
checkbox input "true"
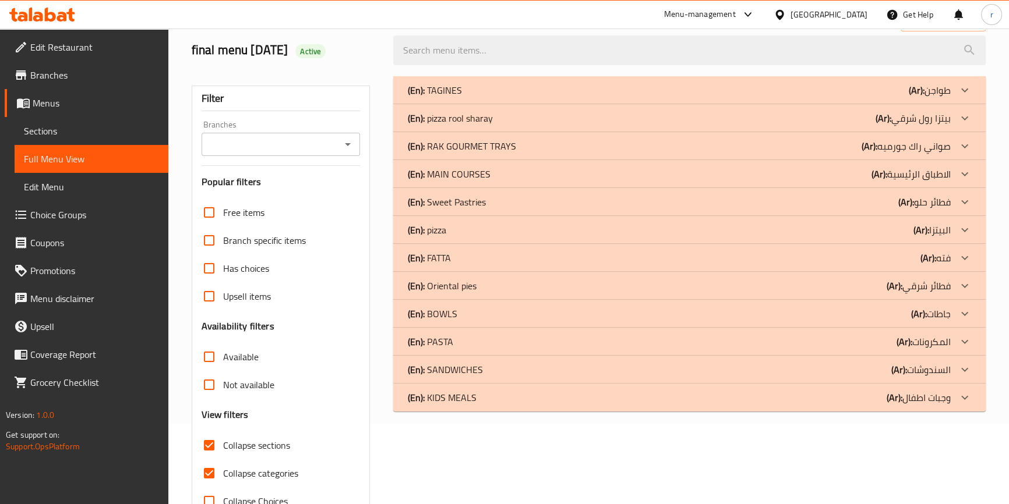
scroll to position [62, 0]
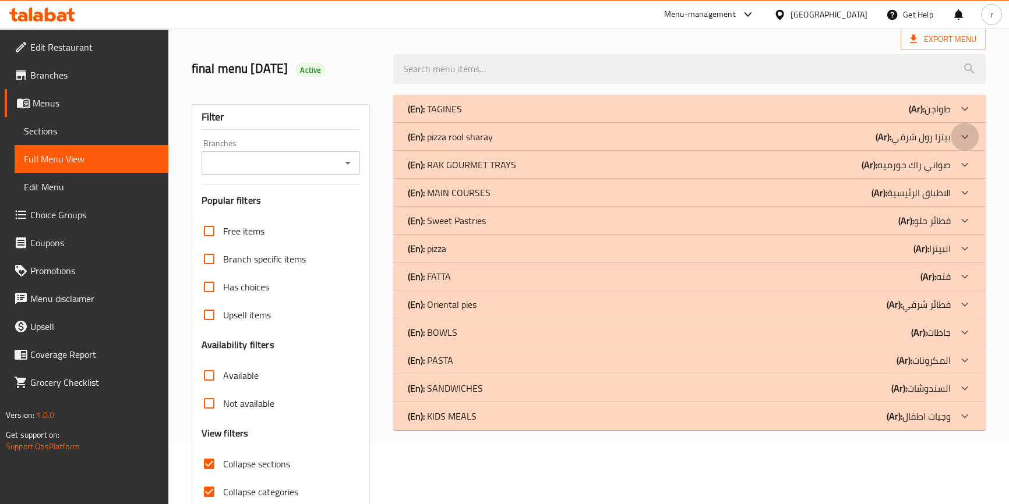
click at [963, 137] on icon at bounding box center [964, 137] width 7 height 4
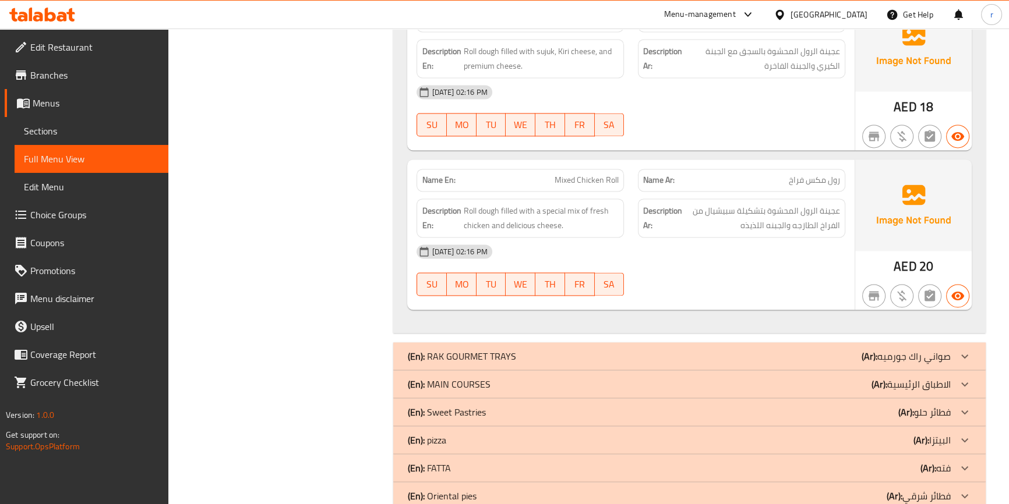
scroll to position [2288, 0]
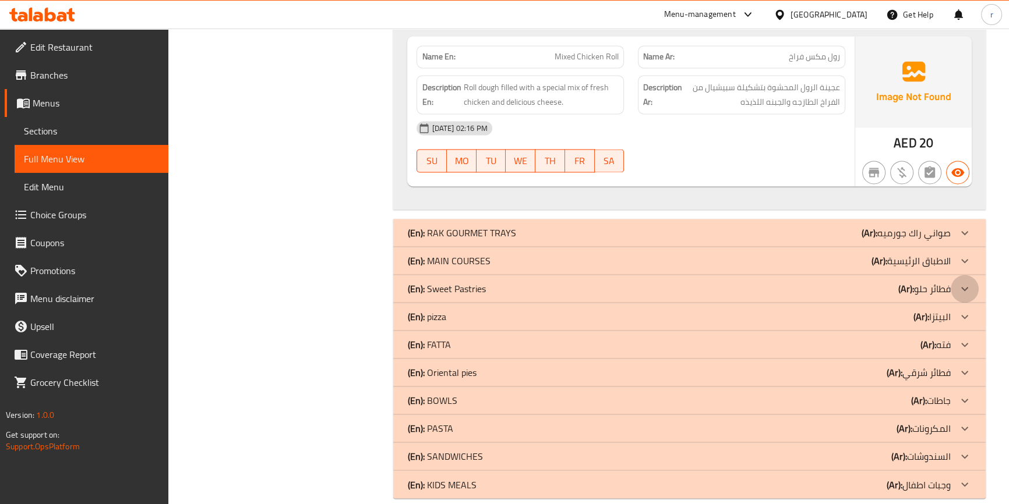
click at [963, 282] on icon at bounding box center [965, 289] width 14 height 14
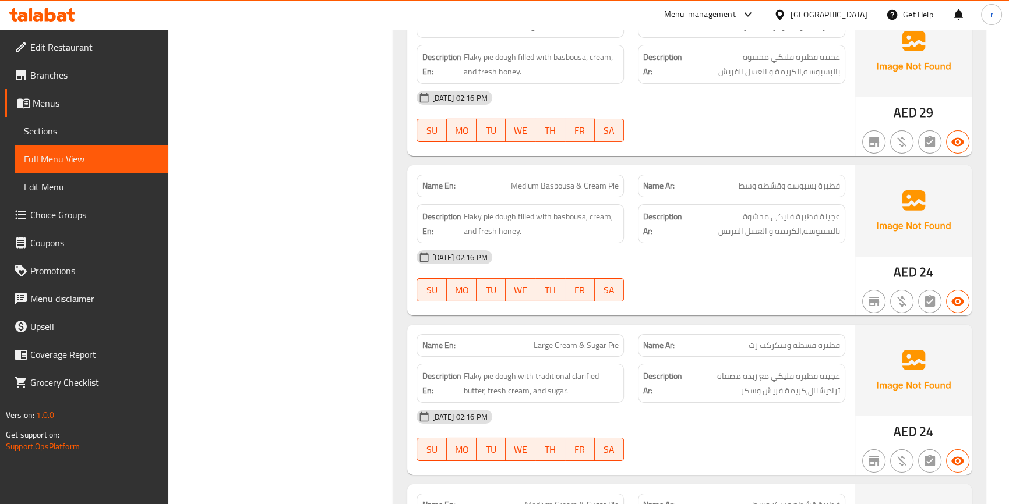
scroll to position [4755, 0]
